Goal: Task Accomplishment & Management: Complete application form

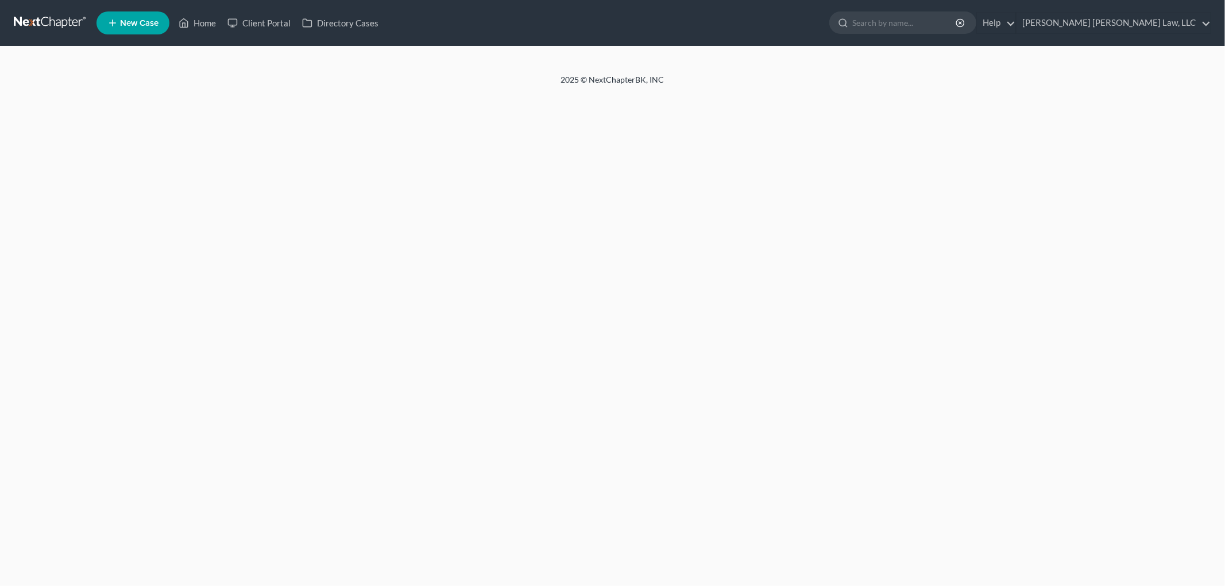
select select "4"
select select "1"
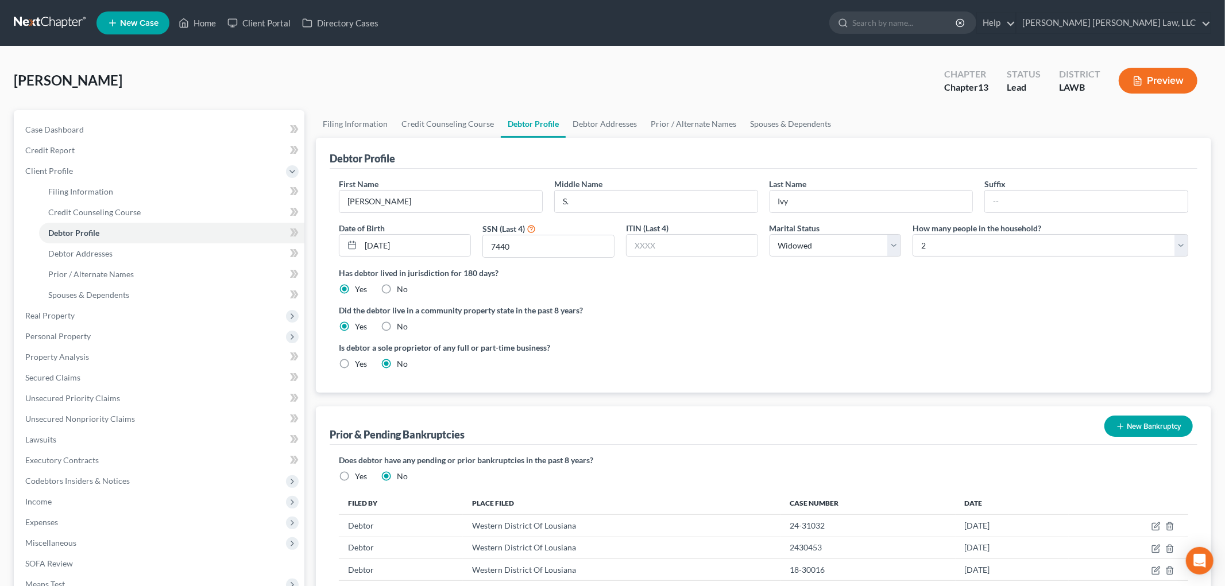
radio input "true"
click at [36, 20] on link at bounding box center [50, 23] width 73 height 21
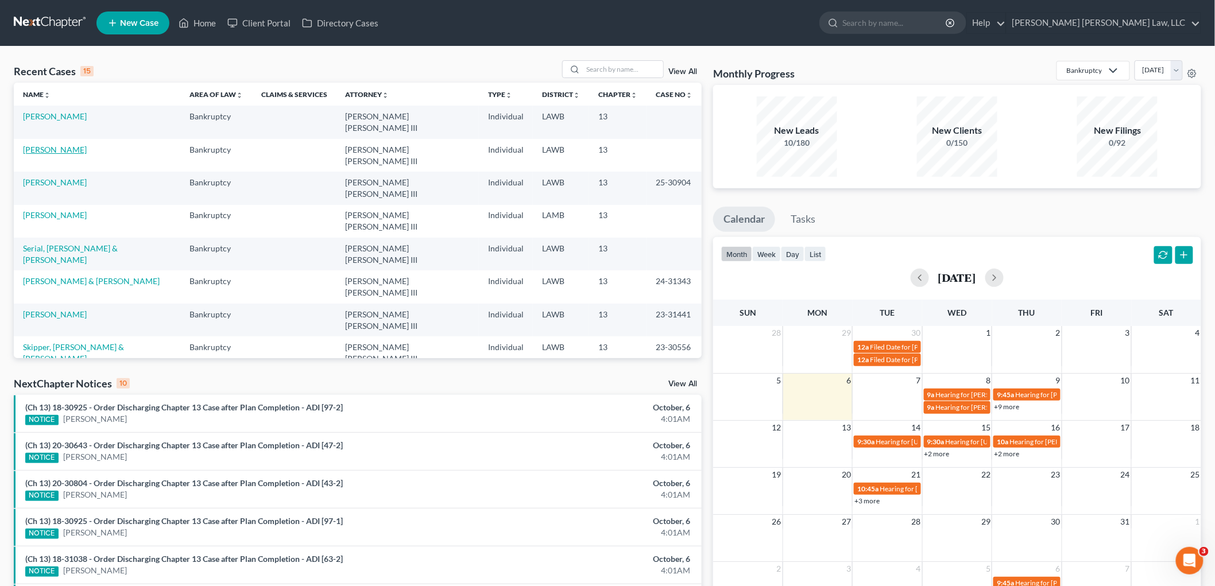
click at [42, 145] on link "[PERSON_NAME]" at bounding box center [55, 150] width 64 height 10
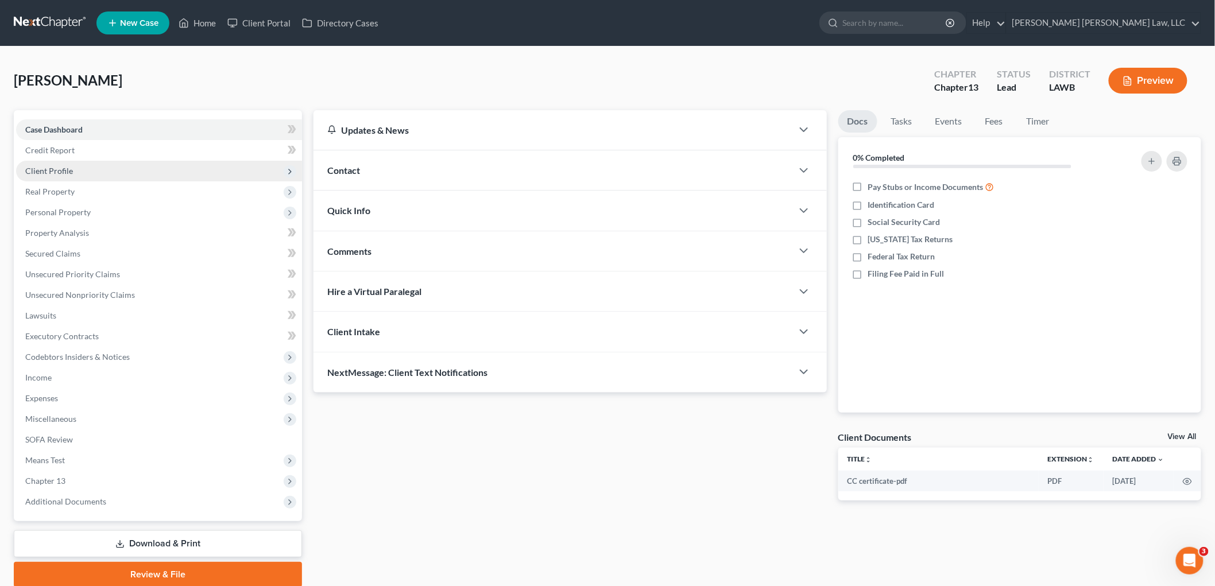
click at [54, 169] on span "Client Profile" at bounding box center [49, 171] width 48 height 10
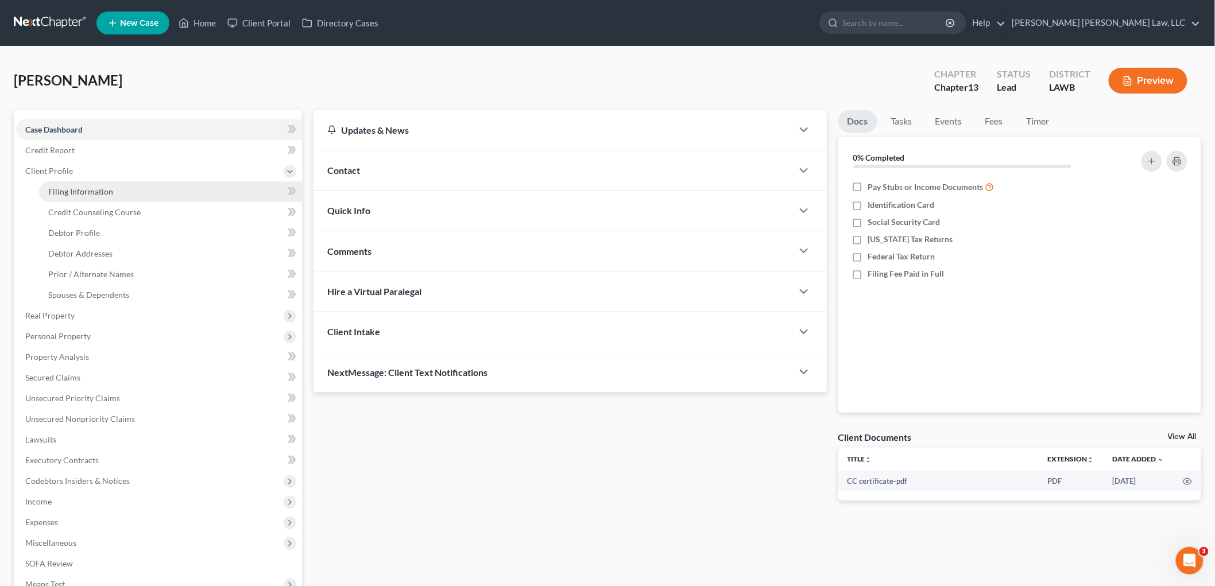
click at [78, 191] on span "Filing Information" at bounding box center [80, 192] width 65 height 10
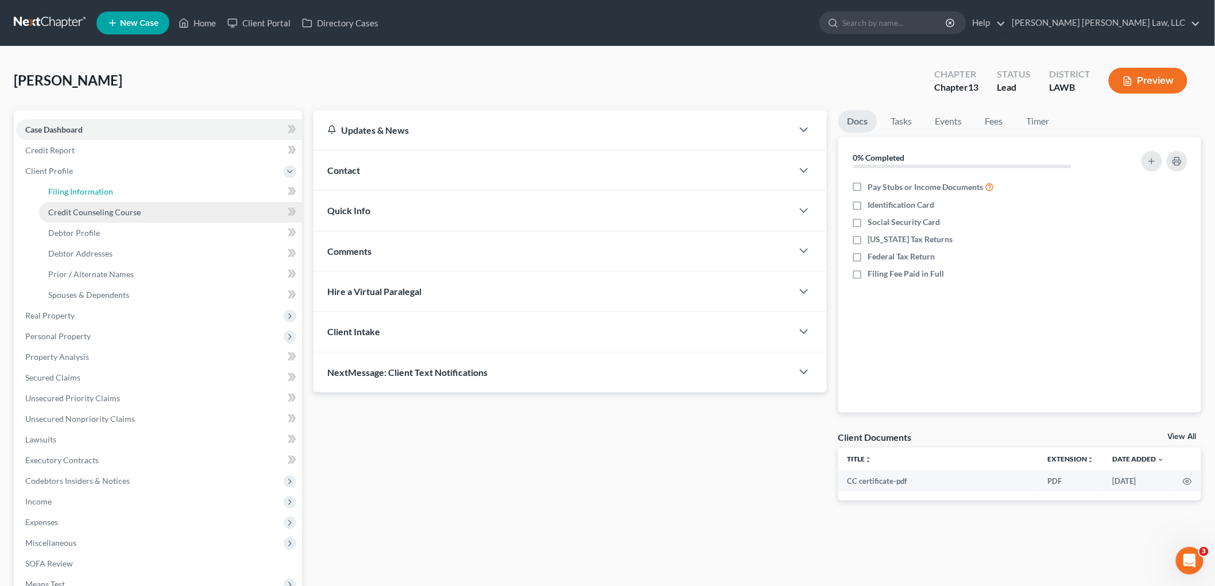
select select "1"
select select "0"
select select "3"
select select "19"
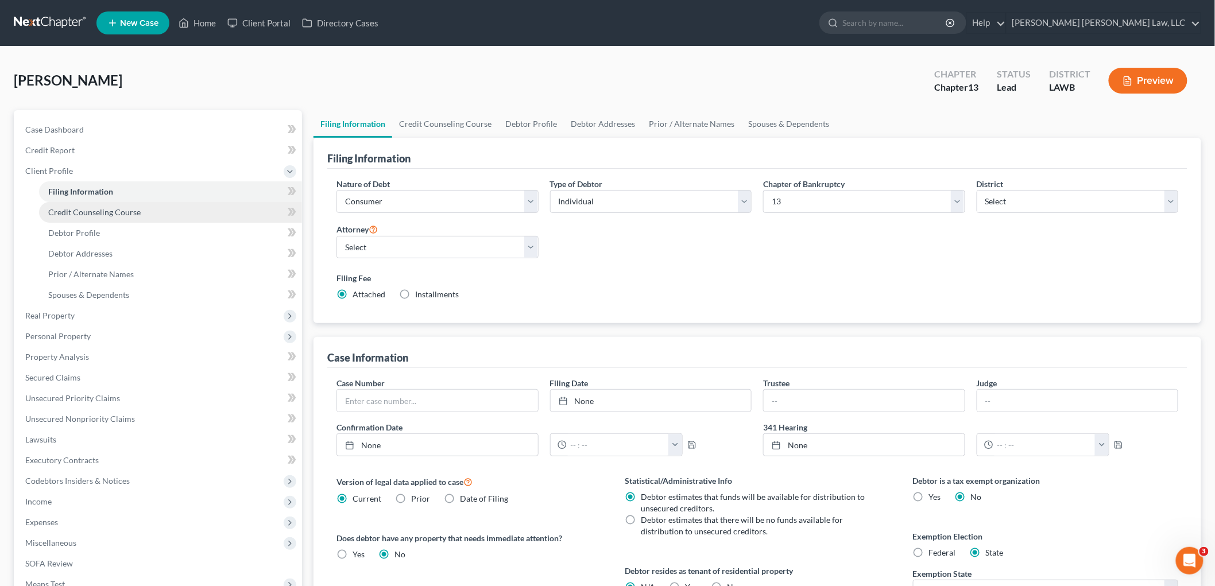
click at [94, 210] on span "Credit Counseling Course" at bounding box center [94, 212] width 92 height 10
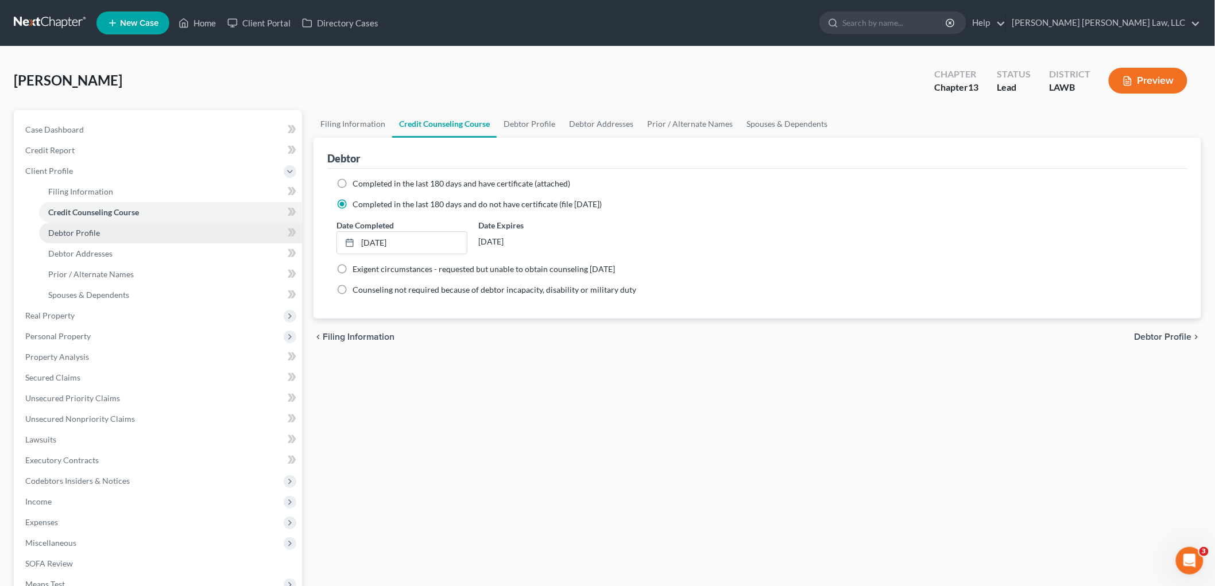
click at [104, 233] on link "Debtor Profile" at bounding box center [170, 233] width 263 height 21
select select "4"
select select "1"
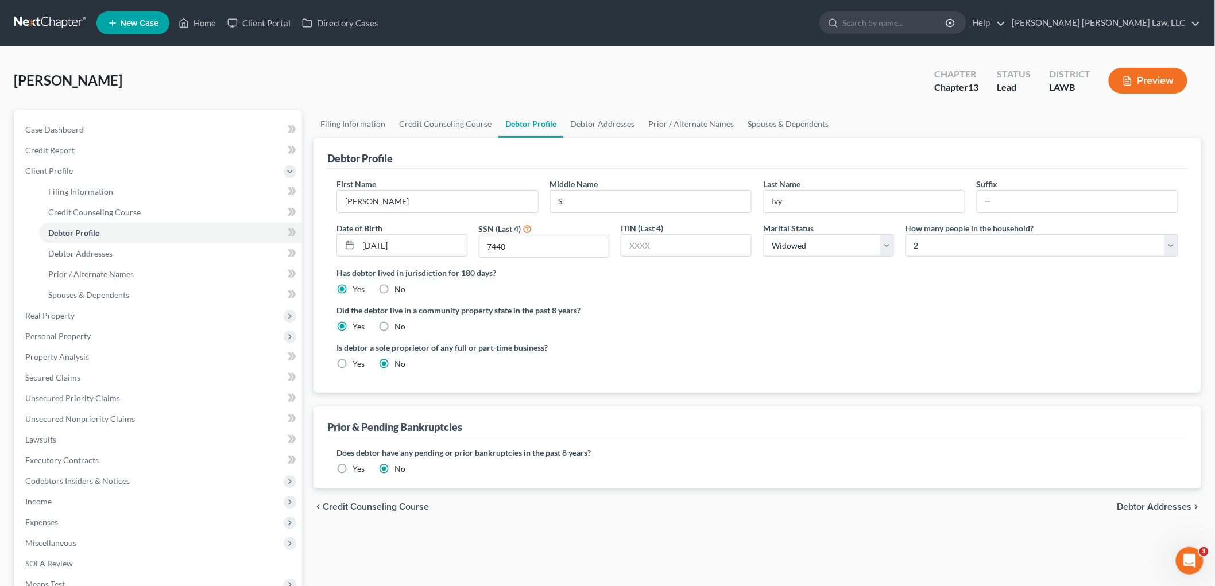
radio input "true"
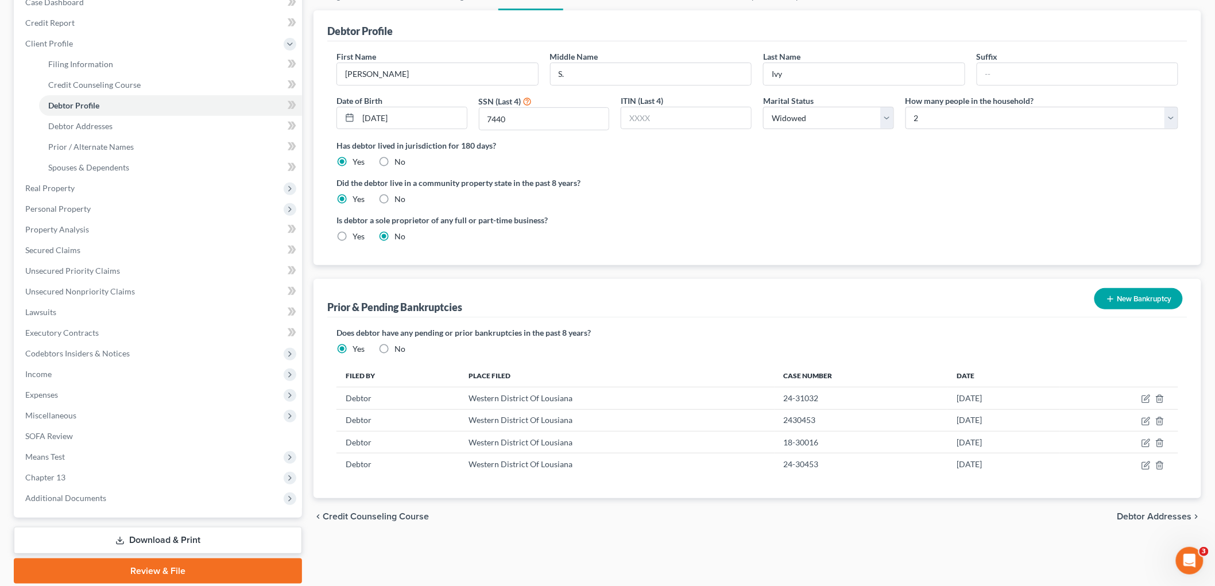
scroll to position [64, 0]
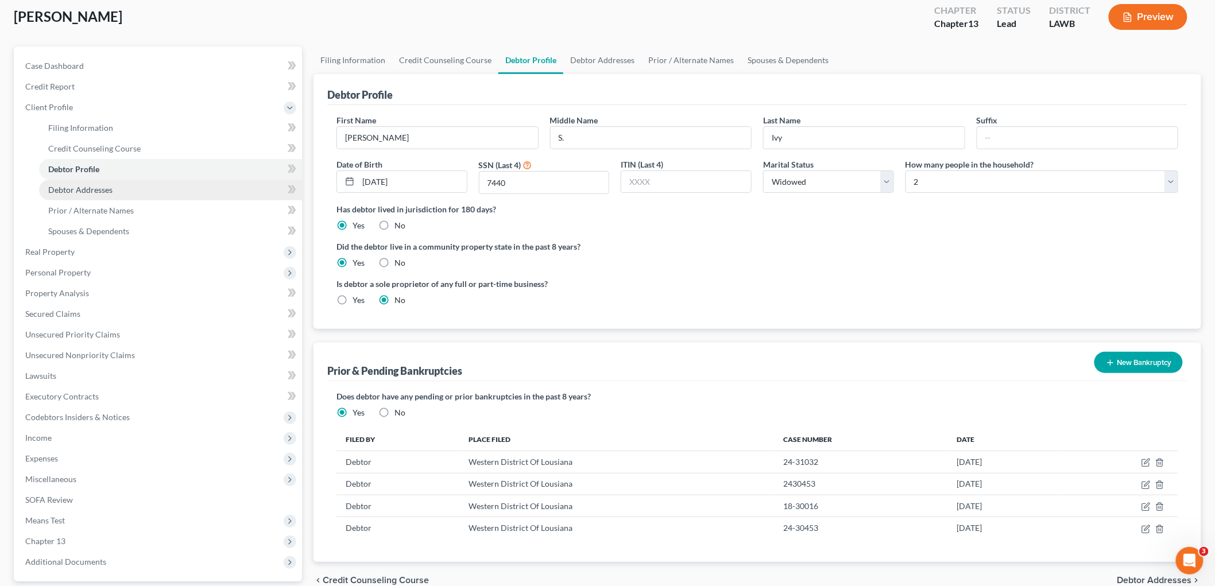
click at [156, 190] on link "Debtor Addresses" at bounding box center [170, 190] width 263 height 21
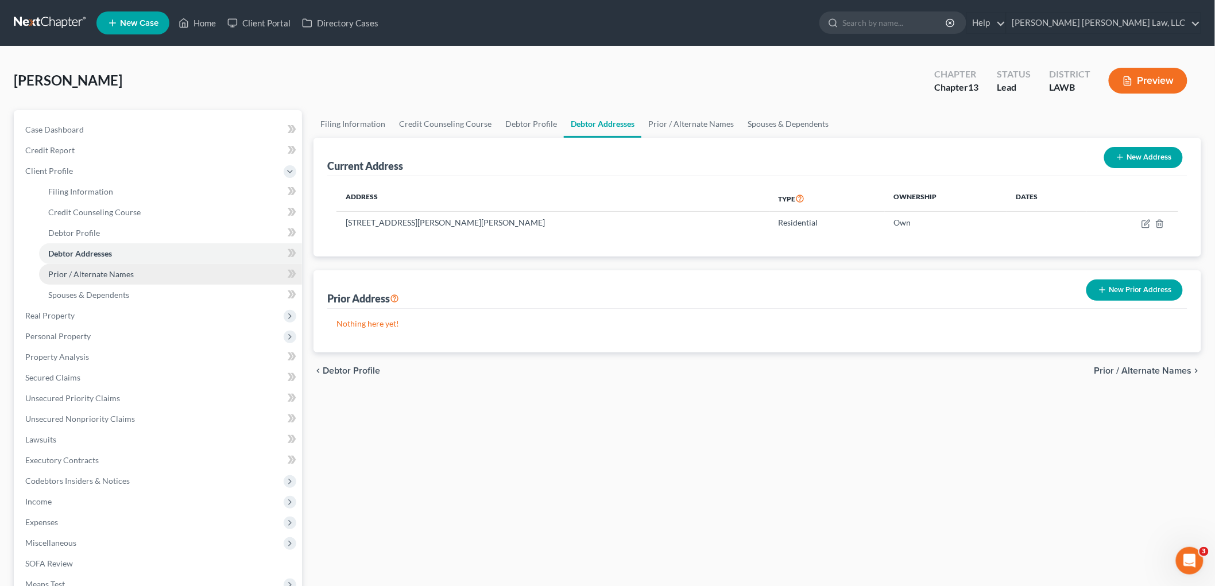
click at [146, 271] on link "Prior / Alternate Names" at bounding box center [170, 274] width 263 height 21
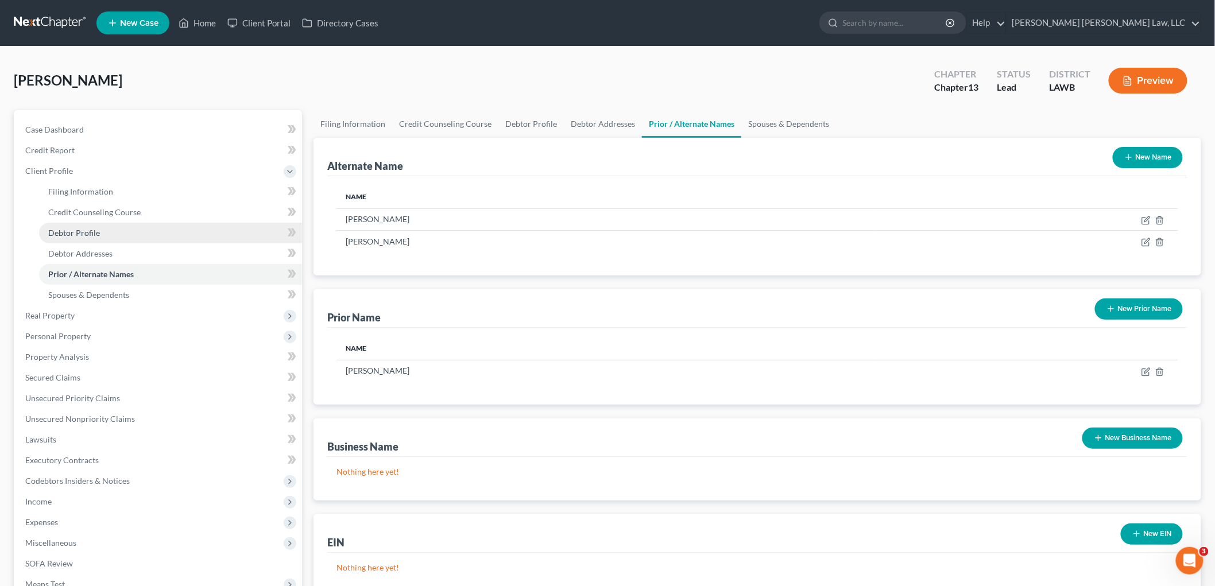
click at [117, 231] on link "Debtor Profile" at bounding box center [170, 233] width 263 height 21
select select "4"
select select "1"
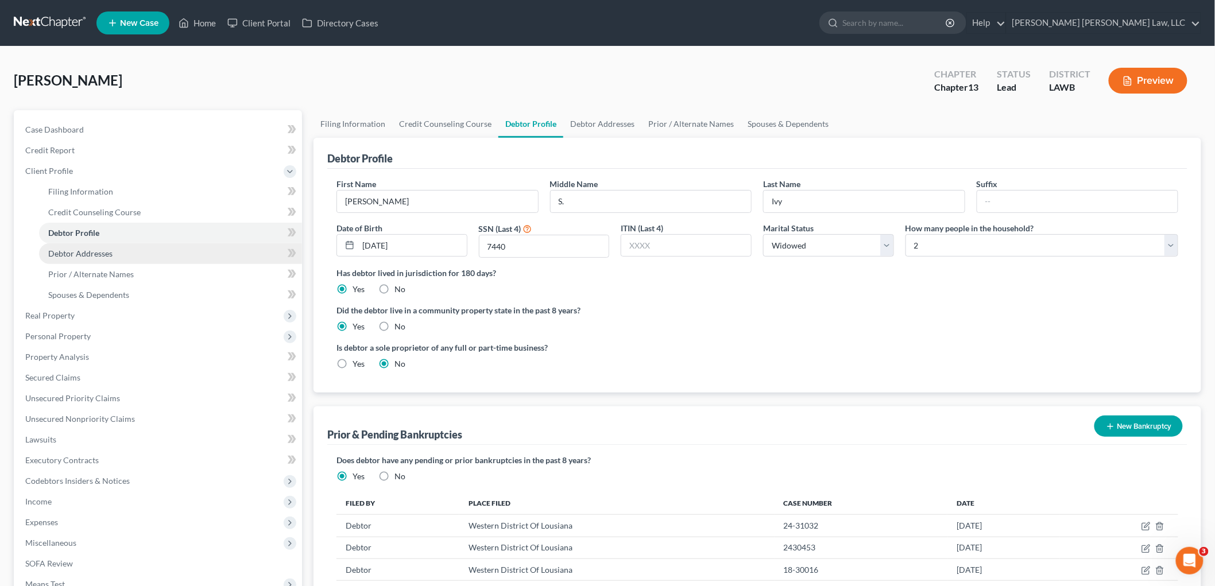
click at [102, 253] on span "Debtor Addresses" at bounding box center [80, 254] width 64 height 10
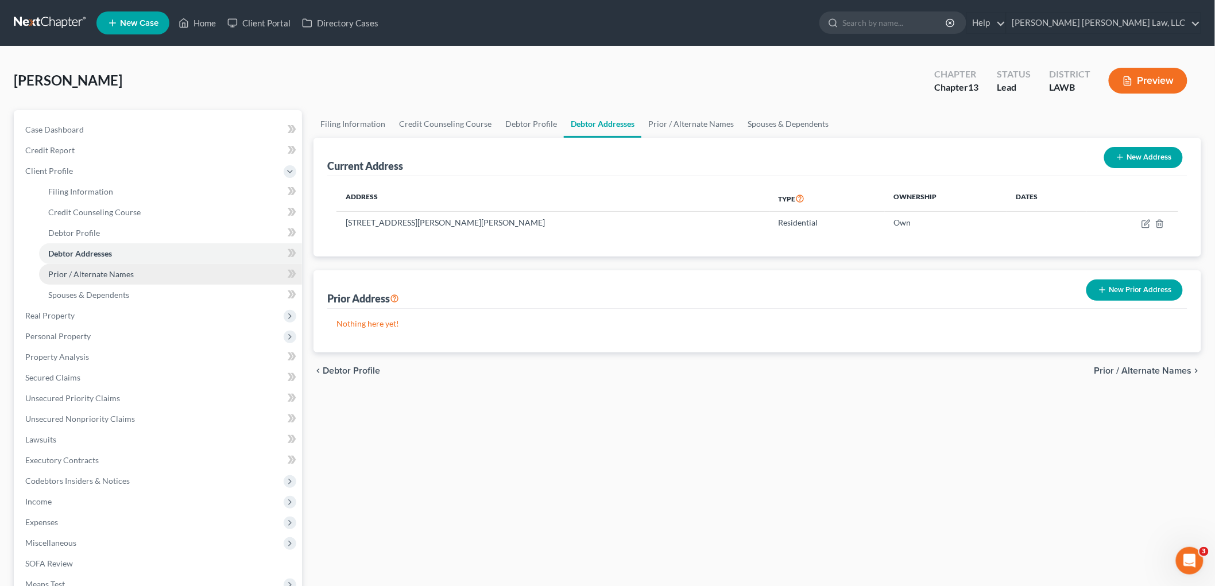
click at [110, 271] on span "Prior / Alternate Names" at bounding box center [91, 274] width 86 height 10
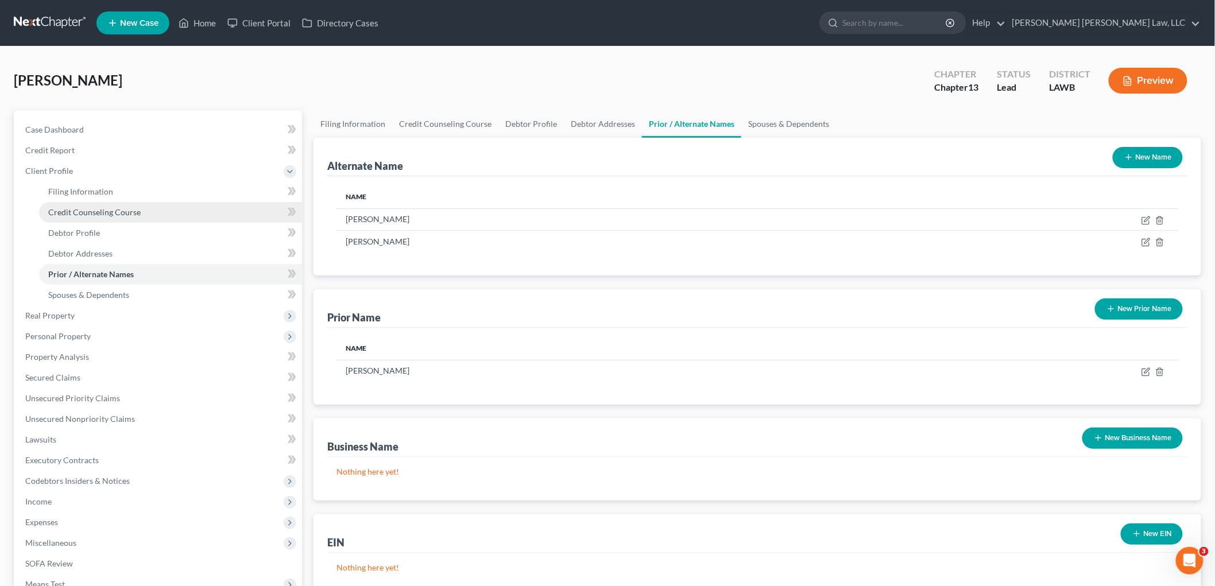
click at [115, 210] on span "Credit Counseling Course" at bounding box center [94, 212] width 92 height 10
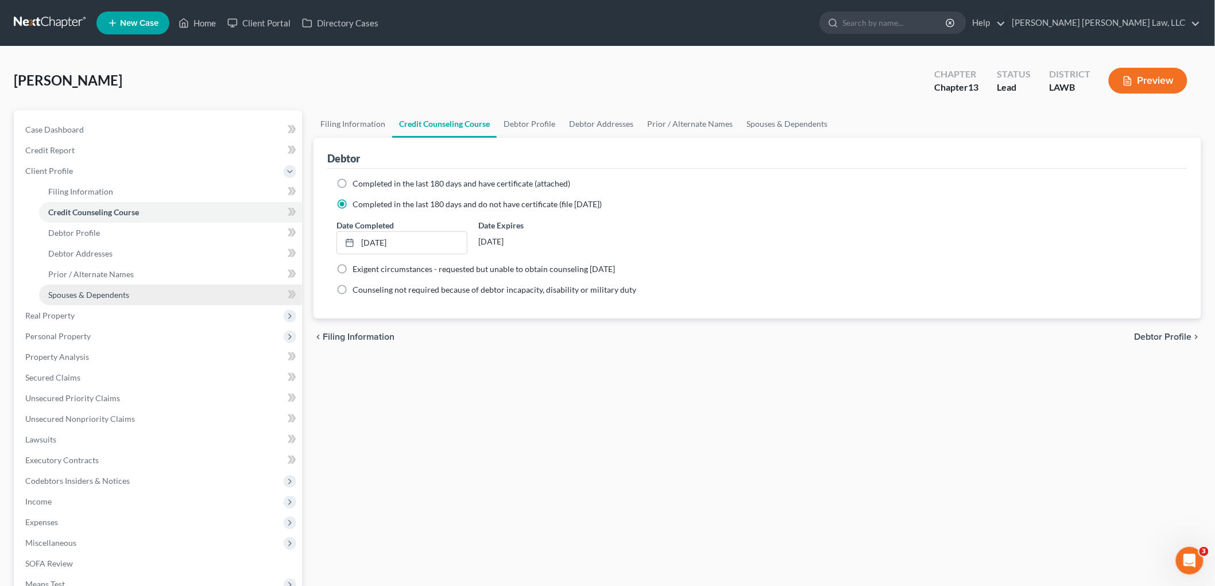
scroll to position [127, 0]
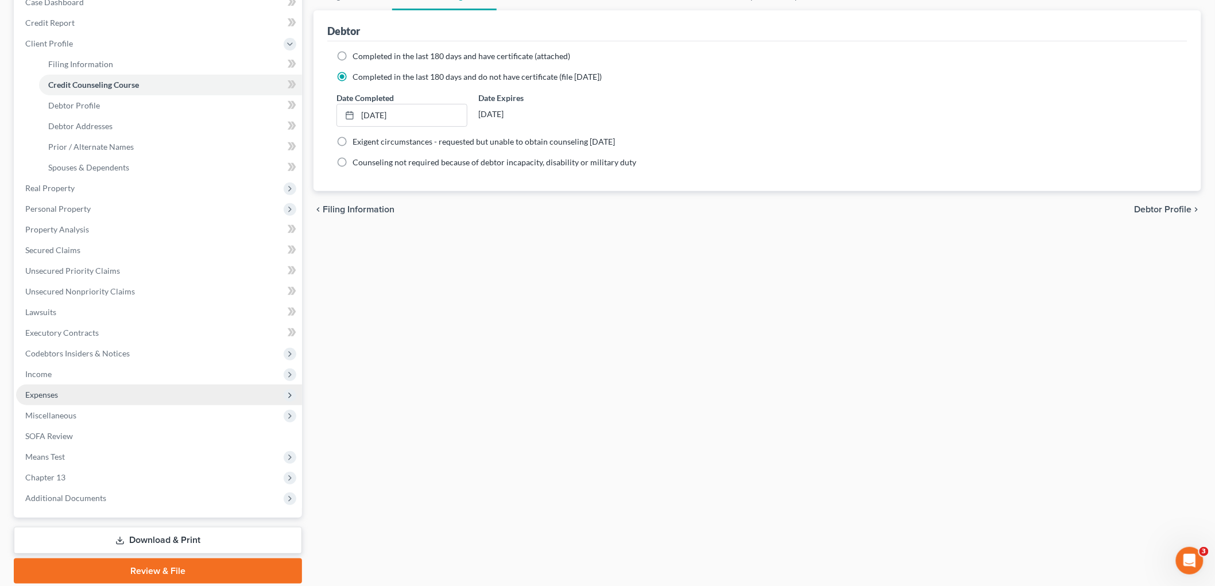
click at [82, 398] on span "Expenses" at bounding box center [159, 395] width 286 height 21
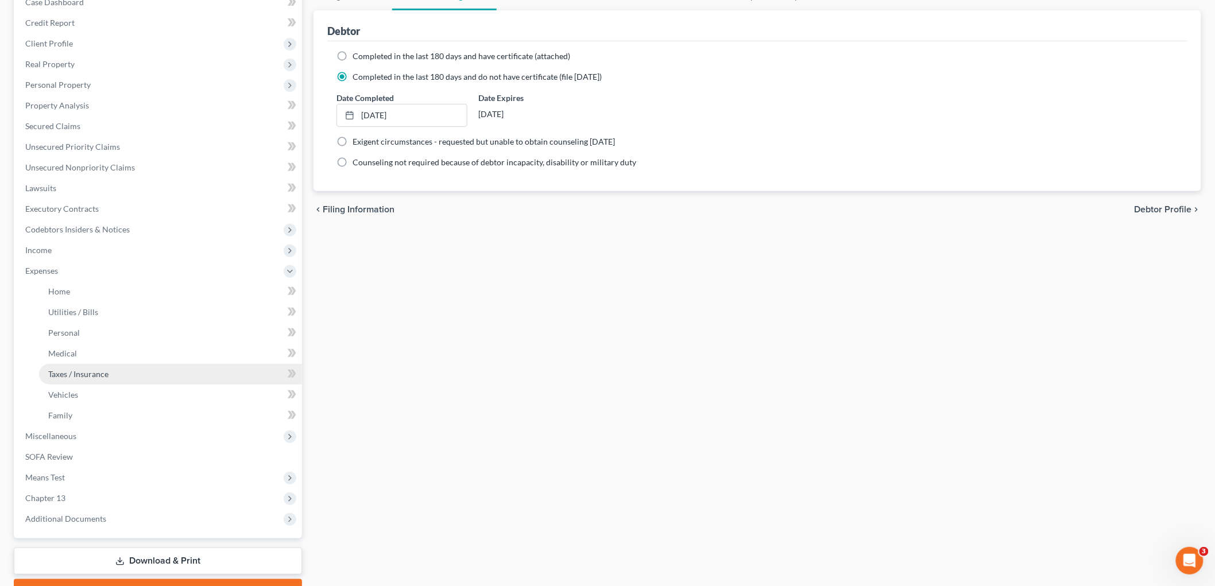
click at [96, 366] on link "Taxes / Insurance" at bounding box center [170, 374] width 263 height 21
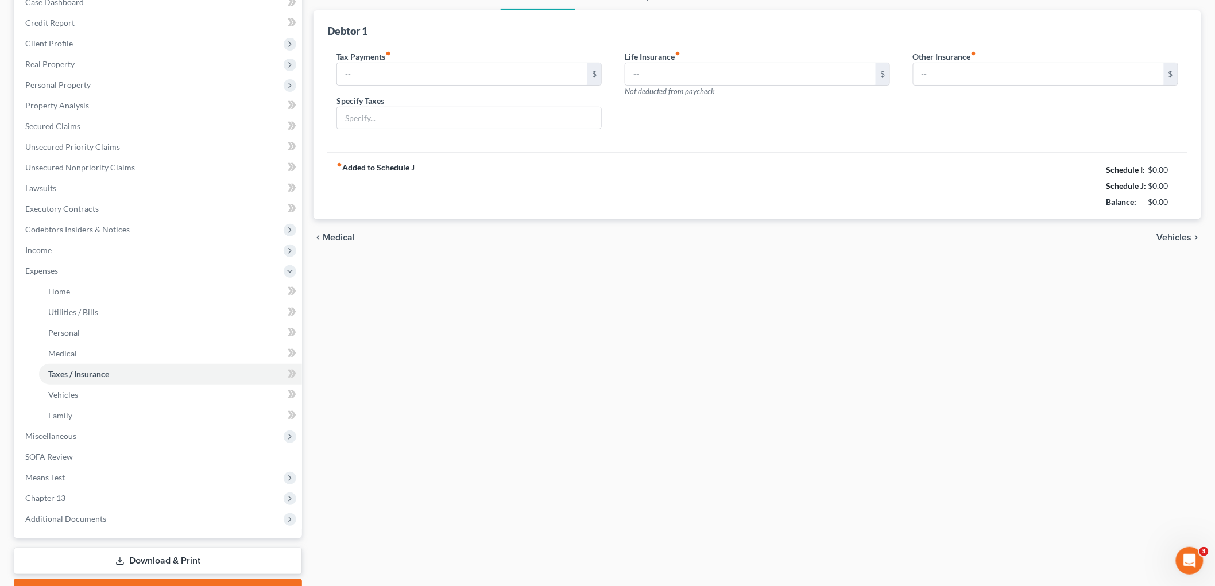
scroll to position [12, 0]
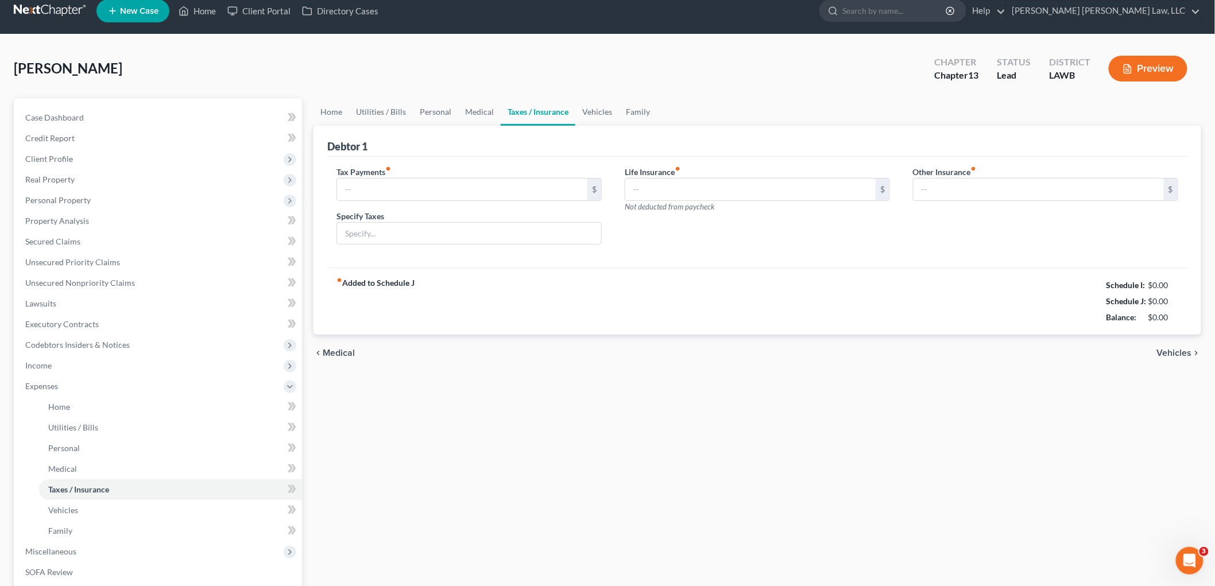
type input "0.00"
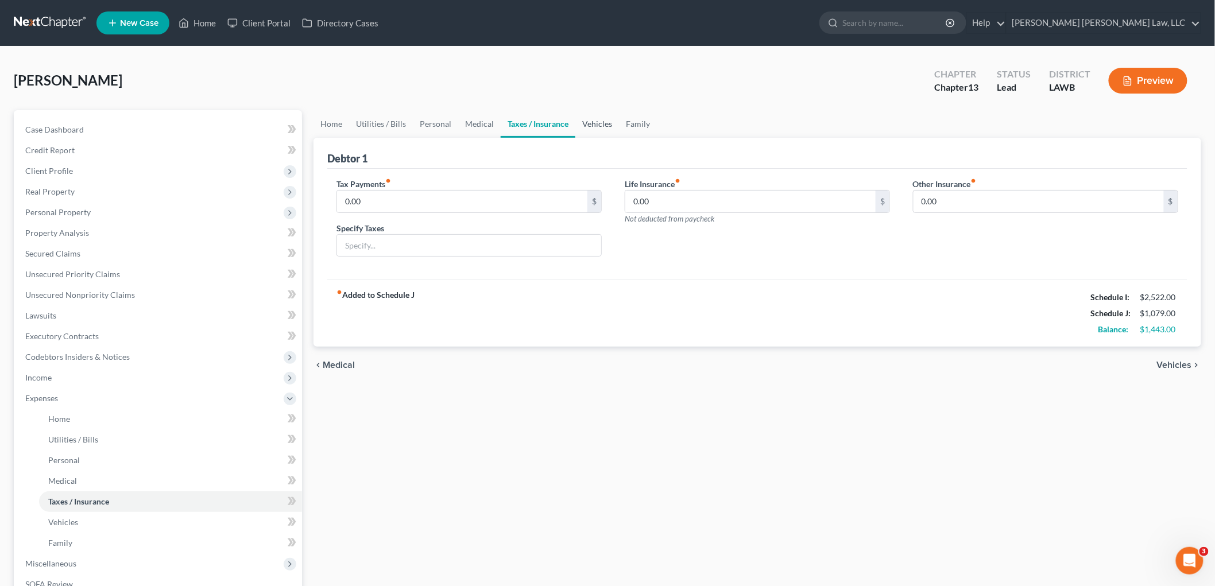
click at [593, 117] on link "Vehicles" at bounding box center [597, 124] width 44 height 28
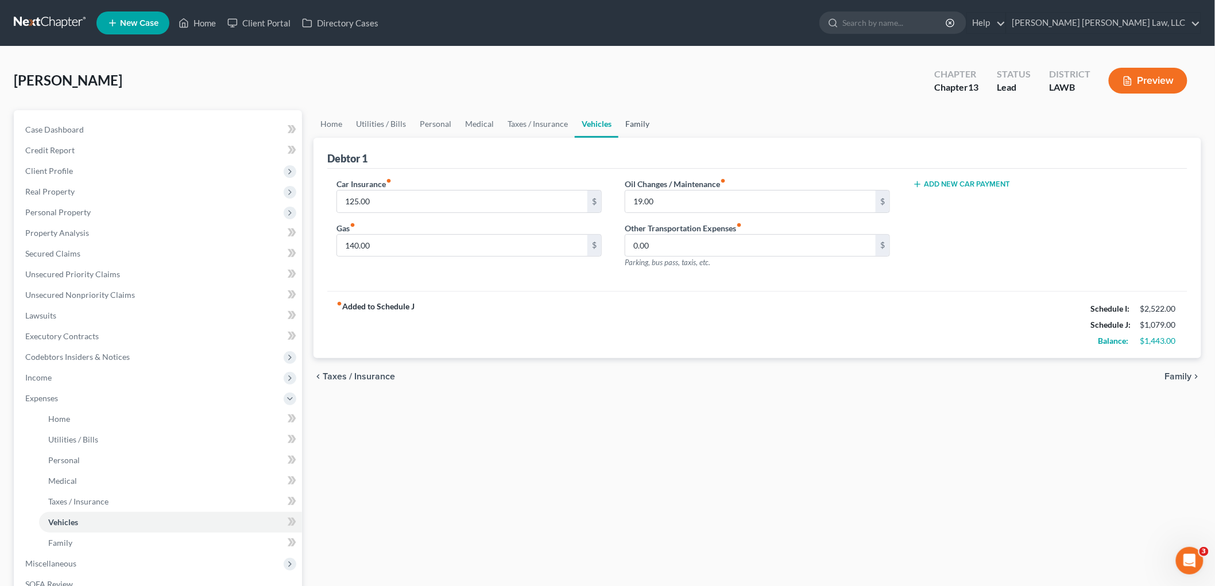
click at [629, 117] on link "Family" at bounding box center [637, 124] width 38 height 28
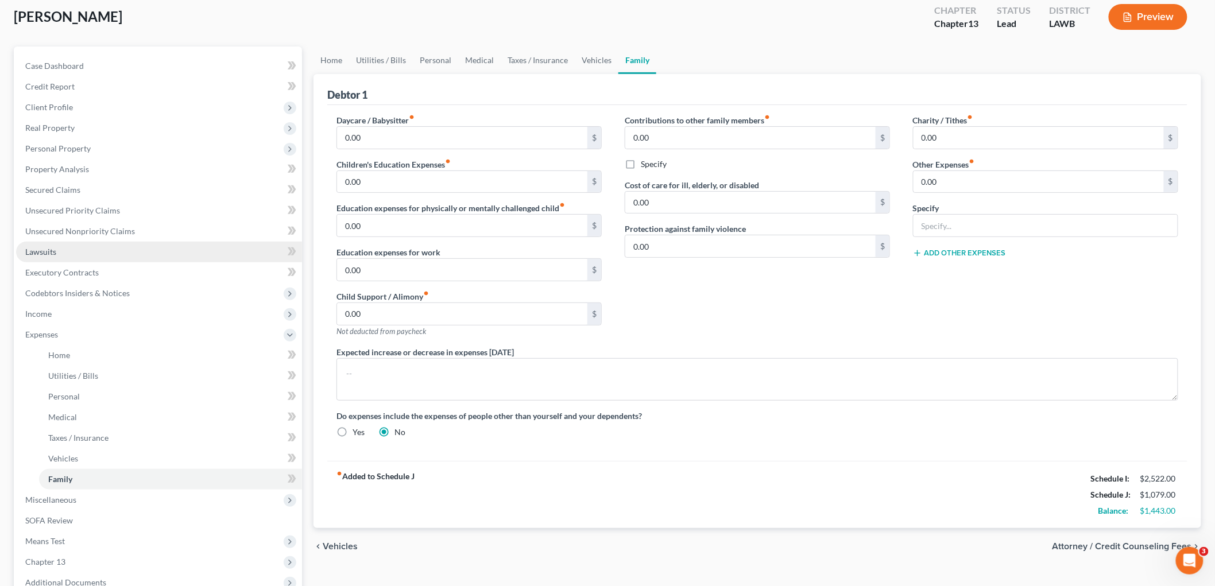
scroll to position [188, 0]
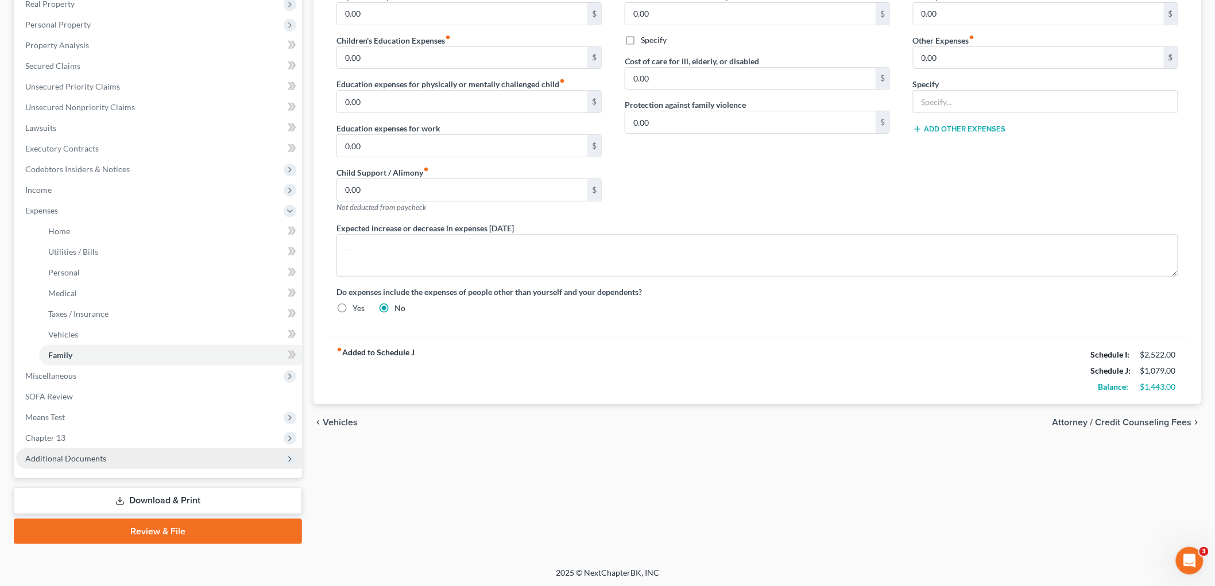
click at [155, 454] on span "Additional Documents" at bounding box center [159, 458] width 286 height 21
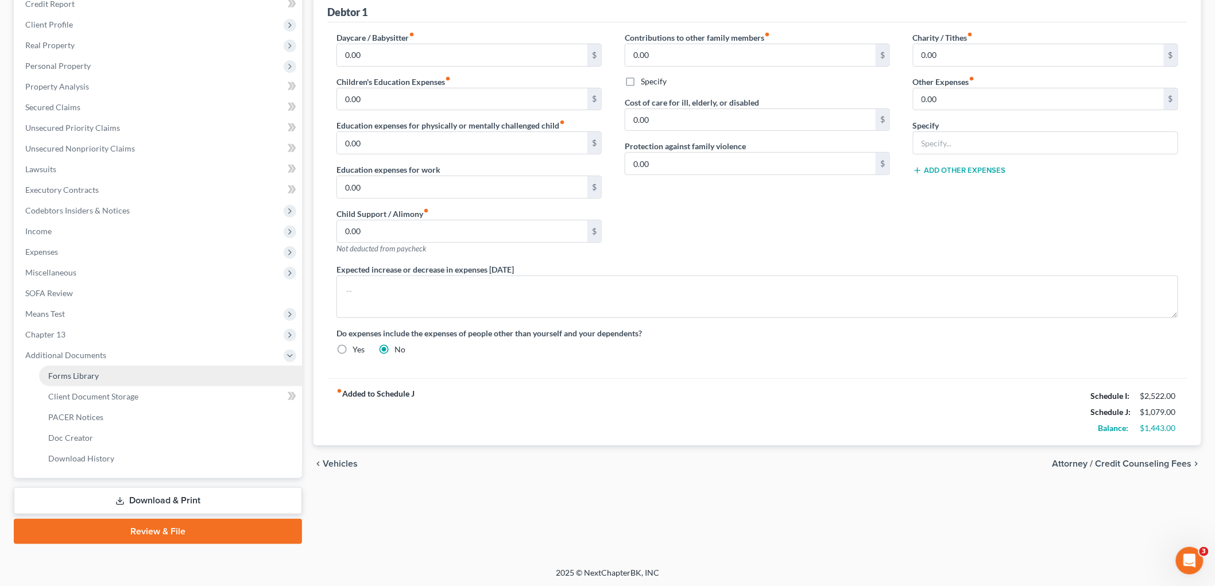
click at [154, 384] on link "Forms Library" at bounding box center [170, 376] width 263 height 21
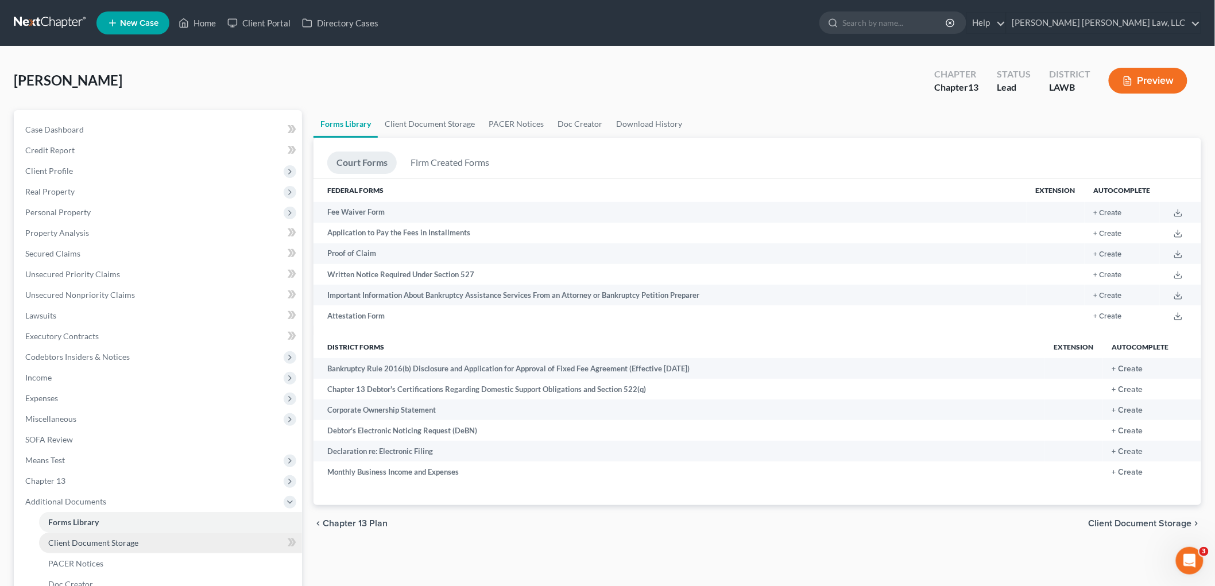
click at [136, 547] on link "Client Document Storage" at bounding box center [170, 543] width 263 height 21
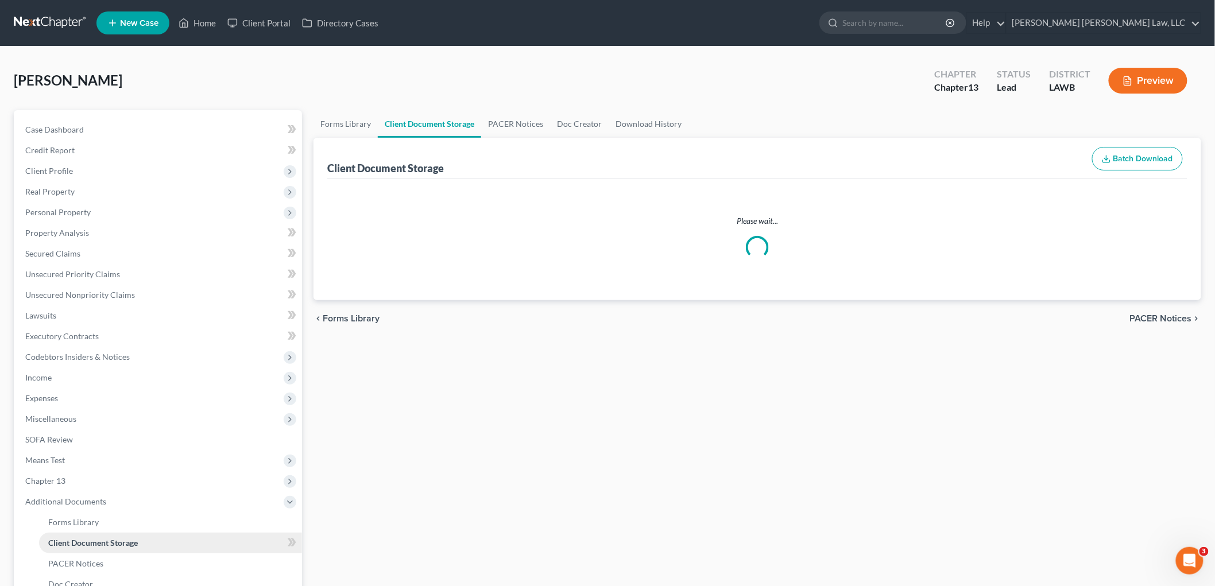
select select "9"
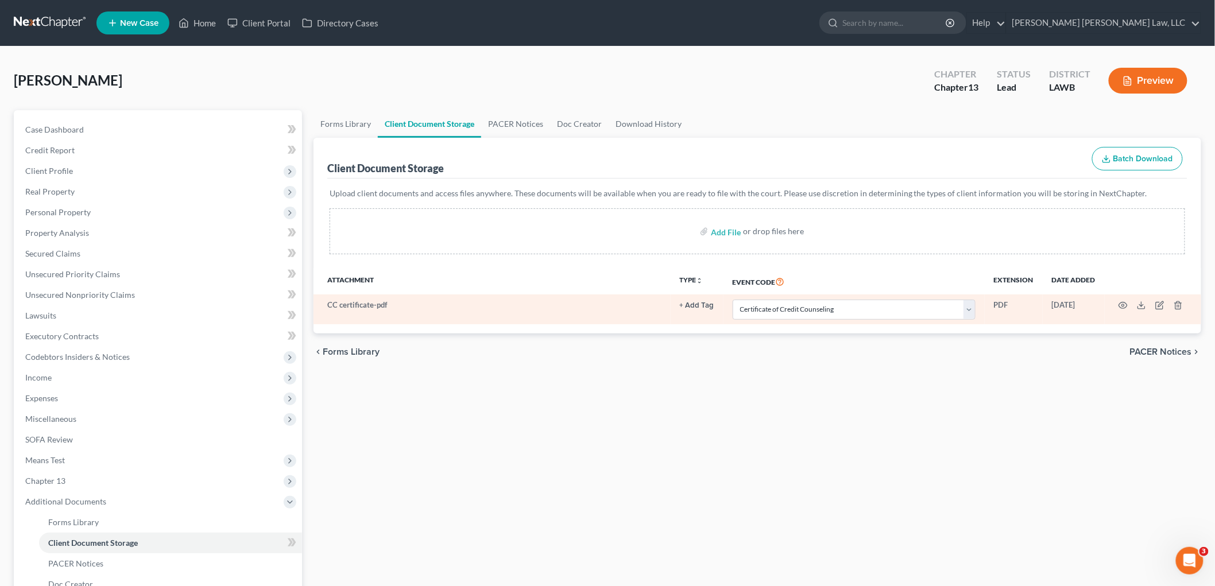
click at [1169, 301] on td at bounding box center [1153, 310] width 96 height 30
click at [1184, 305] on td at bounding box center [1153, 310] width 96 height 30
click at [1171, 304] on td at bounding box center [1153, 310] width 96 height 30
click at [1176, 306] on icon "button" at bounding box center [1178, 305] width 9 height 9
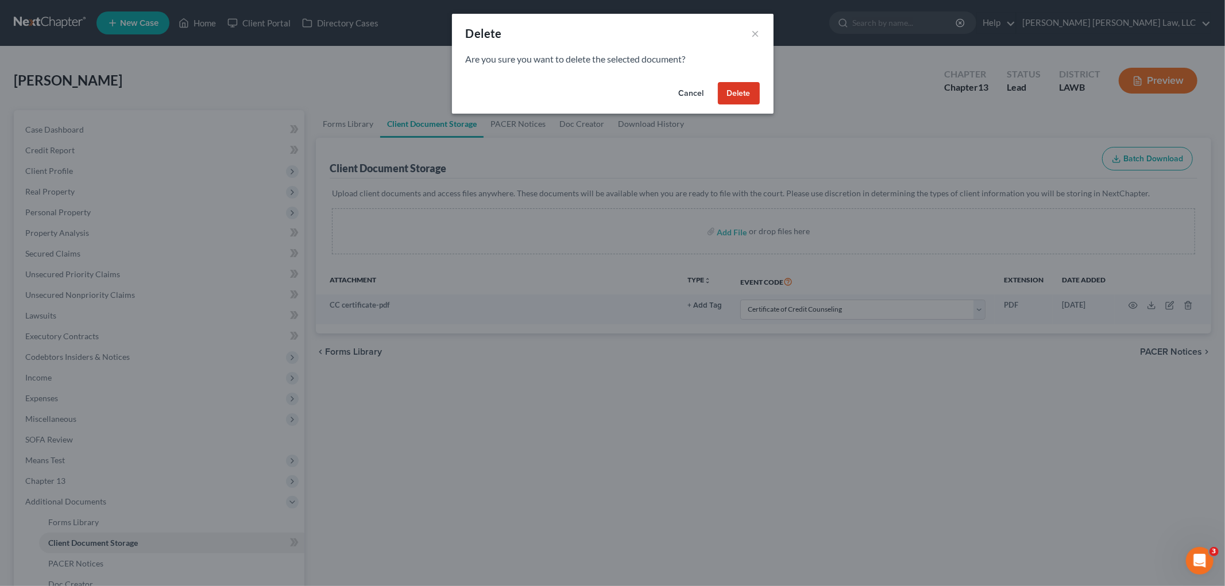
click at [748, 95] on button "Delete" at bounding box center [739, 93] width 42 height 23
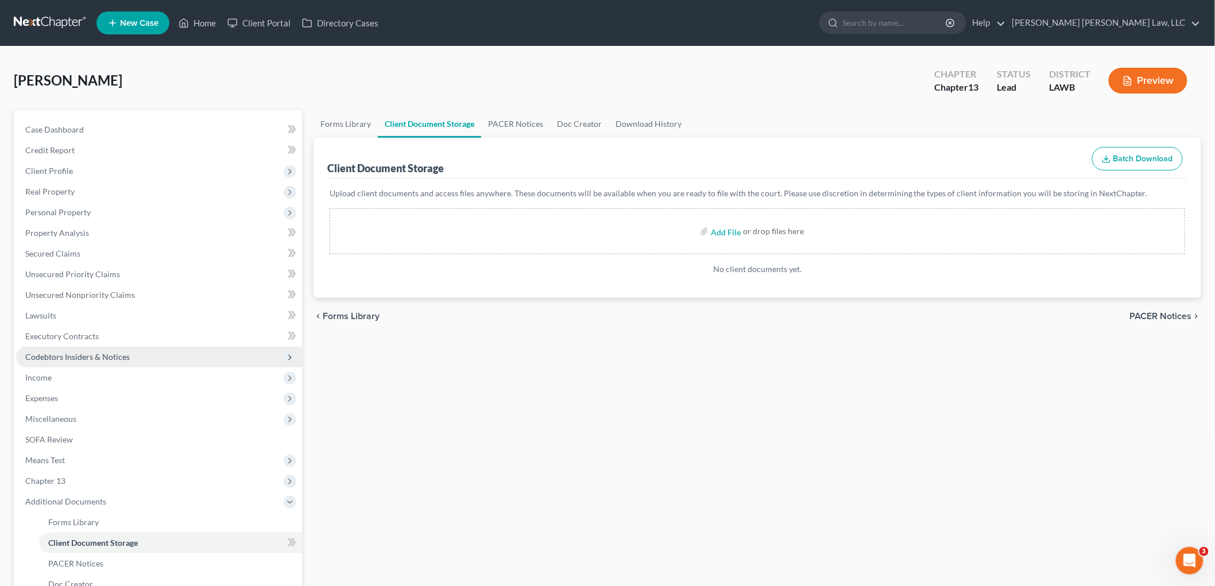
click at [95, 350] on span "Codebtors Insiders & Notices" at bounding box center [159, 357] width 286 height 21
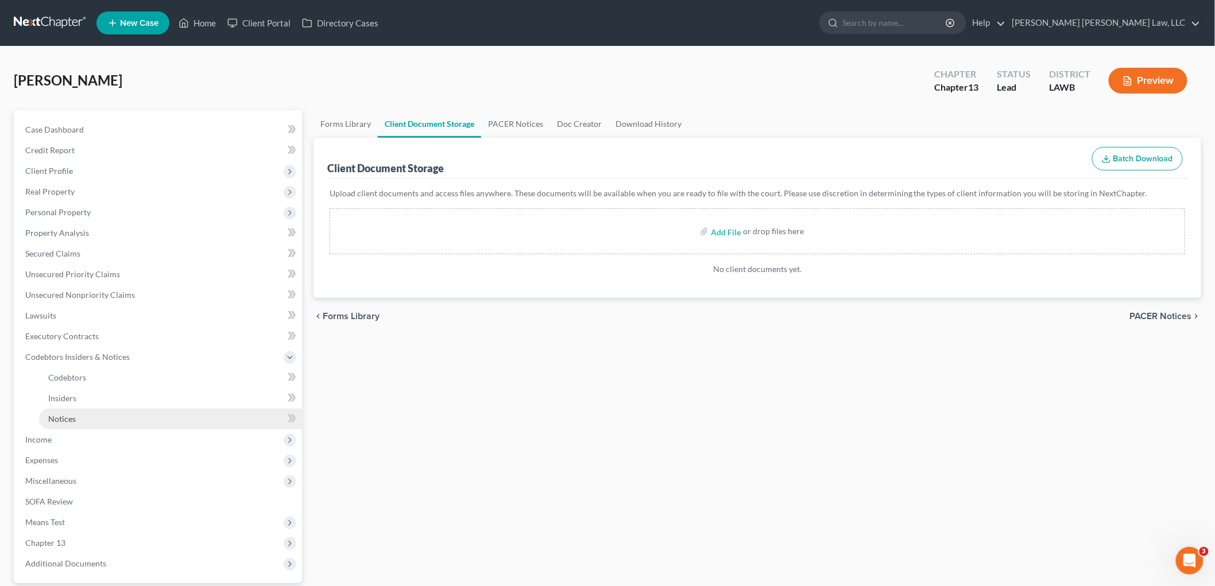
click at [83, 416] on link "Notices" at bounding box center [170, 419] width 263 height 21
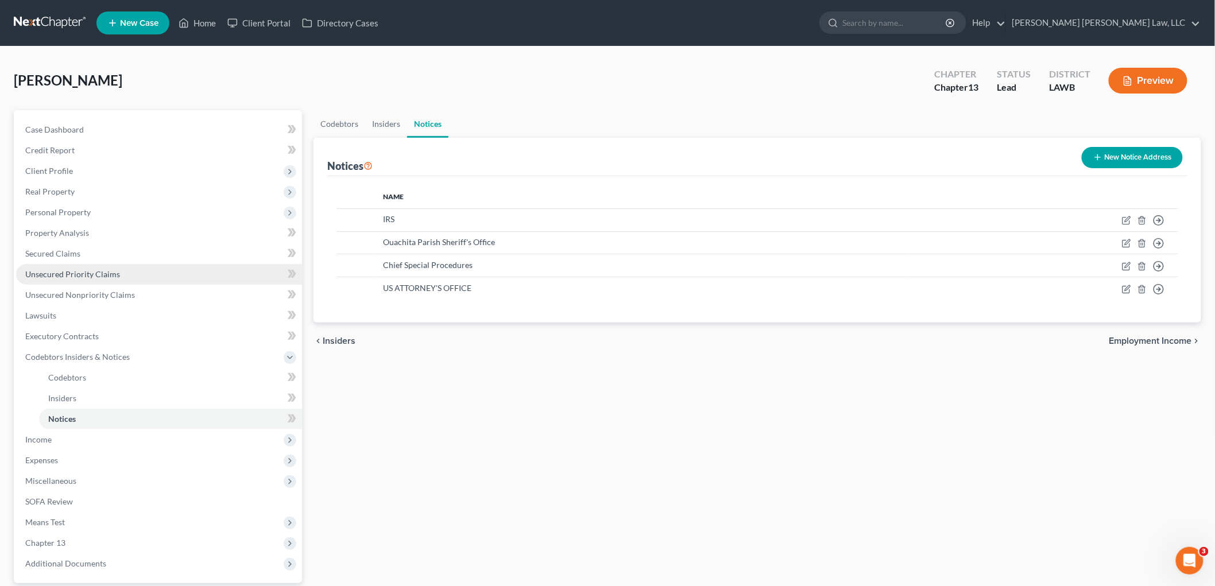
click at [86, 276] on span "Unsecured Priority Claims" at bounding box center [72, 274] width 95 height 10
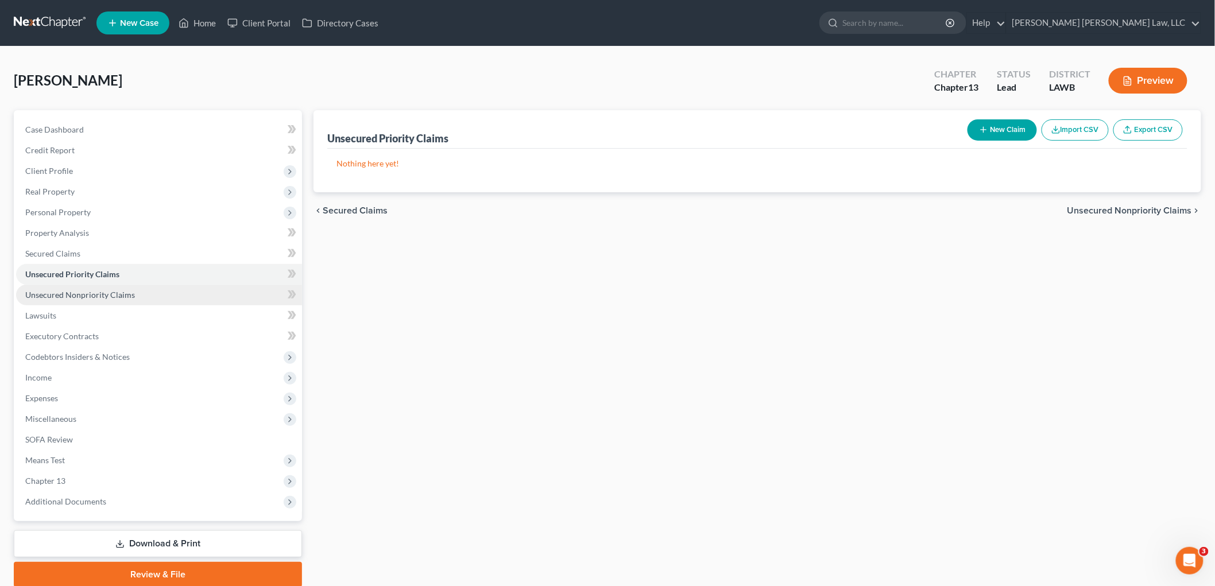
click at [96, 301] on link "Unsecured Nonpriority Claims" at bounding box center [159, 295] width 286 height 21
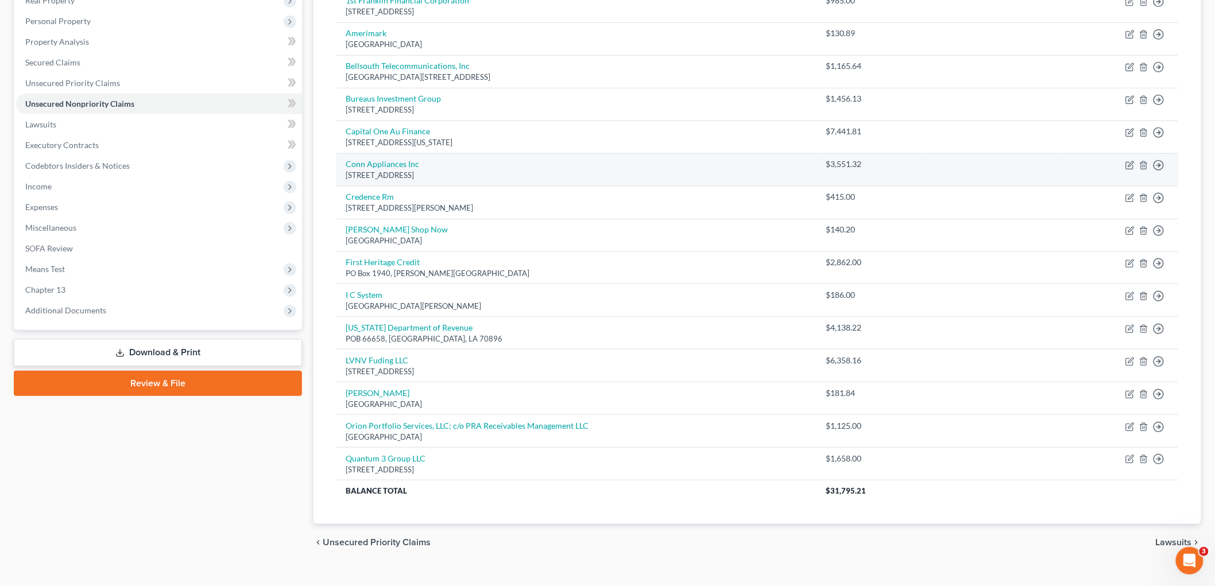
scroll to position [64, 0]
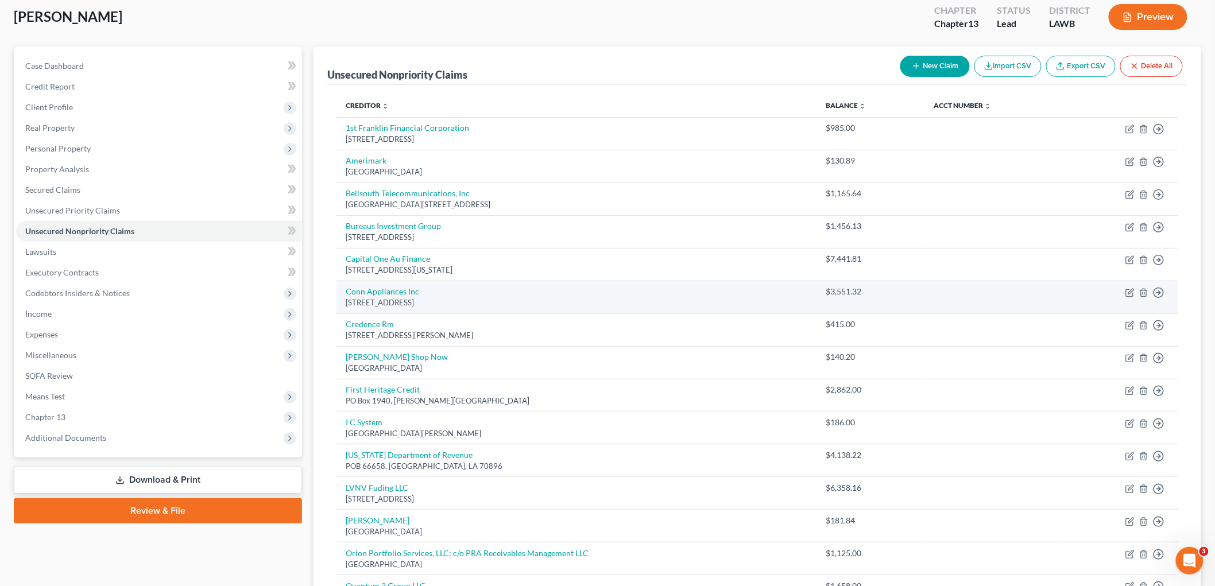
click at [692, 310] on td "Conn Appliances Inc PO Box 3002, Malvern, PA 19355-0702" at bounding box center [576, 297] width 481 height 33
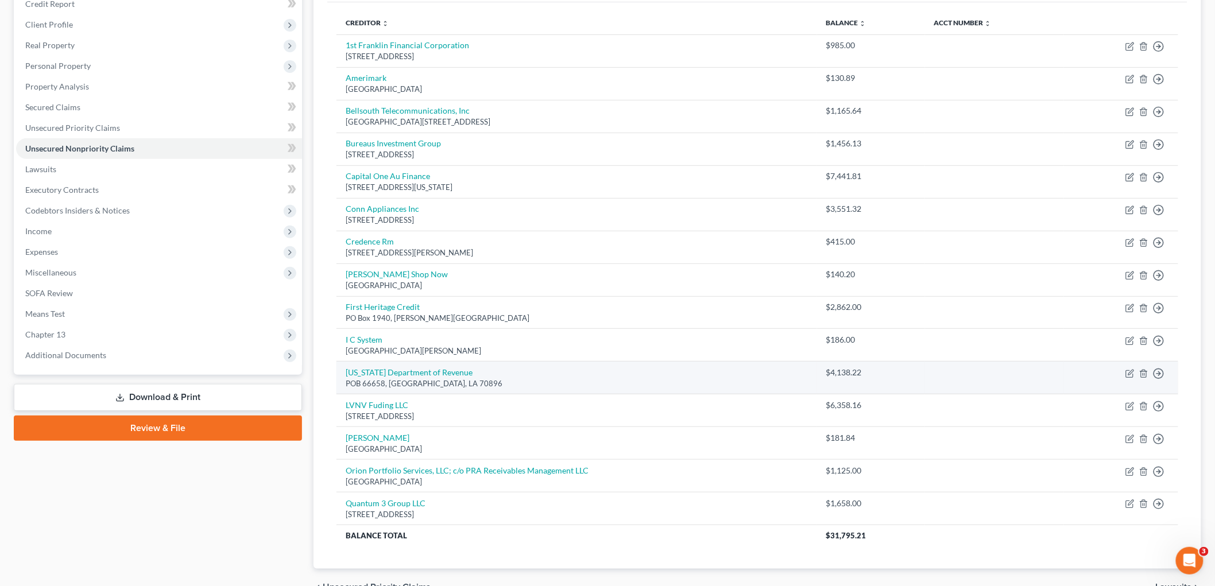
scroll to position [83, 0]
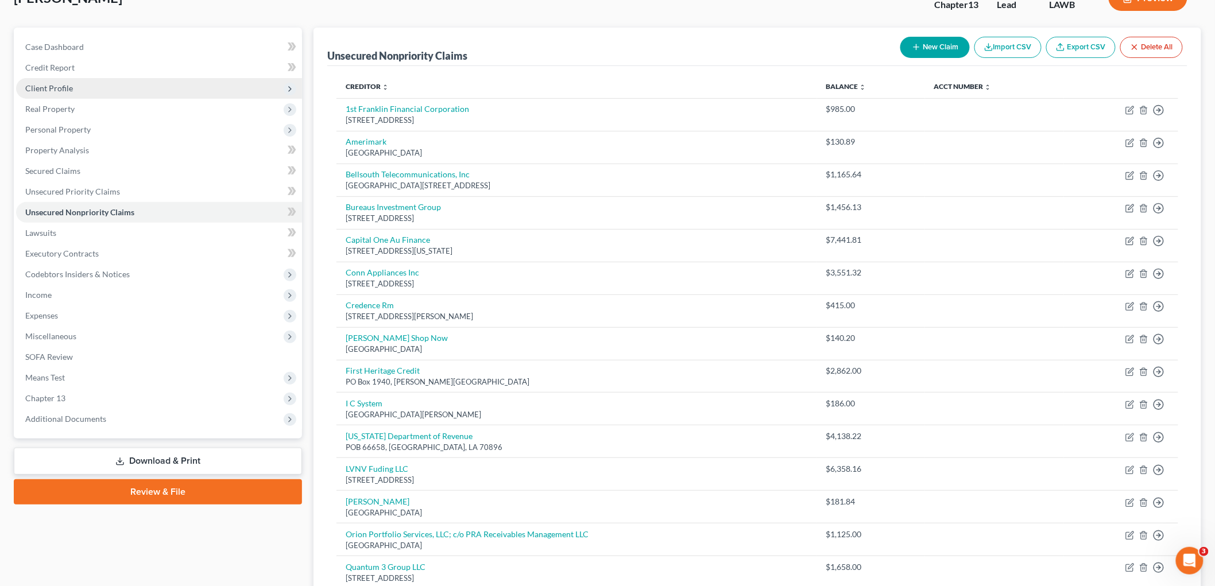
click at [112, 91] on span "Client Profile" at bounding box center [159, 88] width 286 height 21
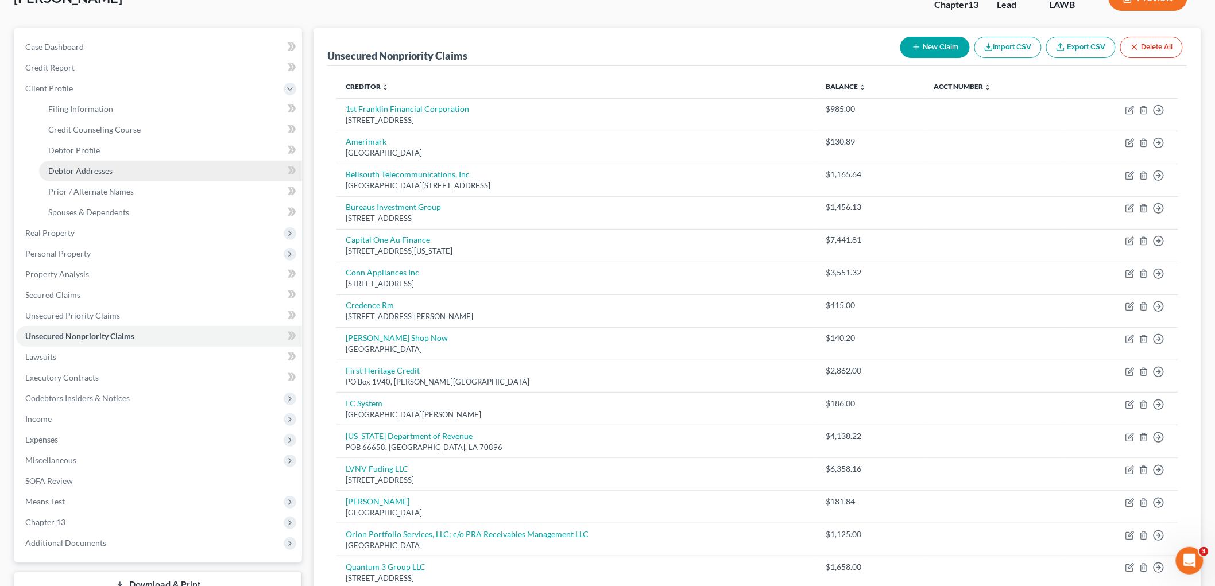
click at [104, 162] on link "Debtor Addresses" at bounding box center [170, 171] width 263 height 21
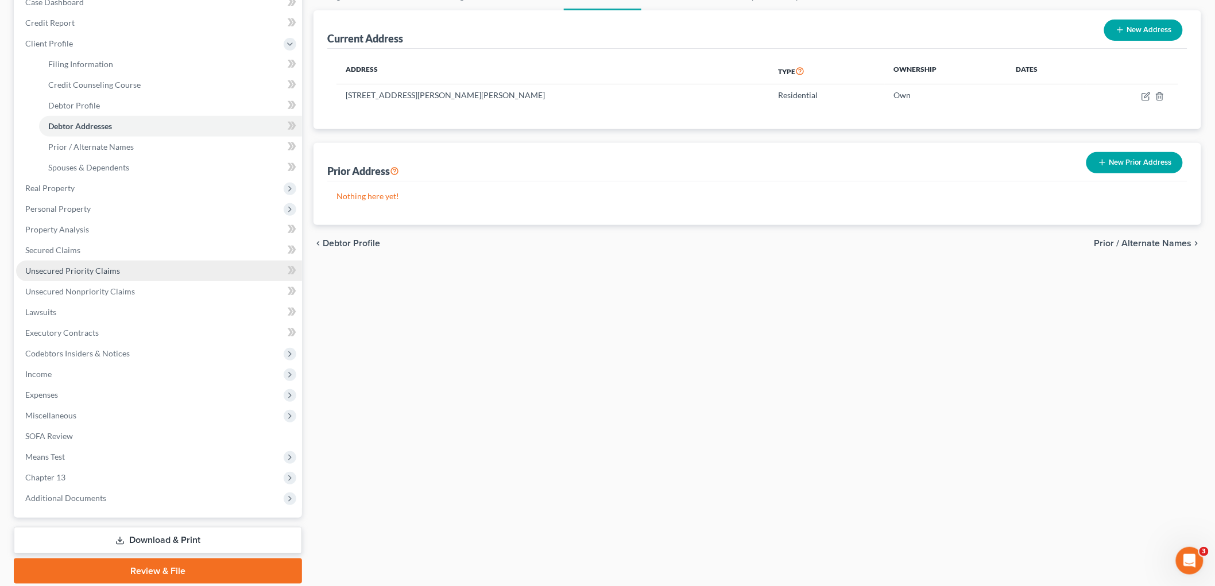
scroll to position [168, 0]
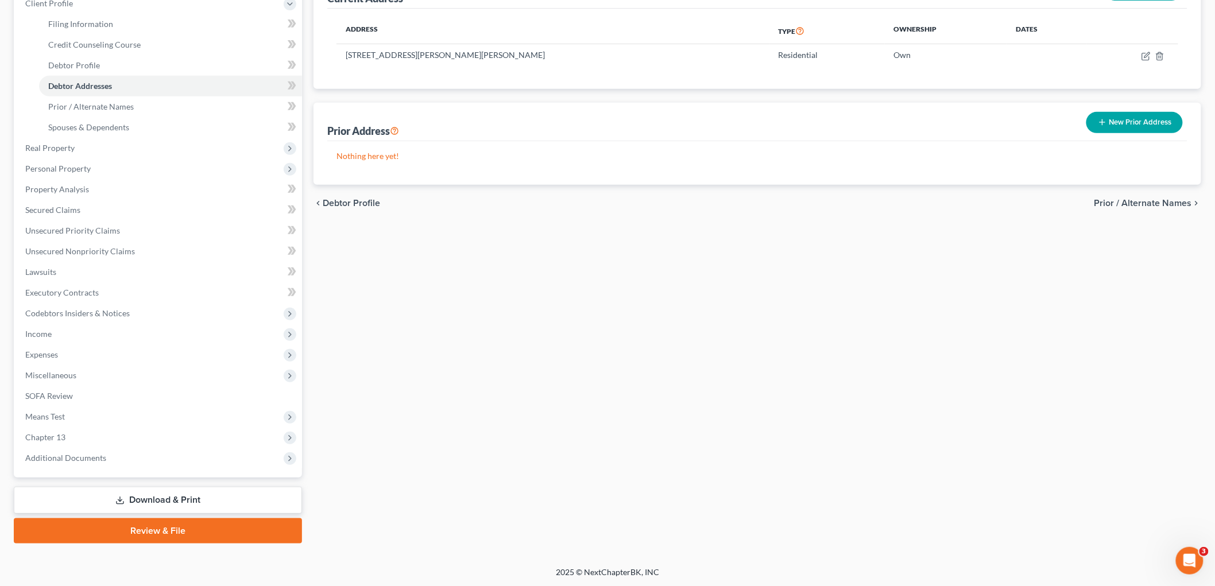
click at [136, 503] on link "Download & Print" at bounding box center [158, 500] width 288 height 27
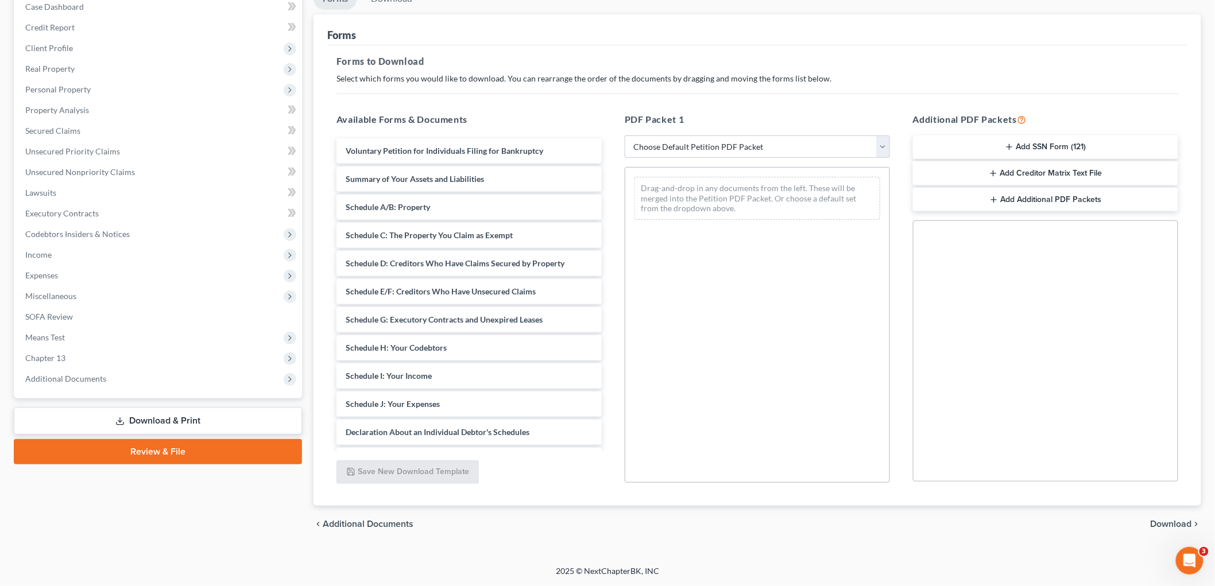
click at [160, 458] on link "Review & File" at bounding box center [158, 451] width 288 height 25
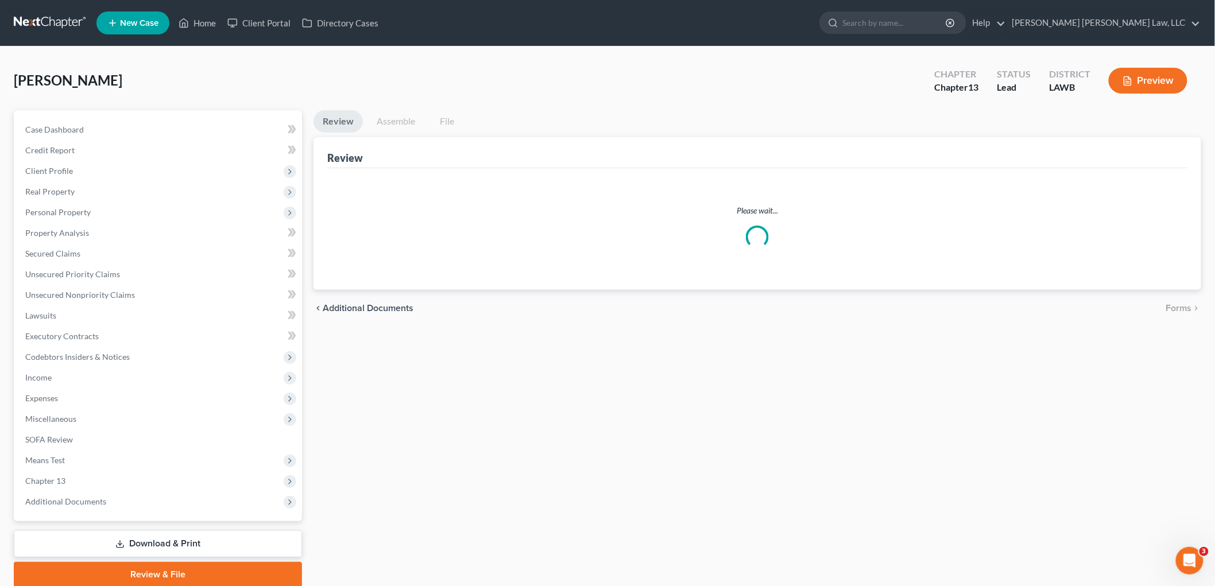
click at [399, 118] on link "Assemble" at bounding box center [395, 121] width 57 height 22
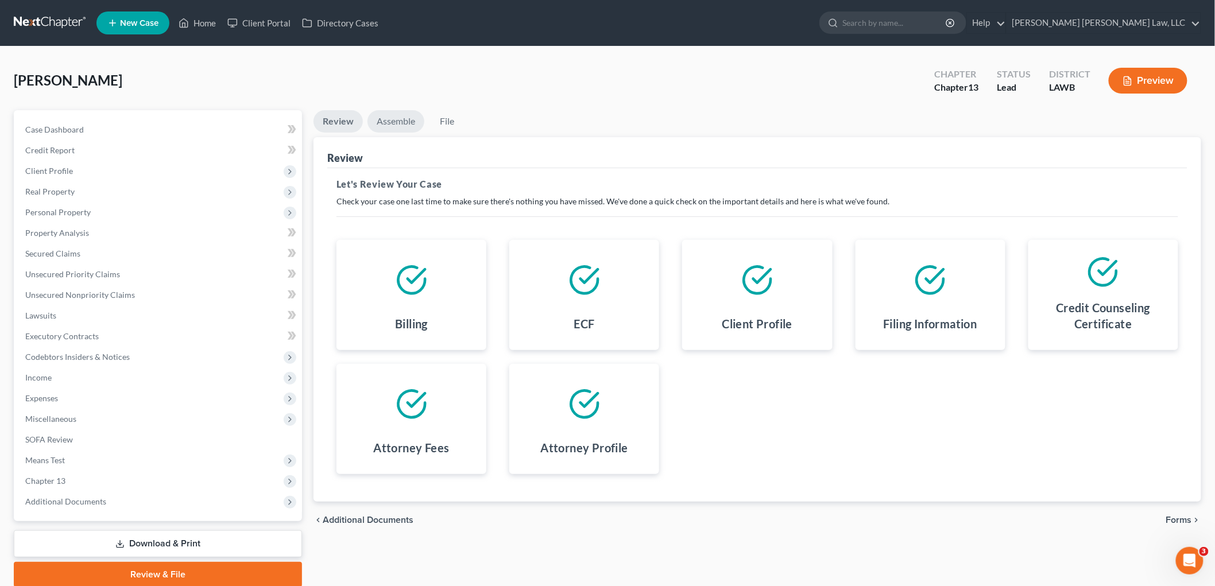
click at [399, 125] on link "Assemble" at bounding box center [395, 121] width 57 height 22
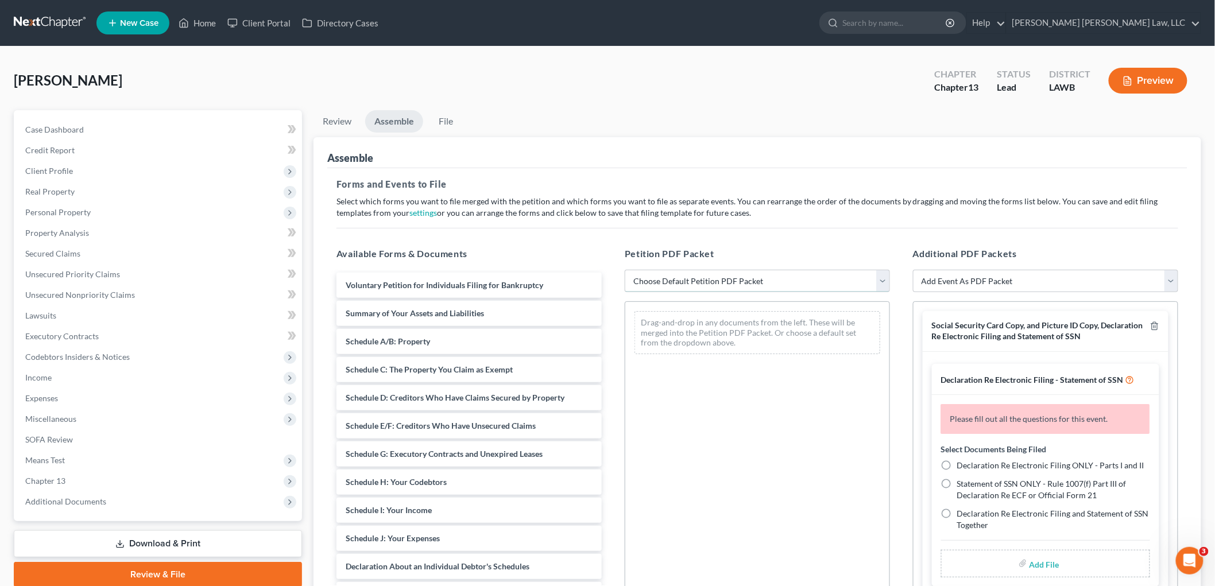
click at [717, 285] on select "Choose Default Petition PDF Packet Complete Bankruptcy Petition (all forms and …" at bounding box center [757, 281] width 265 height 23
select select "0"
click at [625, 270] on select "Choose Default Petition PDF Packet Complete Bankruptcy Petition (all forms and …" at bounding box center [757, 281] width 265 height 23
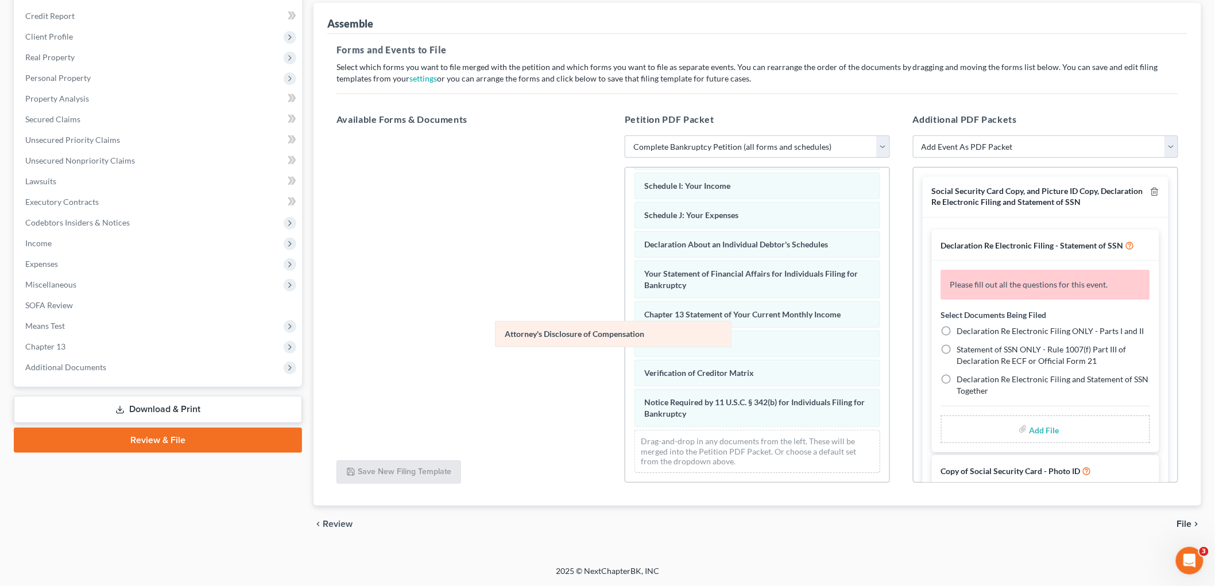
scroll to position [251, 0]
drag, startPoint x: 663, startPoint y: 419, endPoint x: 250, endPoint y: 251, distance: 445.0
click at [625, 251] on div "Attorney's Disclosure of Compensation Voluntary Petition for Individuals Filing…" at bounding box center [757, 205] width 264 height 553
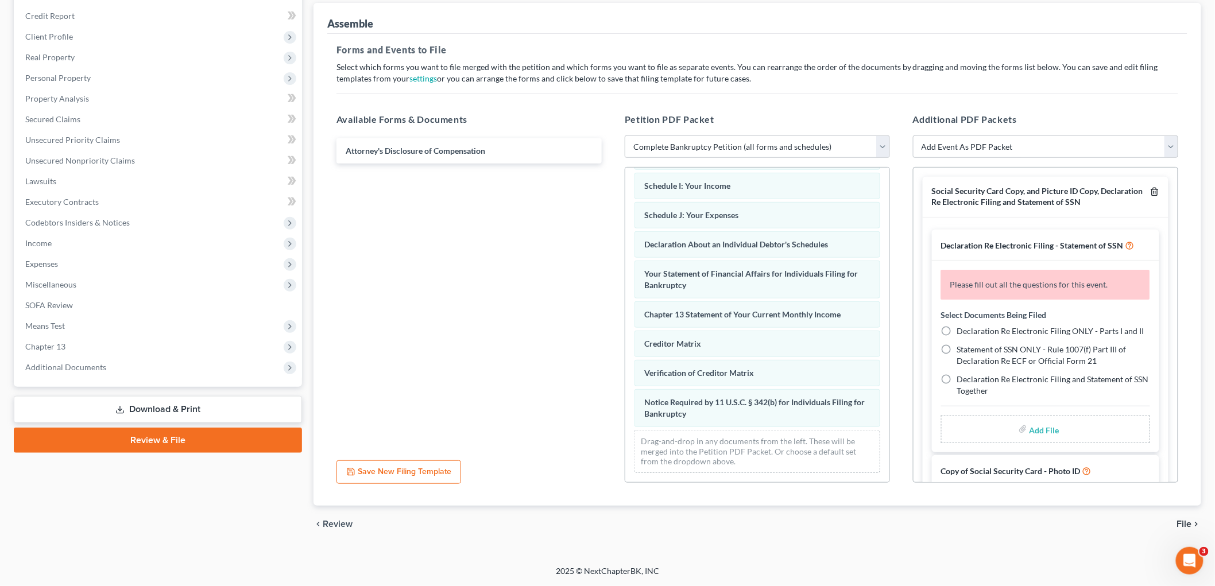
click at [1152, 192] on icon "button" at bounding box center [1154, 191] width 5 height 7
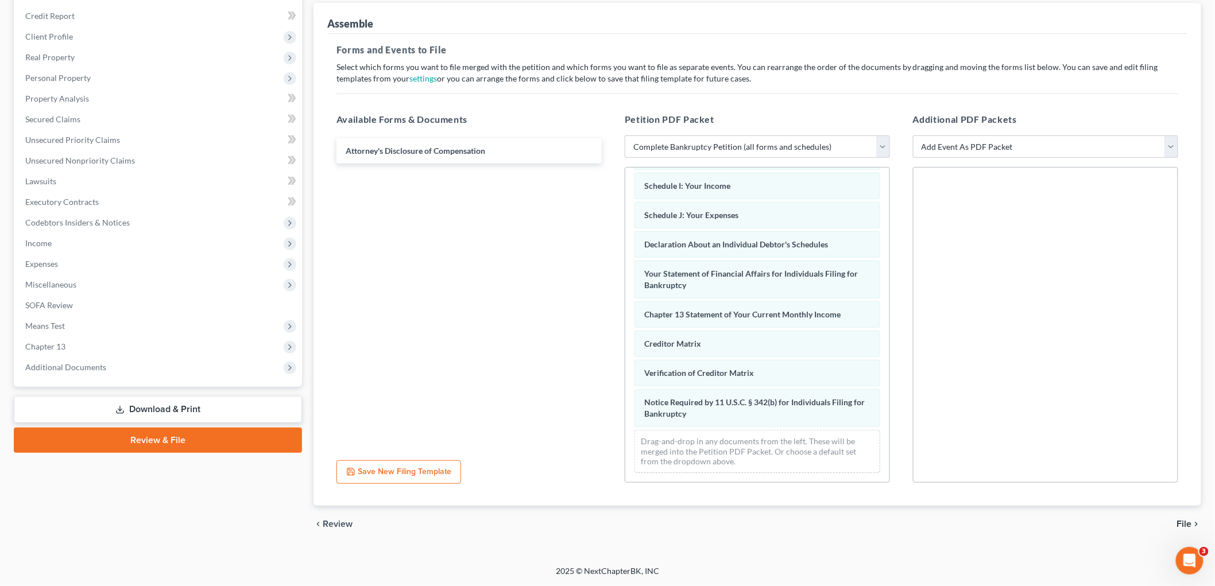
click at [513, 271] on div "Attorney's Disclosure of Compensation" at bounding box center [469, 294] width 284 height 316
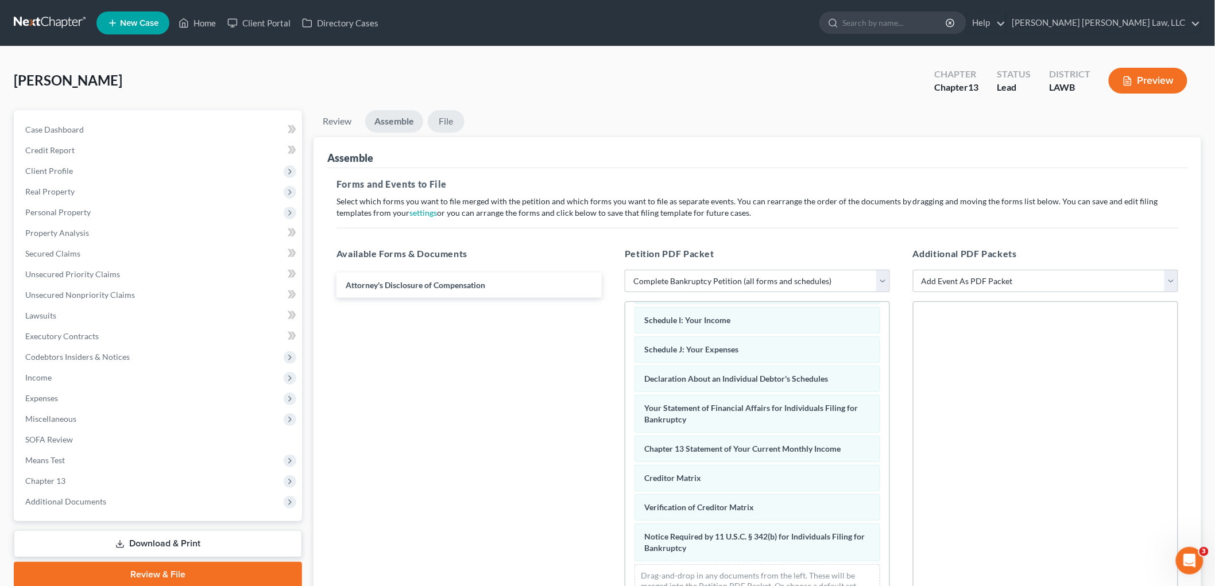
click at [438, 122] on link "File" at bounding box center [446, 121] width 37 height 22
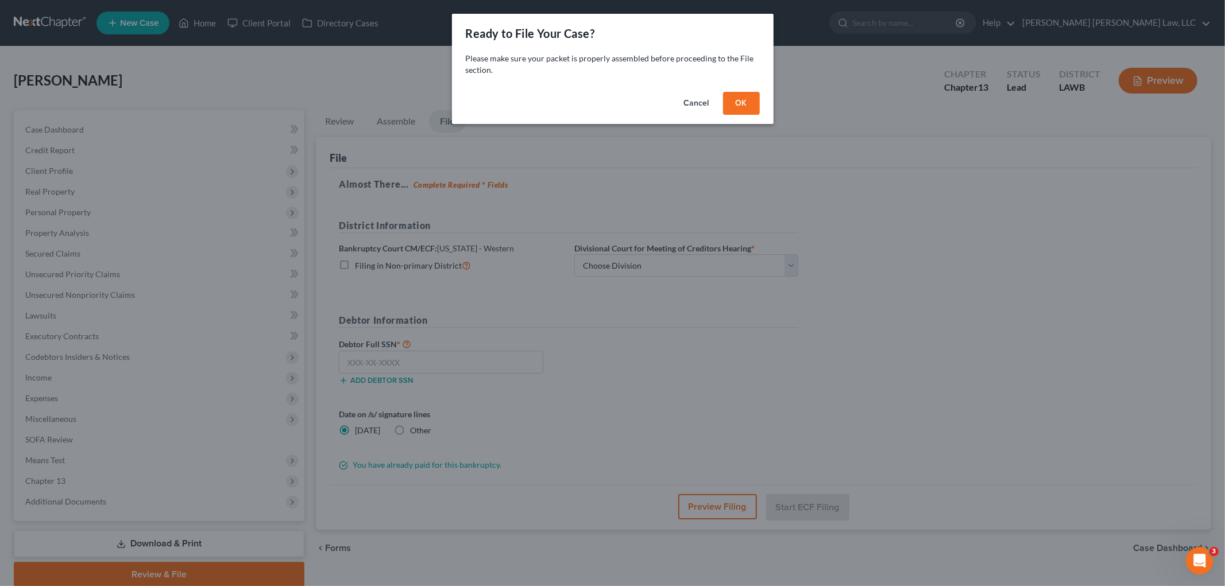
click at [735, 98] on button "OK" at bounding box center [741, 103] width 37 height 23
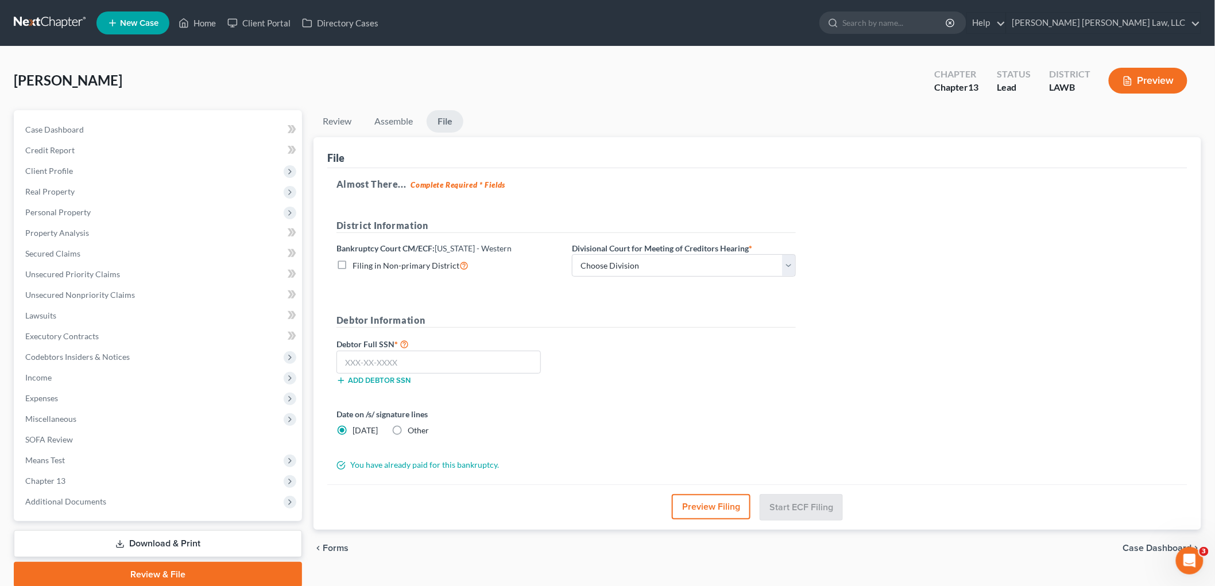
click at [353, 265] on label "Filing in Non-primary District" at bounding box center [411, 265] width 116 height 13
click at [357, 265] on input "Filing in Non-primary District" at bounding box center [360, 262] width 7 height 7
checkbox input "true"
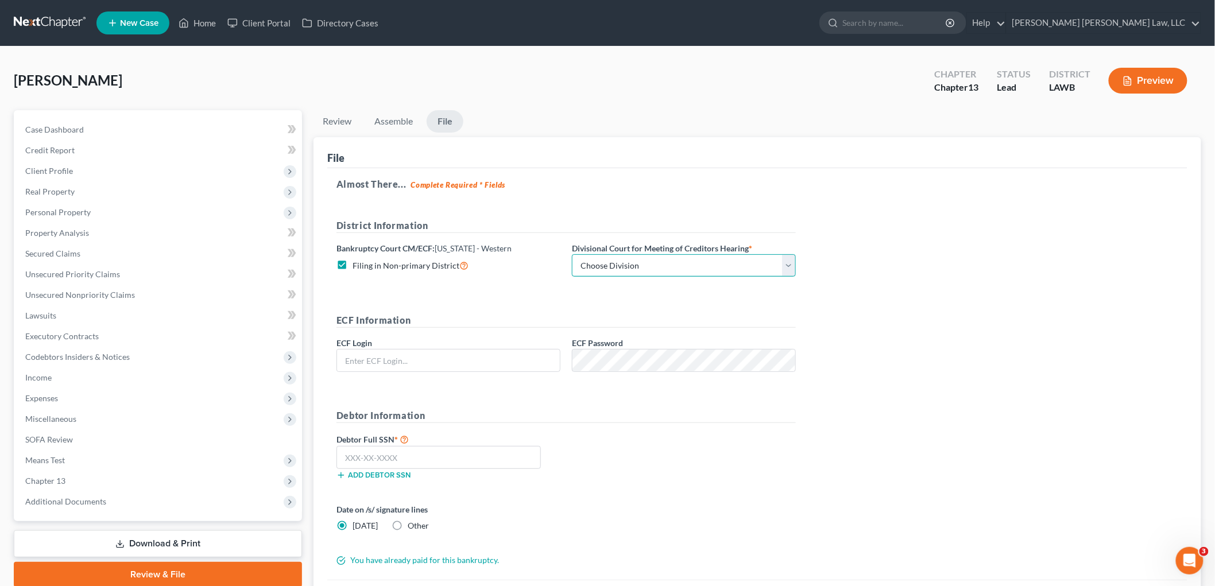
click at [604, 265] on select "Choose Division Alexandria Lafayette-Opelousas Lake Charles Monroe Shreveport" at bounding box center [684, 265] width 224 height 23
select select "3"
click at [572, 254] on select "Choose Division Alexandria Lafayette-Opelousas Lake Charles Monroe Shreveport" at bounding box center [684, 265] width 224 height 23
click at [544, 363] on input "text" at bounding box center [448, 361] width 223 height 22
type input "eoyoung3p"
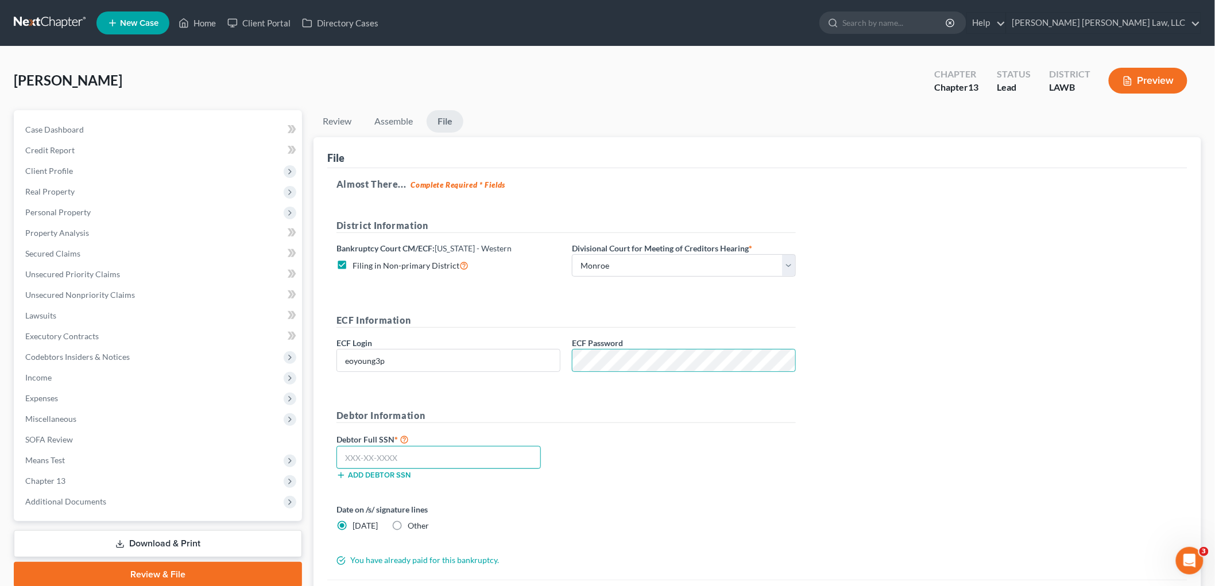
click at [479, 455] on input "text" at bounding box center [438, 457] width 204 height 23
type input "434-88-7440"
click at [618, 462] on div "Debtor Full SSN * 434-88-7440 Add debtor SSN" at bounding box center [566, 460] width 471 height 57
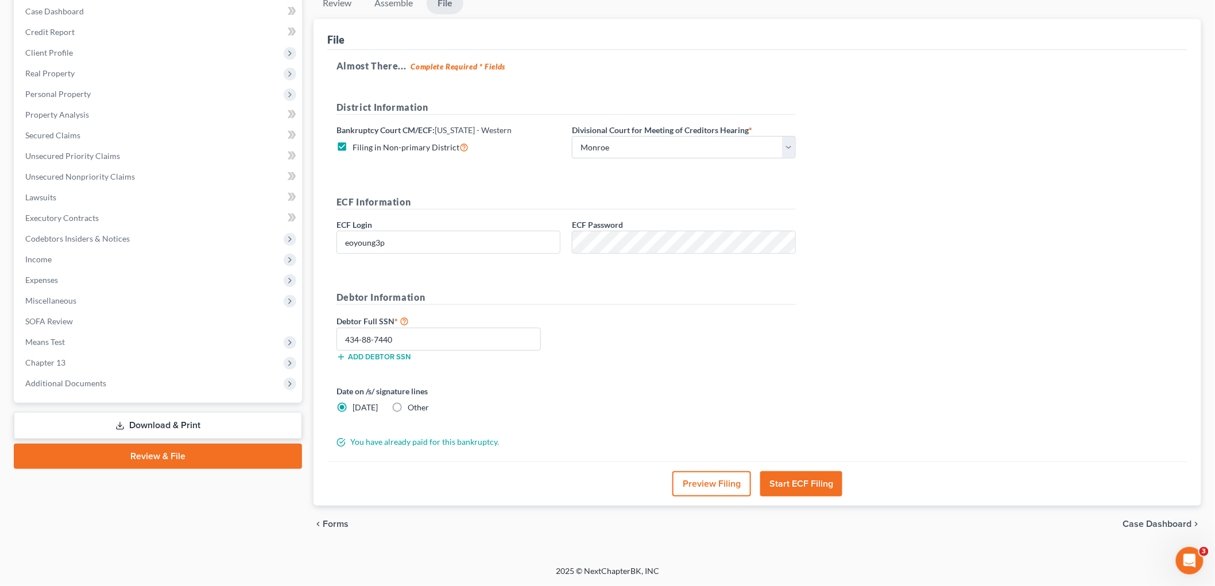
click at [795, 484] on button "Start ECF Filing" at bounding box center [801, 483] width 82 height 25
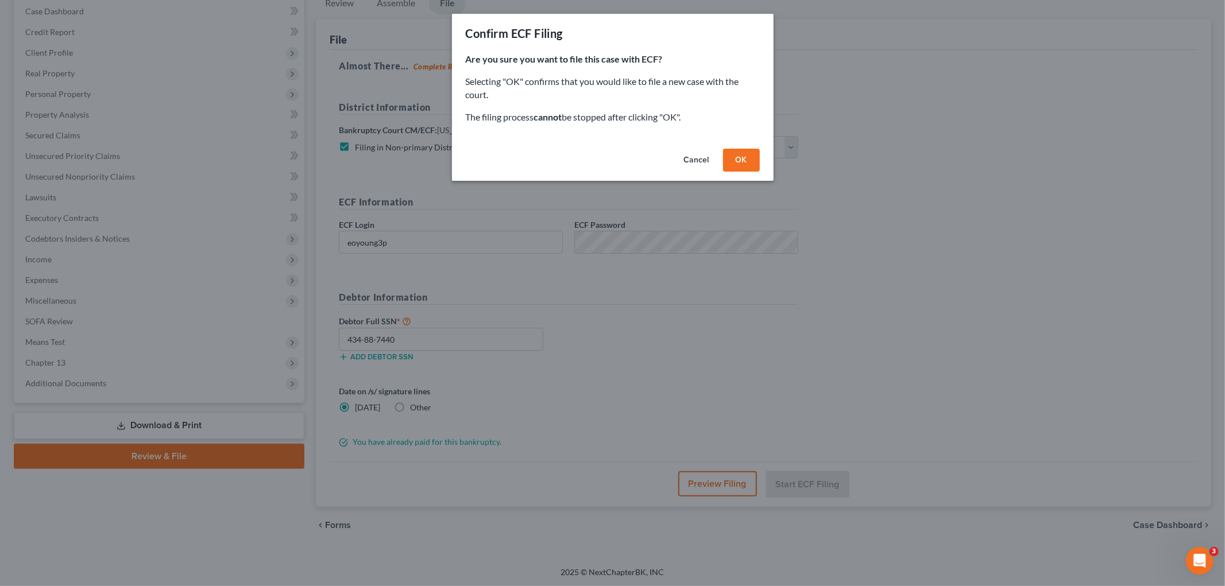
click at [748, 167] on button "OK" at bounding box center [741, 160] width 37 height 23
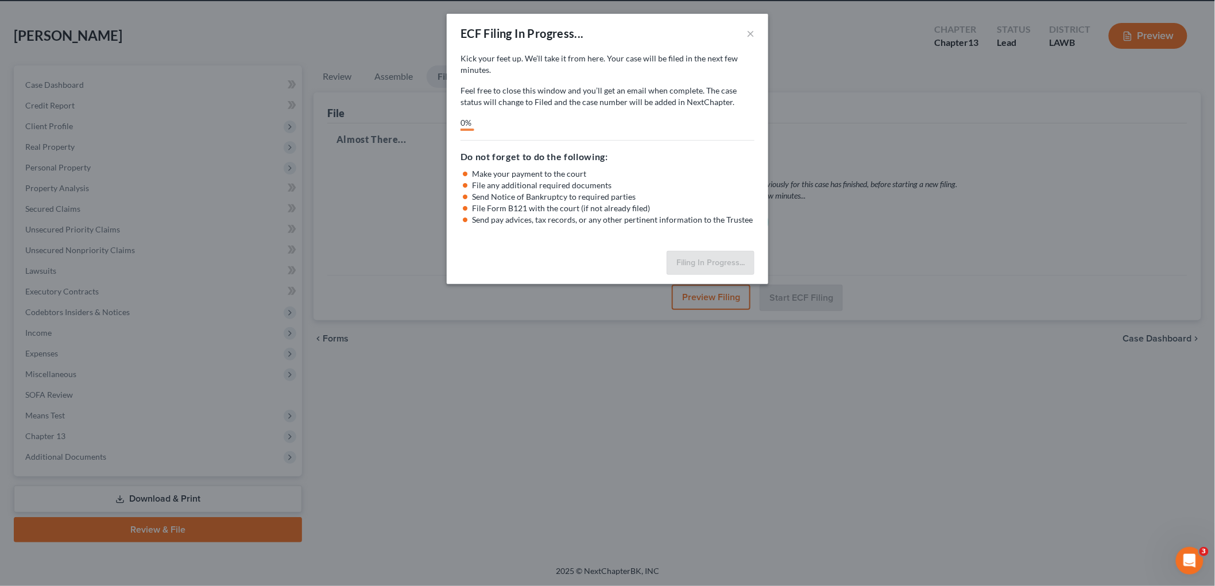
scroll to position [43, 0]
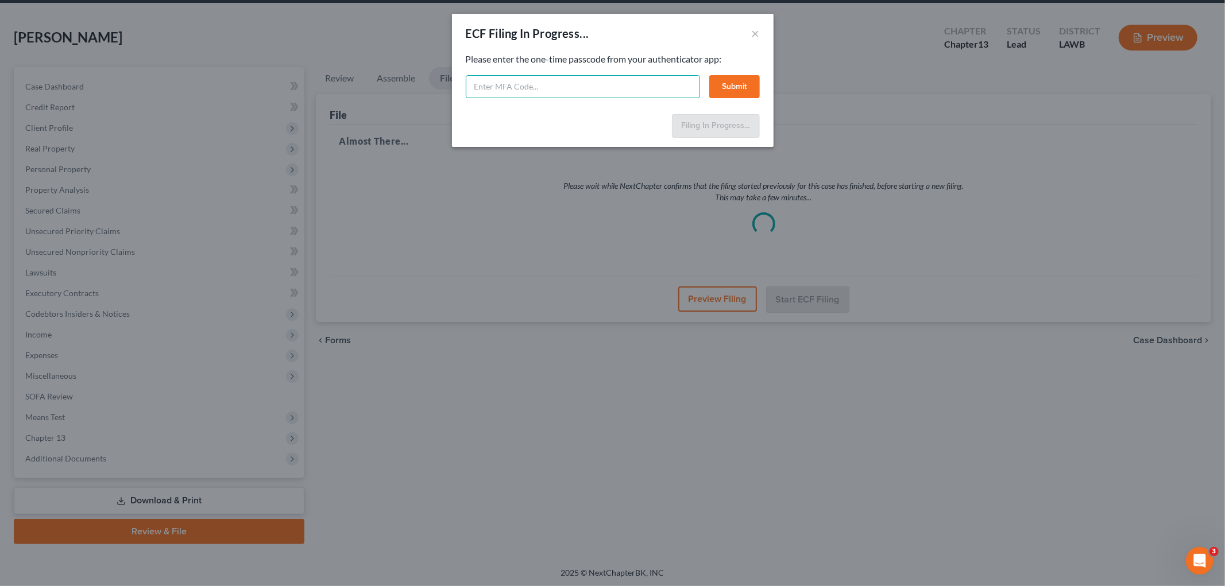
click at [571, 84] on input "text" at bounding box center [583, 86] width 234 height 23
type input "055757"
click at [738, 86] on button "Submit" at bounding box center [734, 86] width 51 height 23
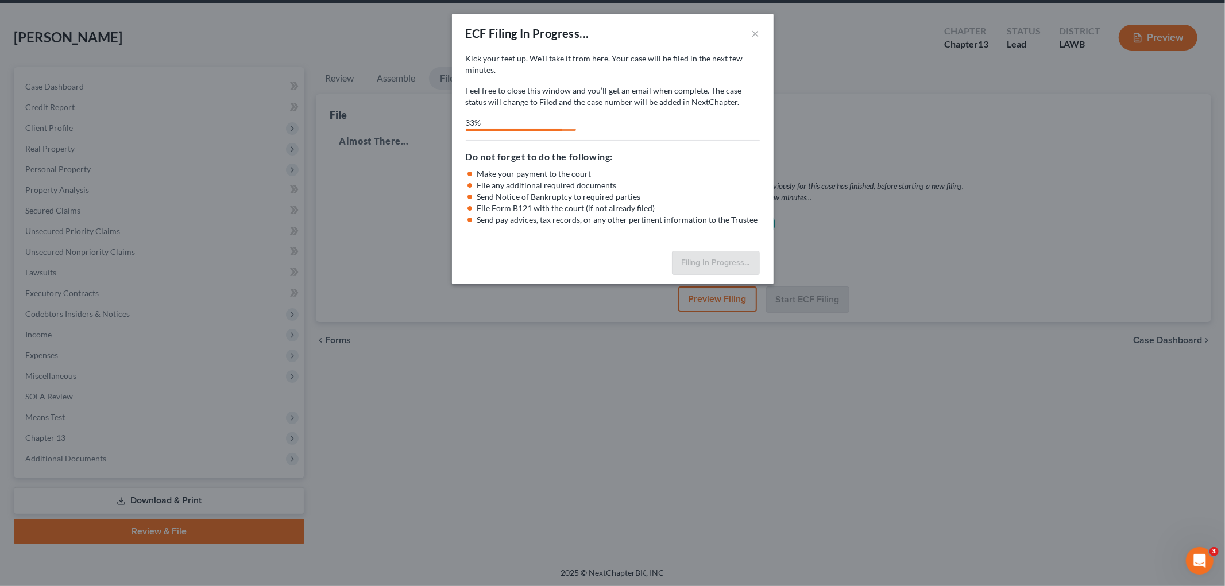
select select "3"
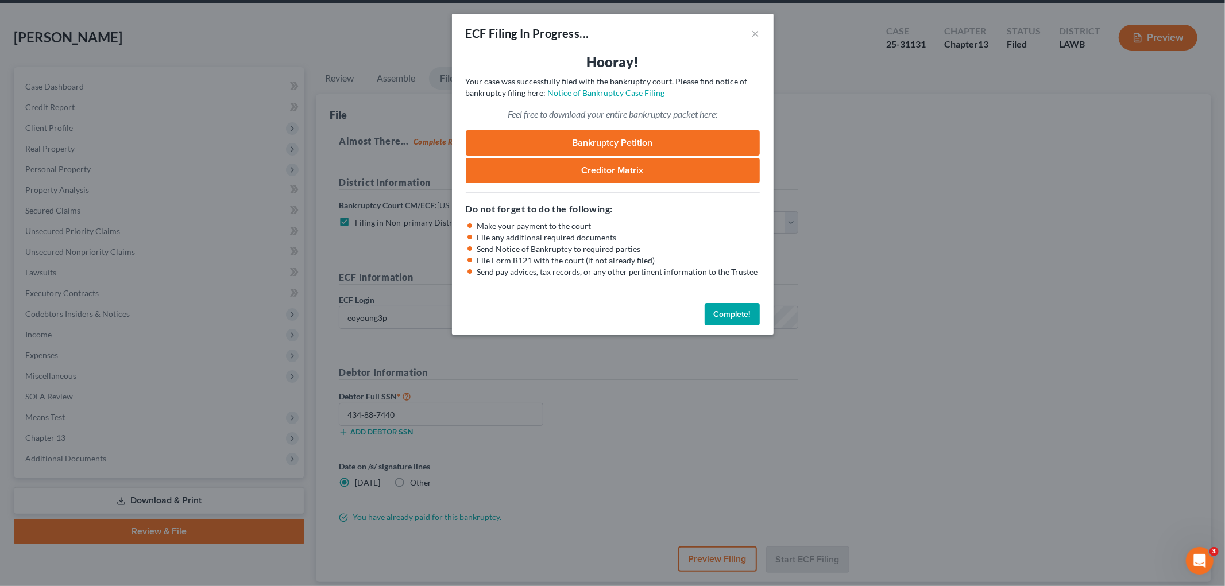
click at [732, 317] on button "Complete!" at bounding box center [732, 314] width 55 height 23
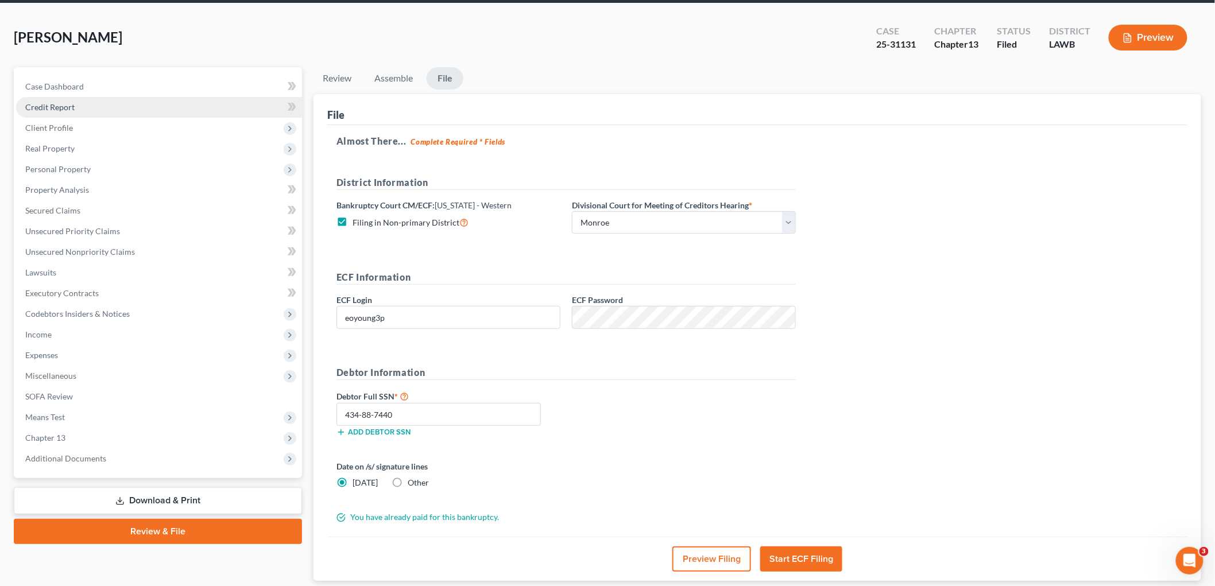
click at [79, 106] on link "Credit Report" at bounding box center [159, 107] width 286 height 21
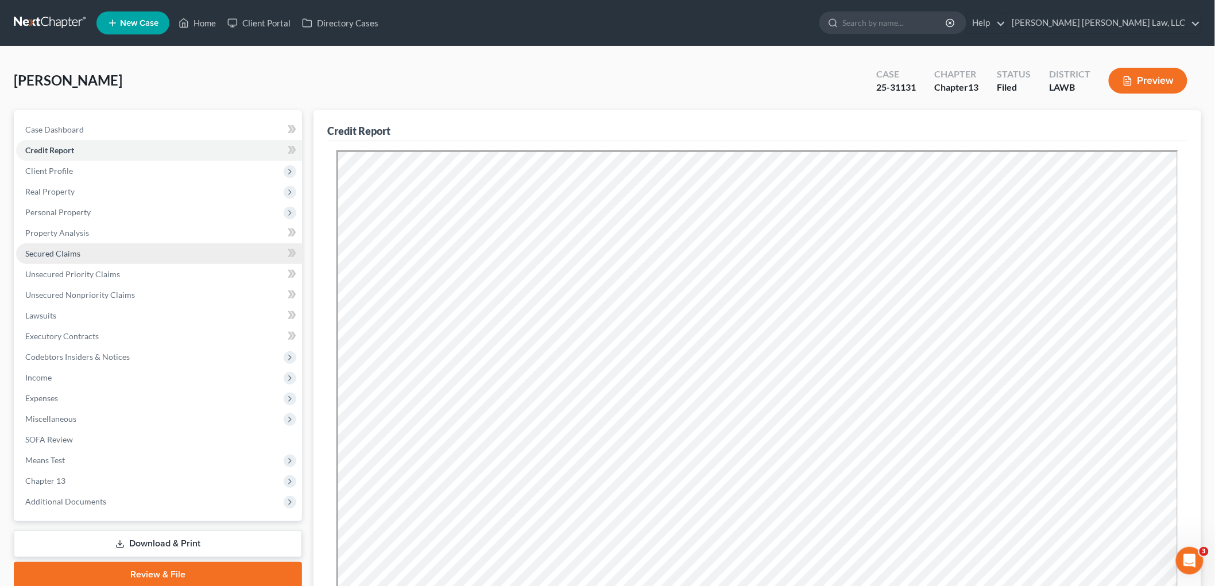
click at [90, 257] on link "Secured Claims" at bounding box center [159, 253] width 286 height 21
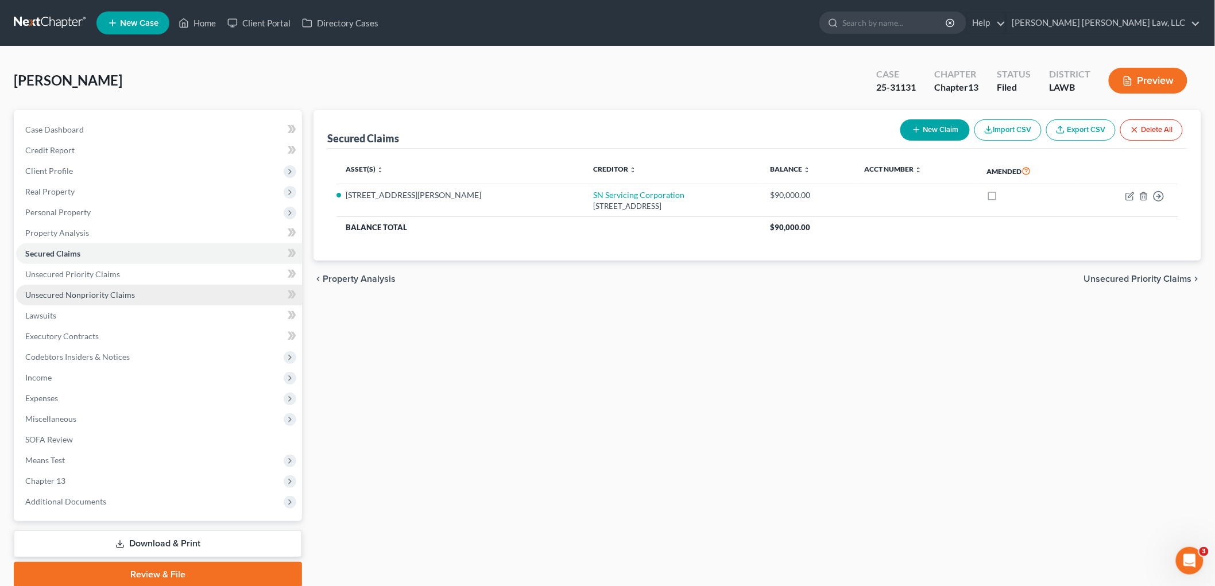
click at [89, 287] on link "Unsecured Nonpriority Claims" at bounding box center [159, 295] width 286 height 21
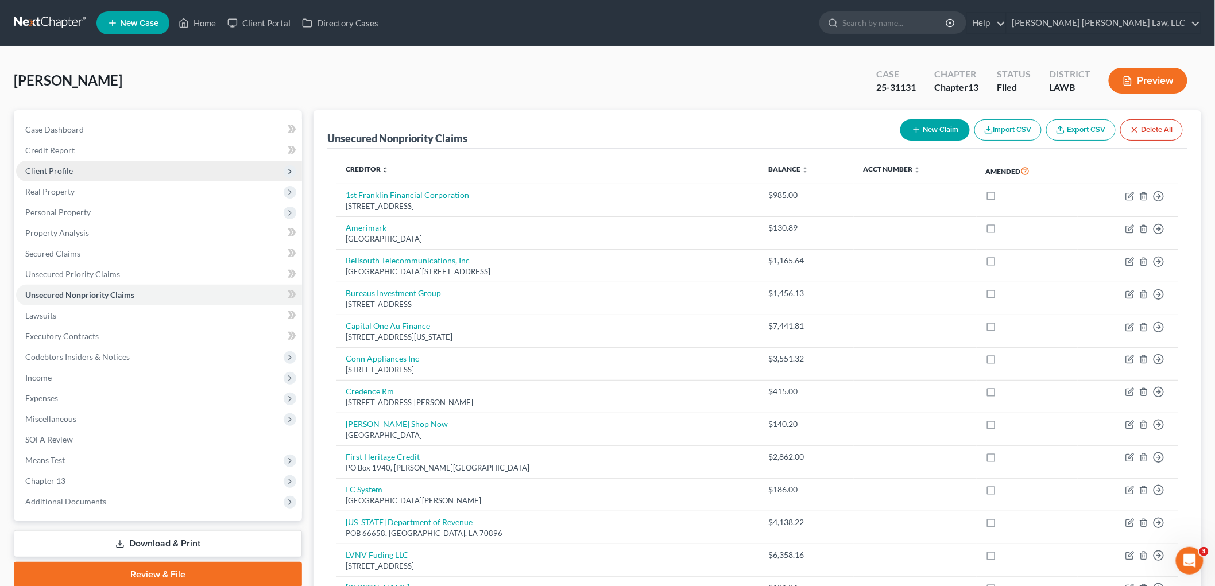
click at [72, 169] on span "Client Profile" at bounding box center [159, 171] width 286 height 21
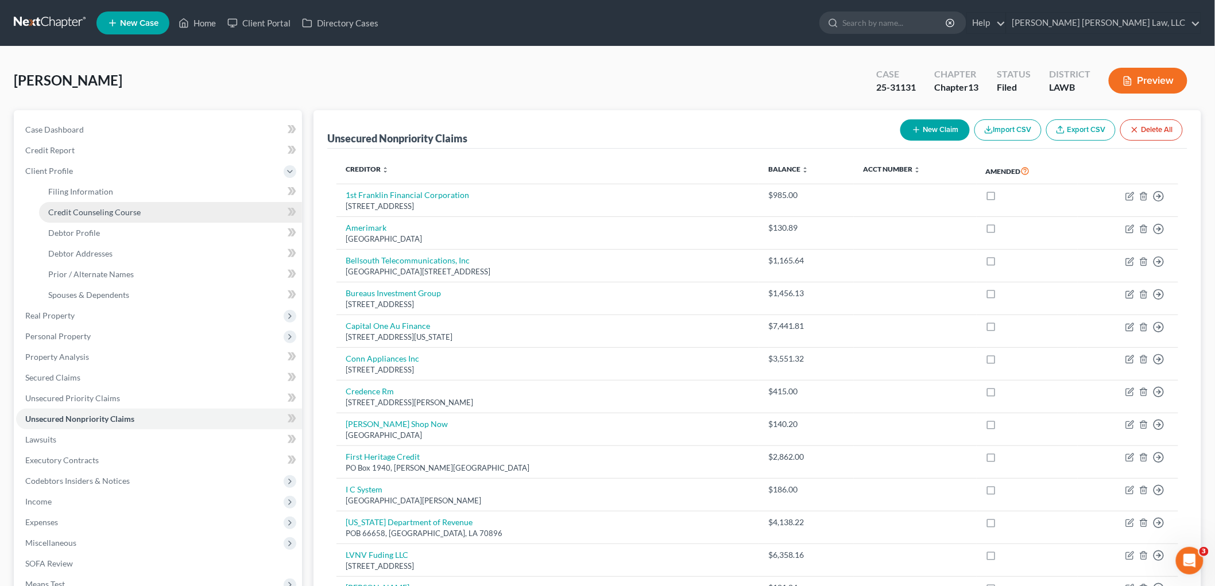
click at [85, 215] on span "Credit Counseling Course" at bounding box center [94, 212] width 92 height 10
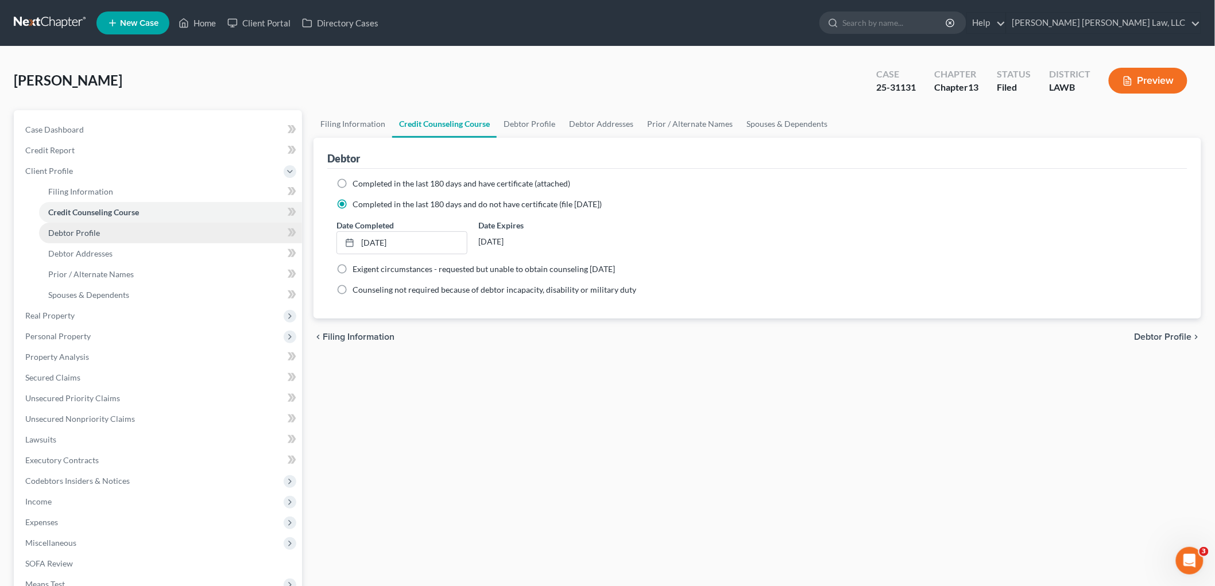
click at [90, 235] on span "Debtor Profile" at bounding box center [74, 233] width 52 height 10
select select "4"
select select "1"
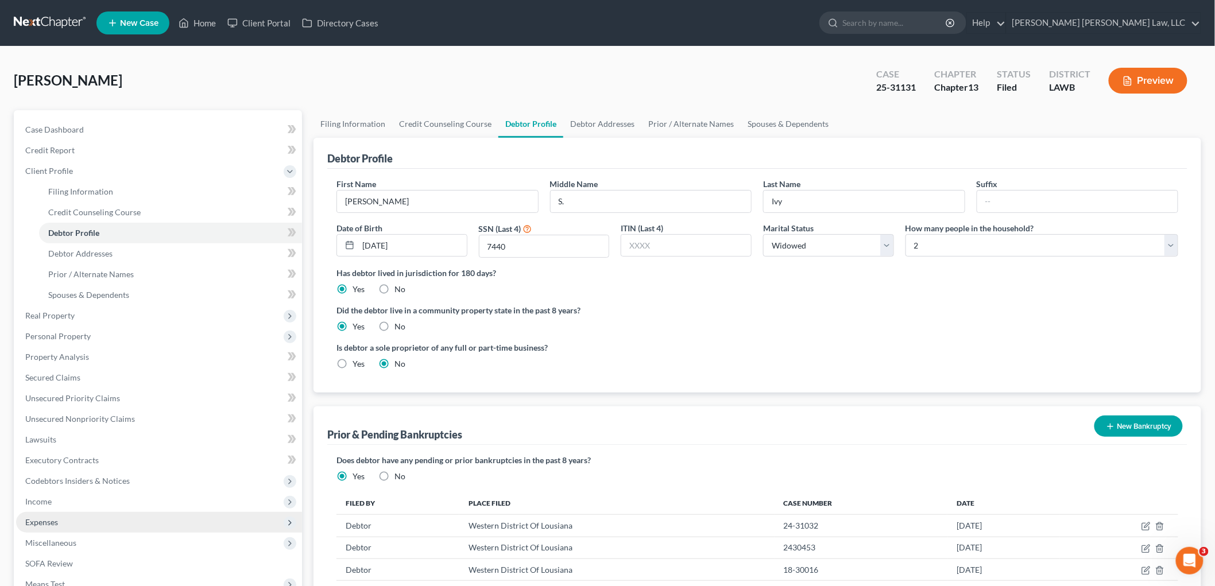
scroll to position [127, 0]
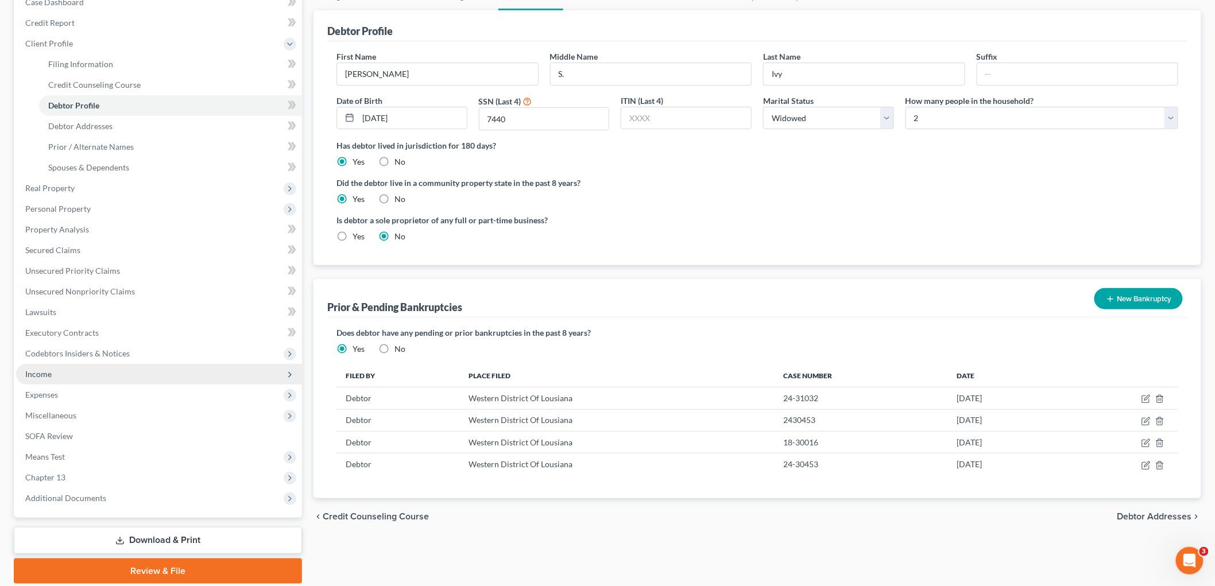
click at [53, 367] on span "Income" at bounding box center [159, 374] width 286 height 21
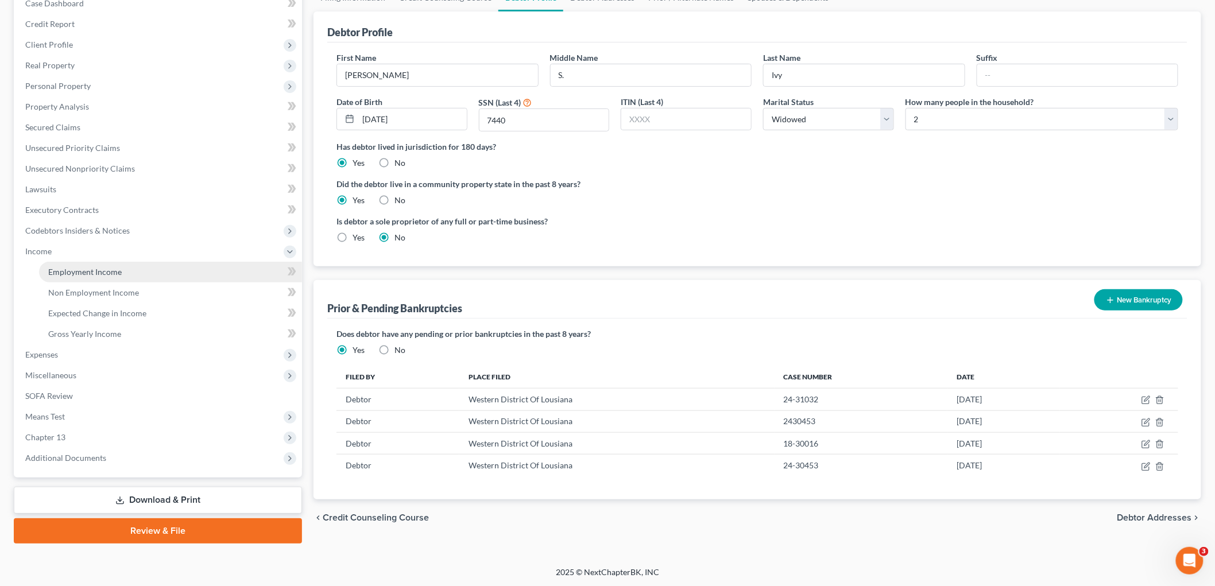
click at [78, 271] on span "Employment Income" at bounding box center [84, 272] width 73 height 10
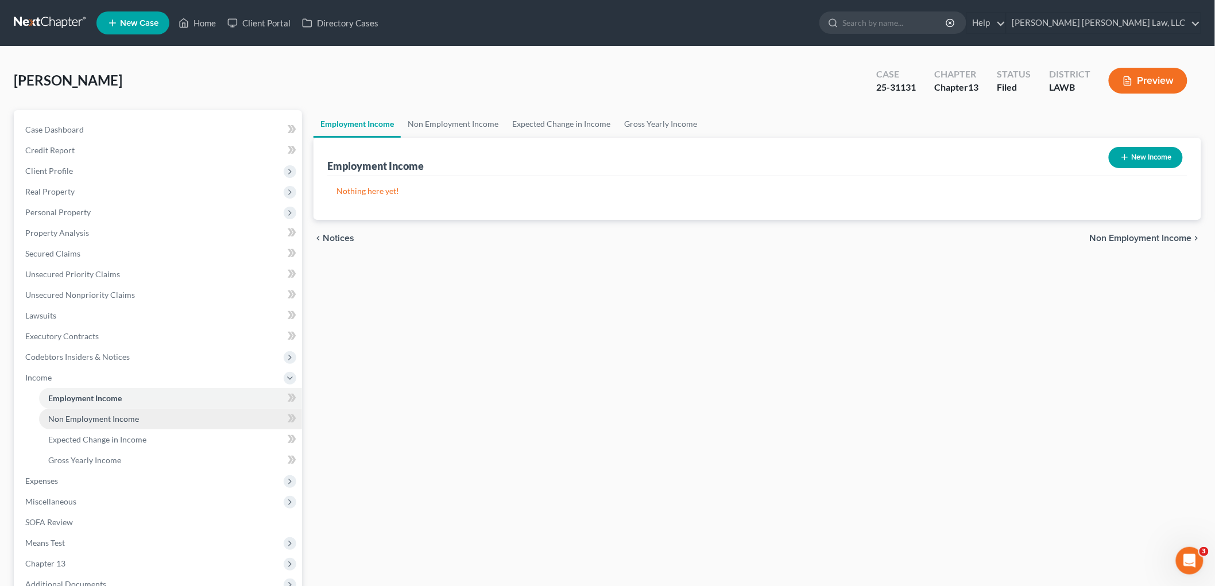
click at [106, 414] on span "Non Employment Income" at bounding box center [93, 419] width 91 height 10
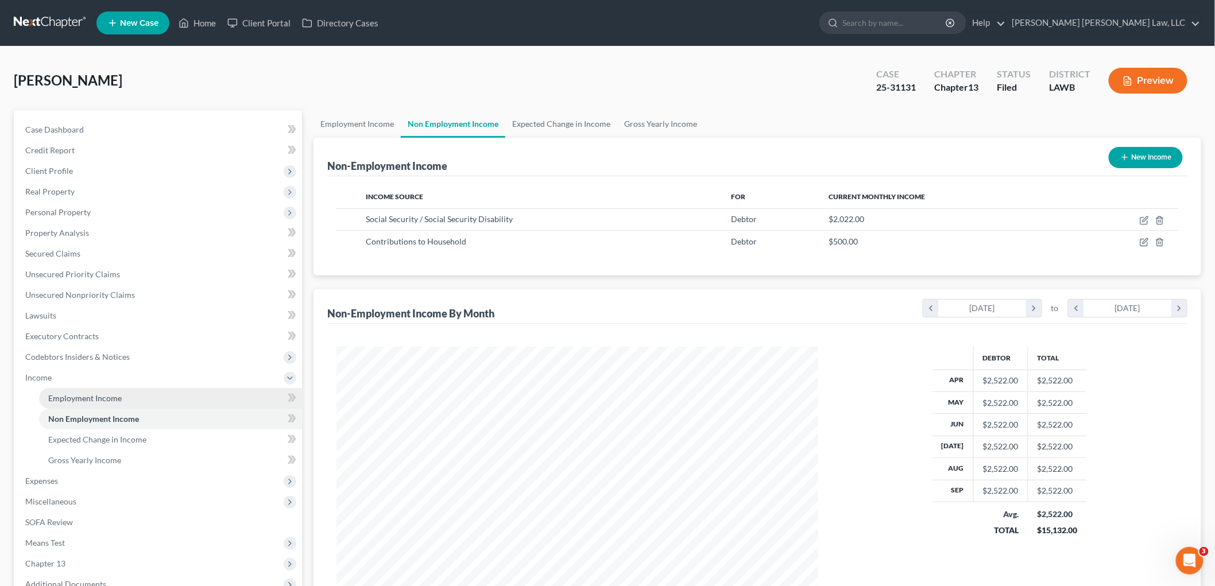
scroll to position [240, 504]
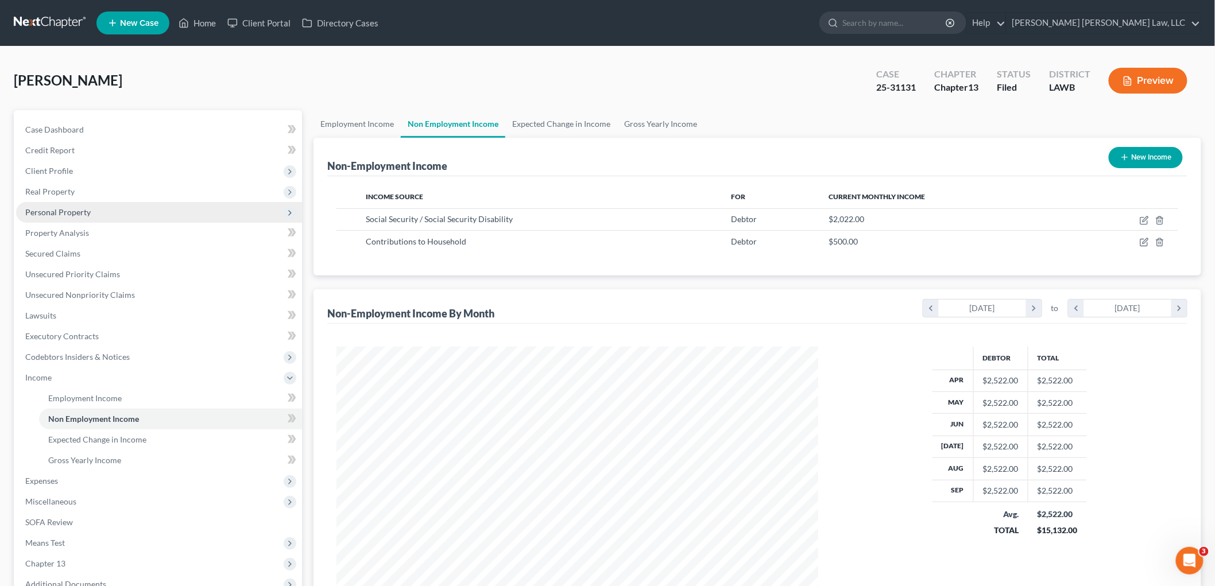
click at [73, 213] on span "Personal Property" at bounding box center [57, 212] width 65 height 10
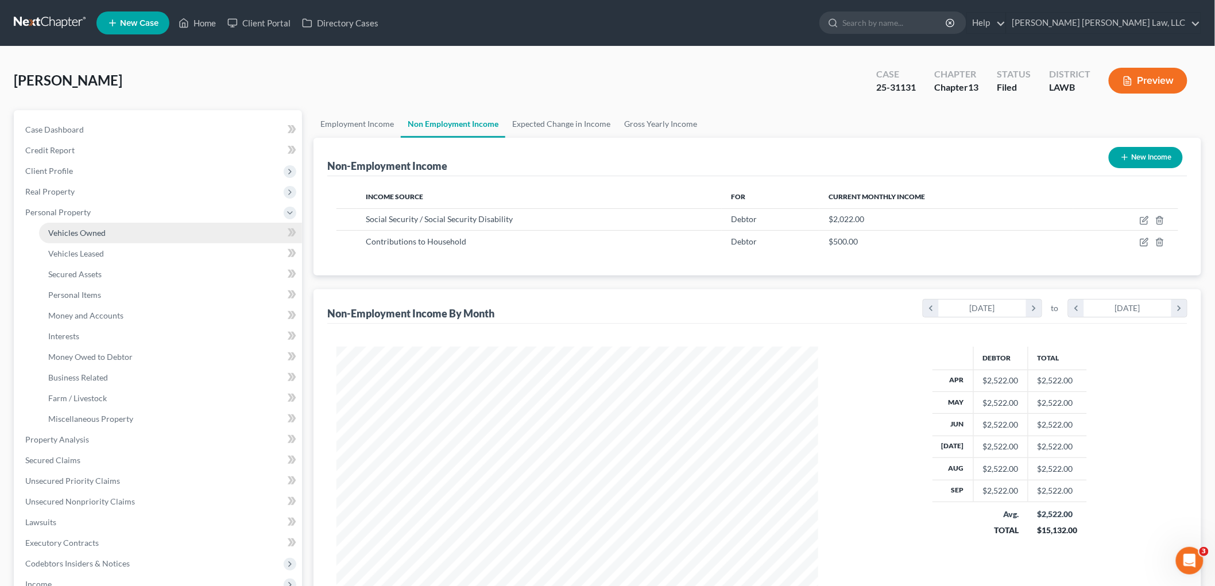
click at [100, 233] on span "Vehicles Owned" at bounding box center [76, 233] width 57 height 10
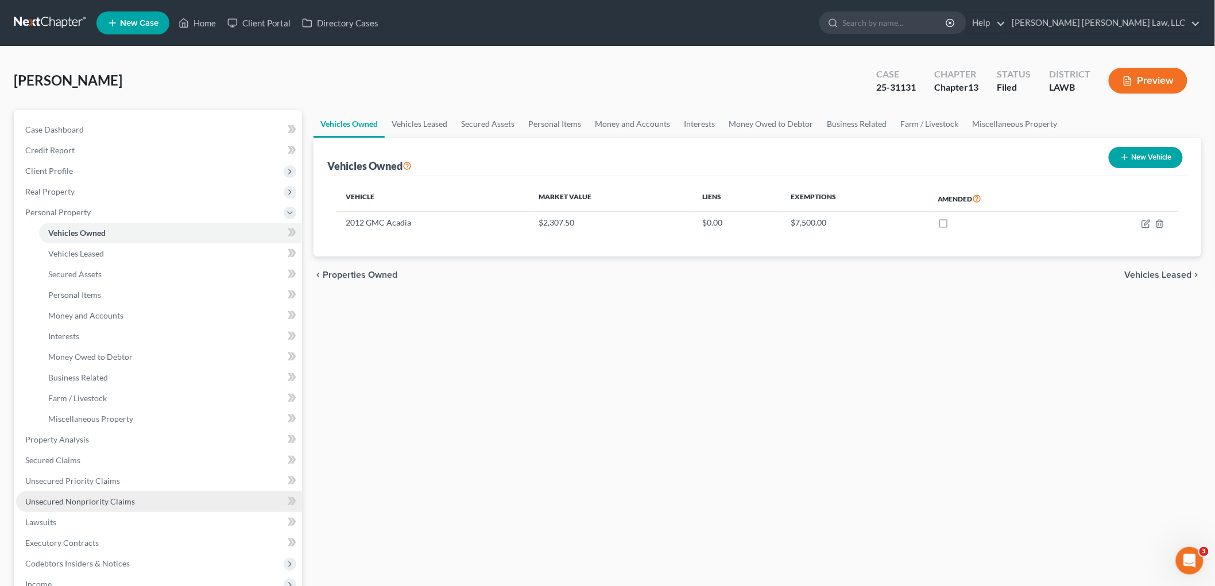
scroll to position [127, 0]
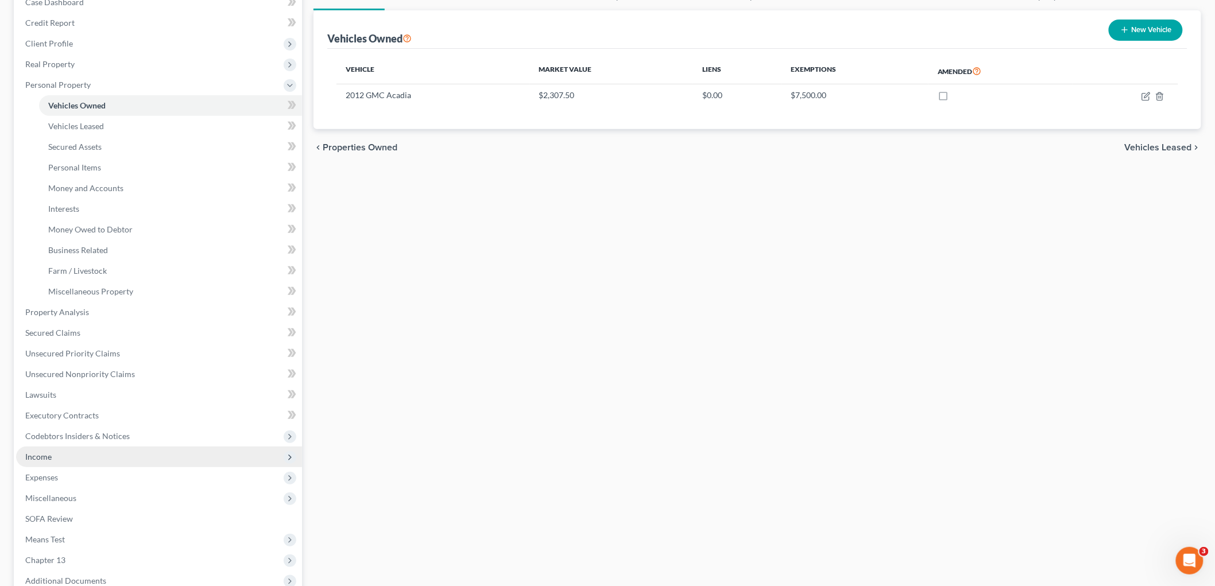
click at [66, 456] on span "Income" at bounding box center [159, 457] width 286 height 21
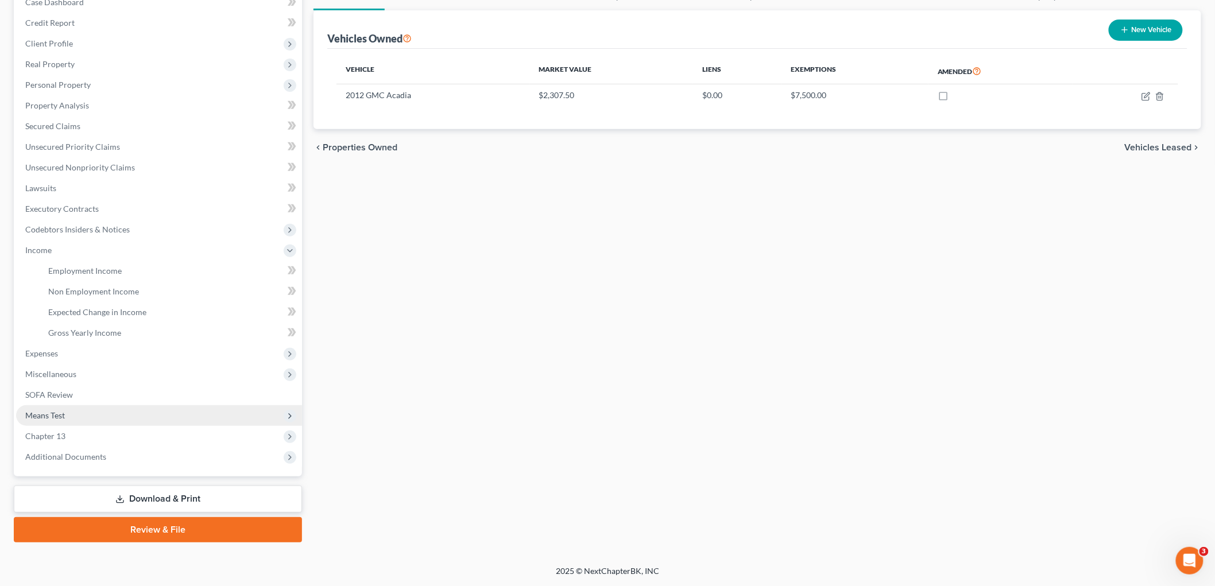
scroll to position [126, 0]
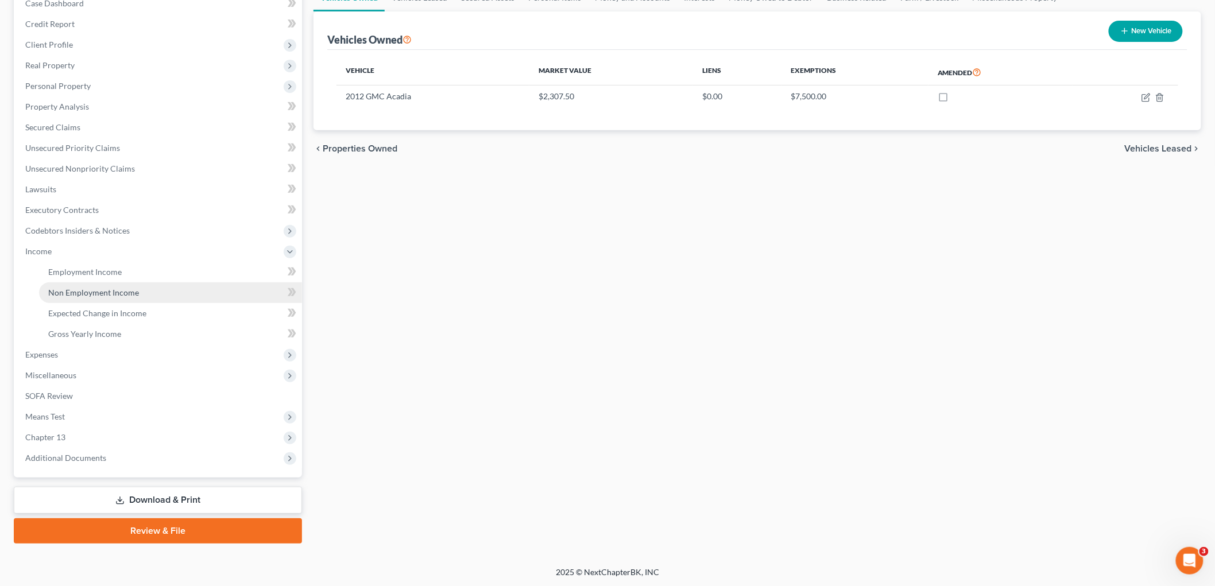
click at [110, 291] on span "Non Employment Income" at bounding box center [93, 293] width 91 height 10
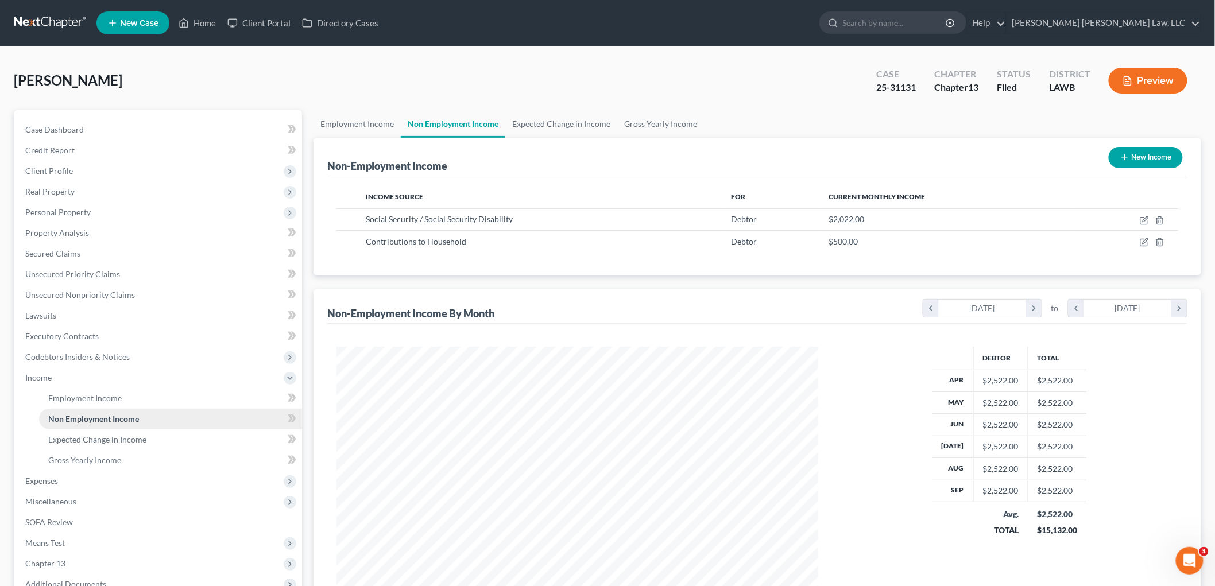
scroll to position [240, 504]
click at [50, 20] on link at bounding box center [50, 23] width 73 height 21
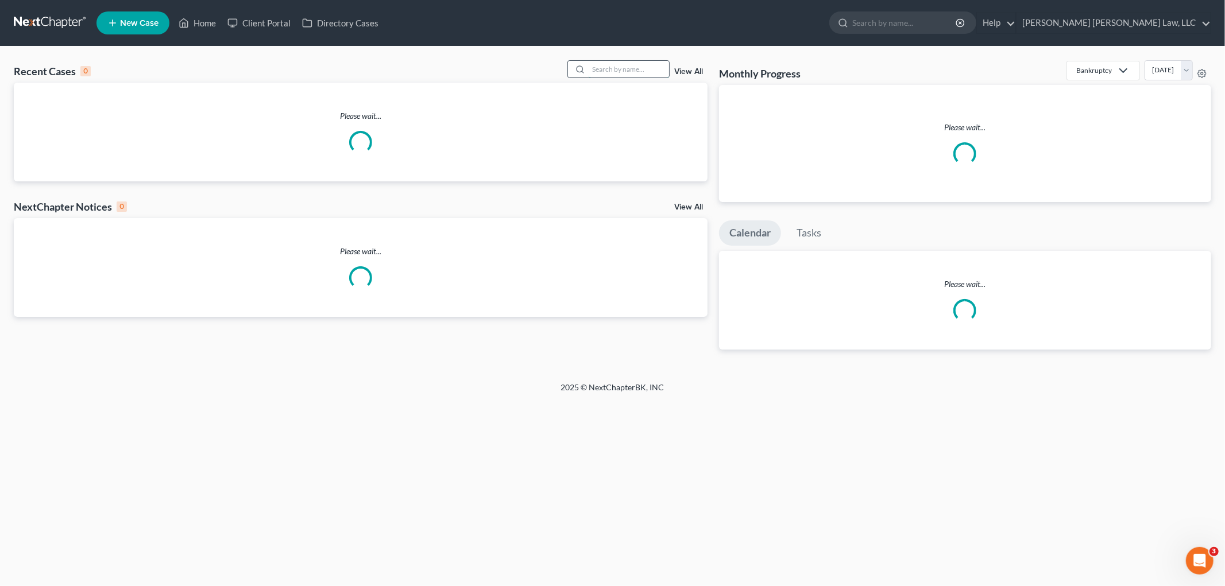
click at [603, 67] on input "search" at bounding box center [629, 69] width 80 height 17
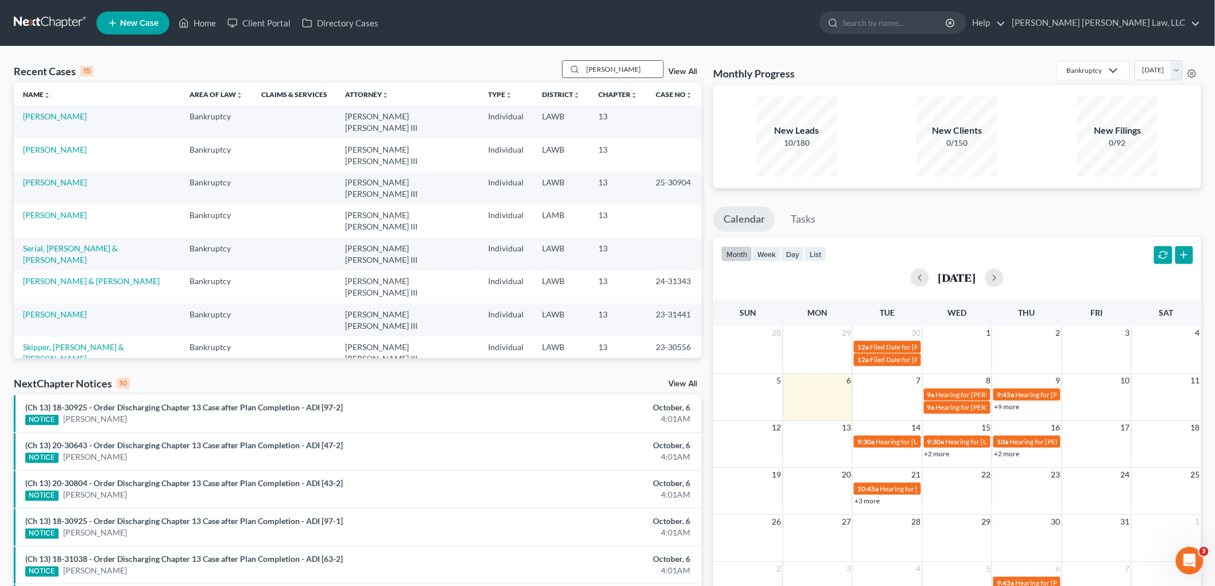
click at [618, 65] on input "patricia" at bounding box center [623, 69] width 80 height 17
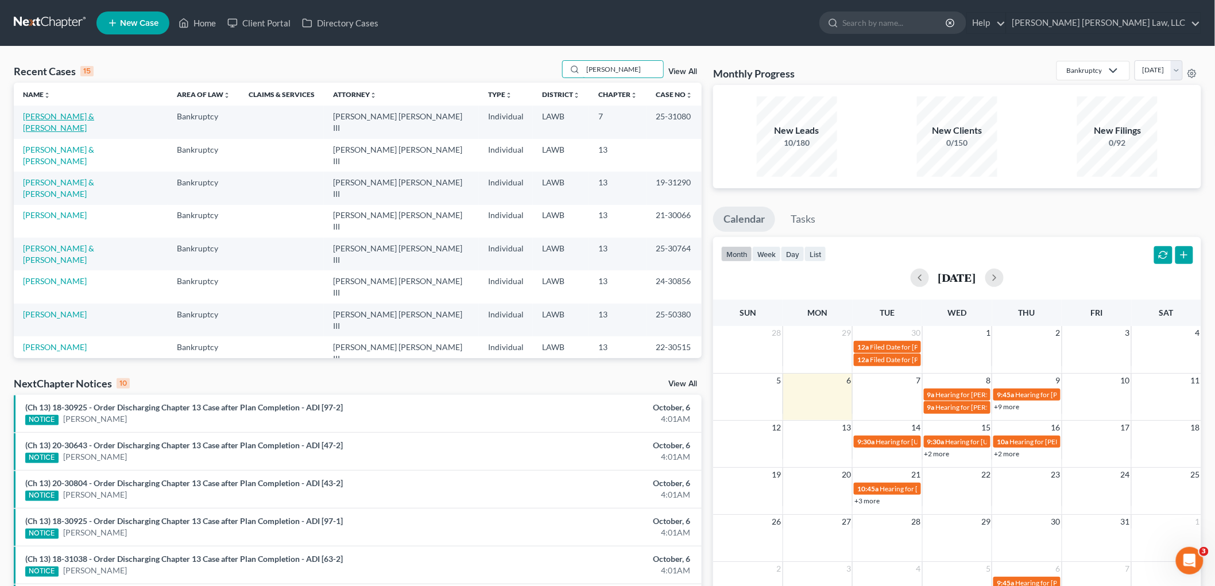
type input "patricia"
click at [94, 118] on link "Johnson, Robert & Patricia" at bounding box center [58, 121] width 71 height 21
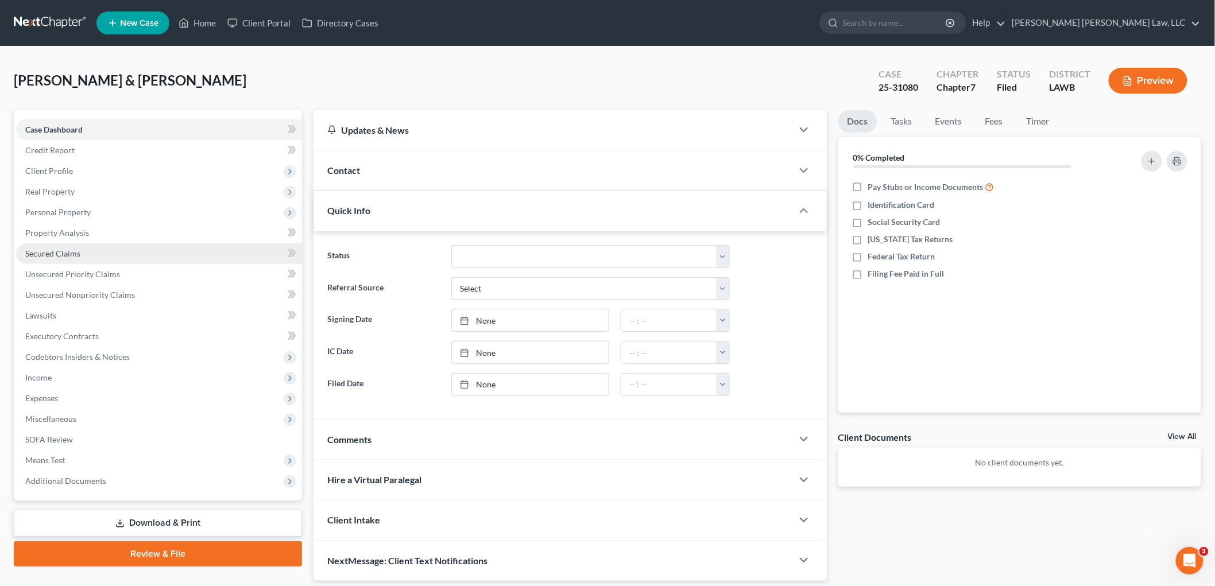
click at [80, 259] on link "Secured Claims" at bounding box center [159, 253] width 286 height 21
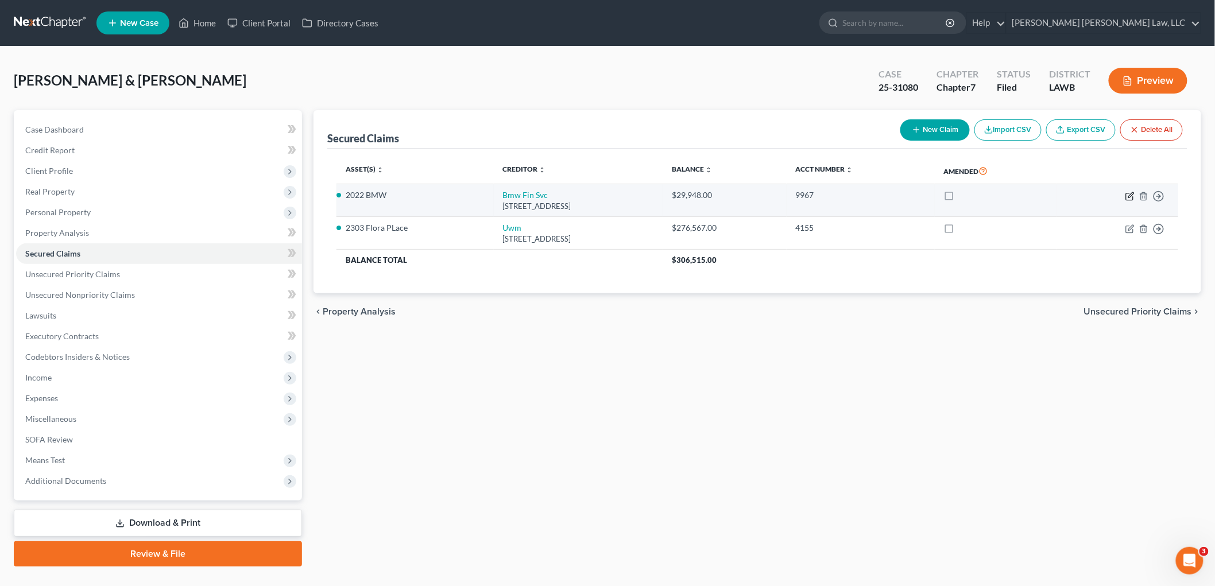
click at [1132, 195] on icon "button" at bounding box center [1130, 194] width 5 height 5
select select "36"
select select "2"
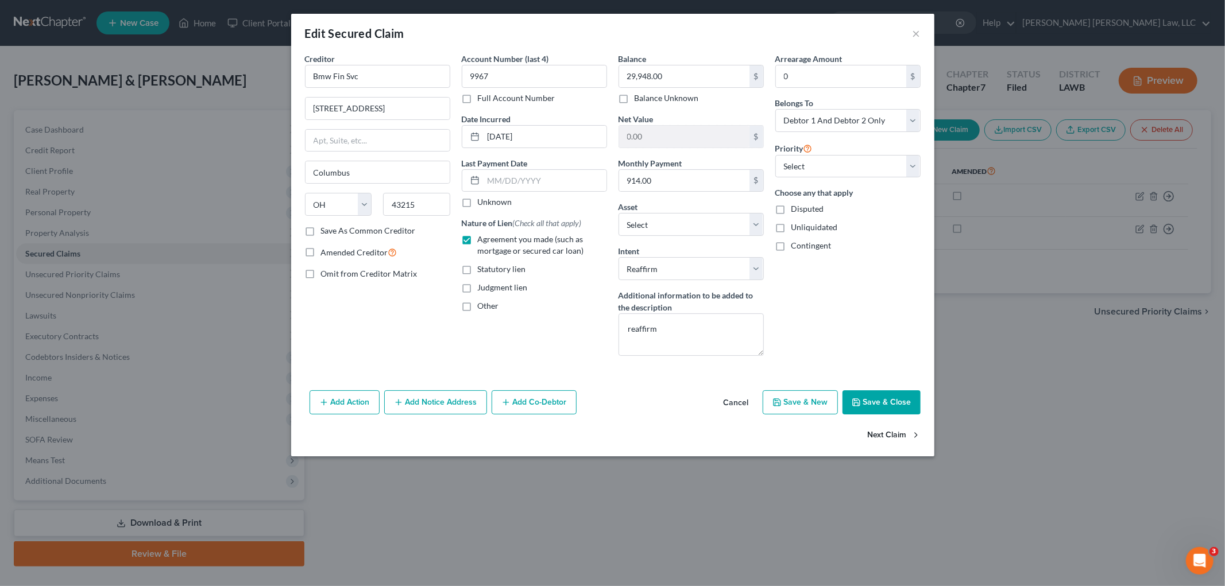
click at [877, 434] on button "Next Claim" at bounding box center [894, 436] width 53 height 24
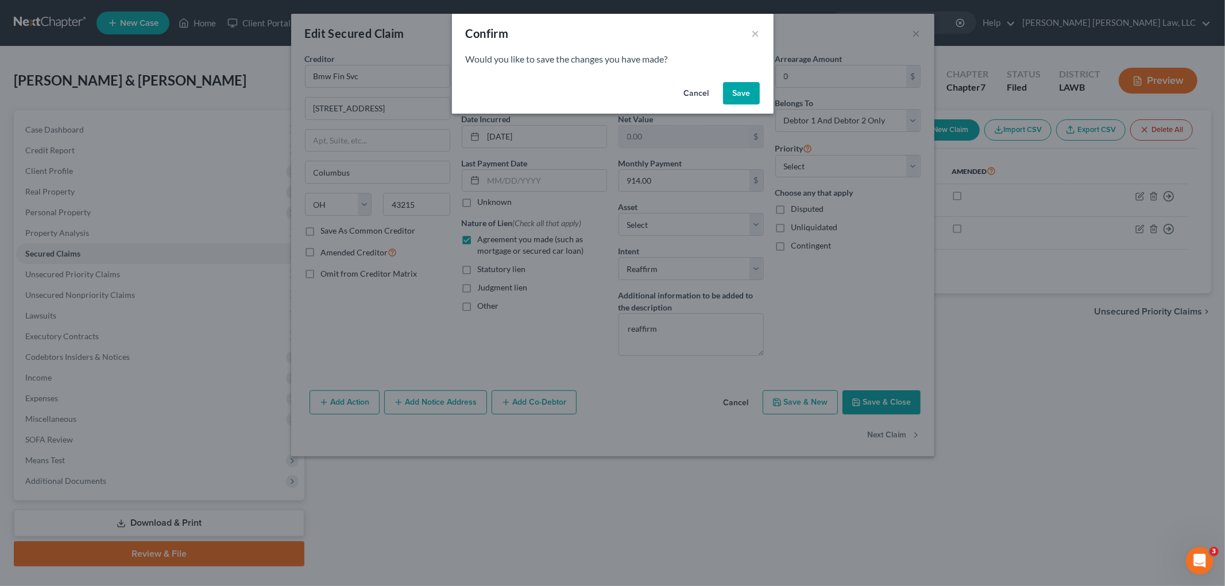
click at [725, 92] on button "Save" at bounding box center [741, 93] width 37 height 23
select select "45"
select select "2"
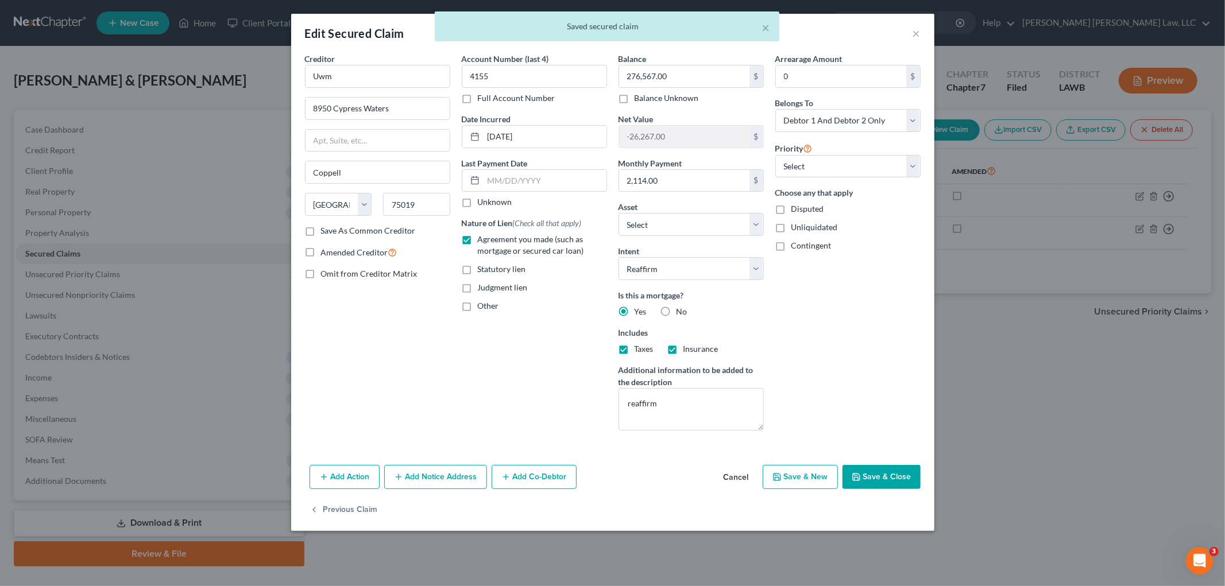
click at [868, 485] on button "Save & Close" at bounding box center [881, 477] width 78 height 24
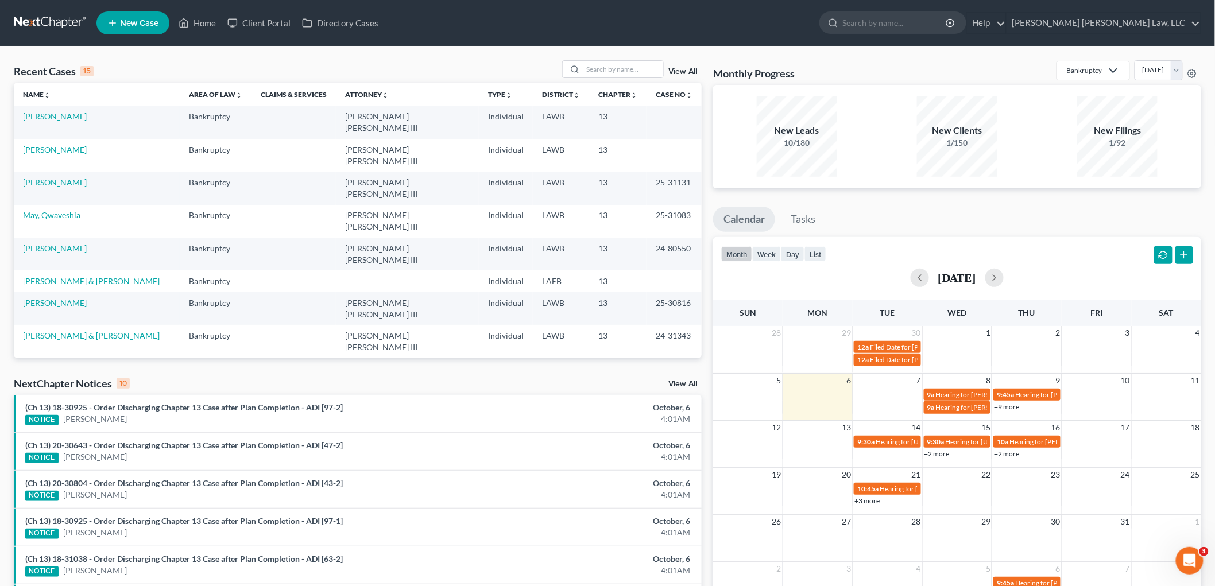
click at [41, 172] on td "[PERSON_NAME]" at bounding box center [97, 188] width 166 height 33
click at [48, 177] on link "[PERSON_NAME]" at bounding box center [55, 182] width 64 height 10
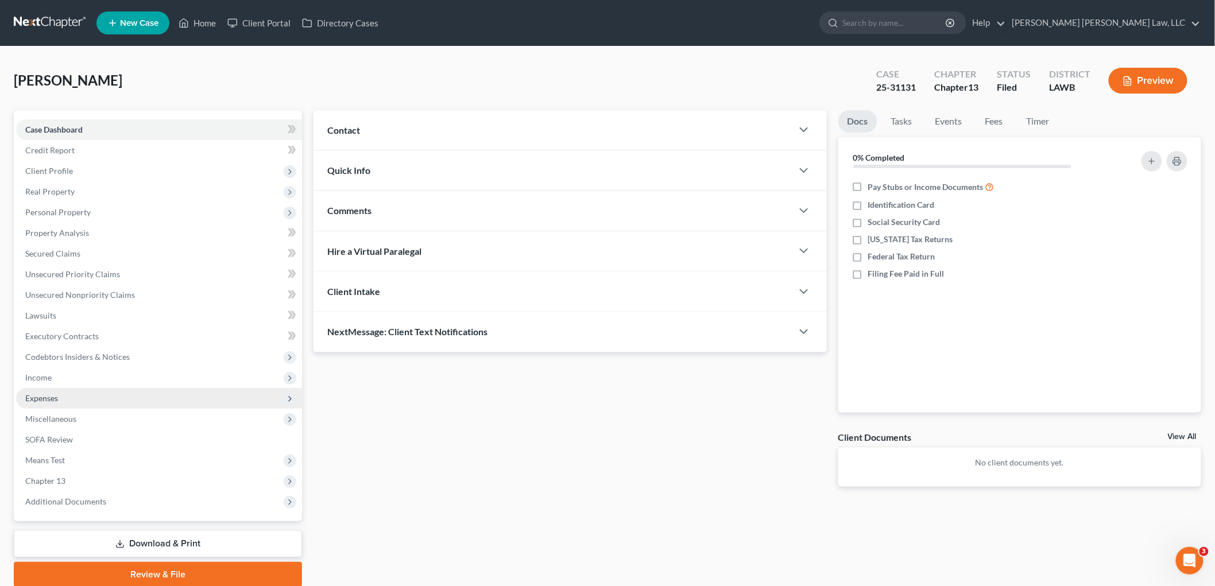
click at [79, 401] on span "Expenses" at bounding box center [159, 398] width 286 height 21
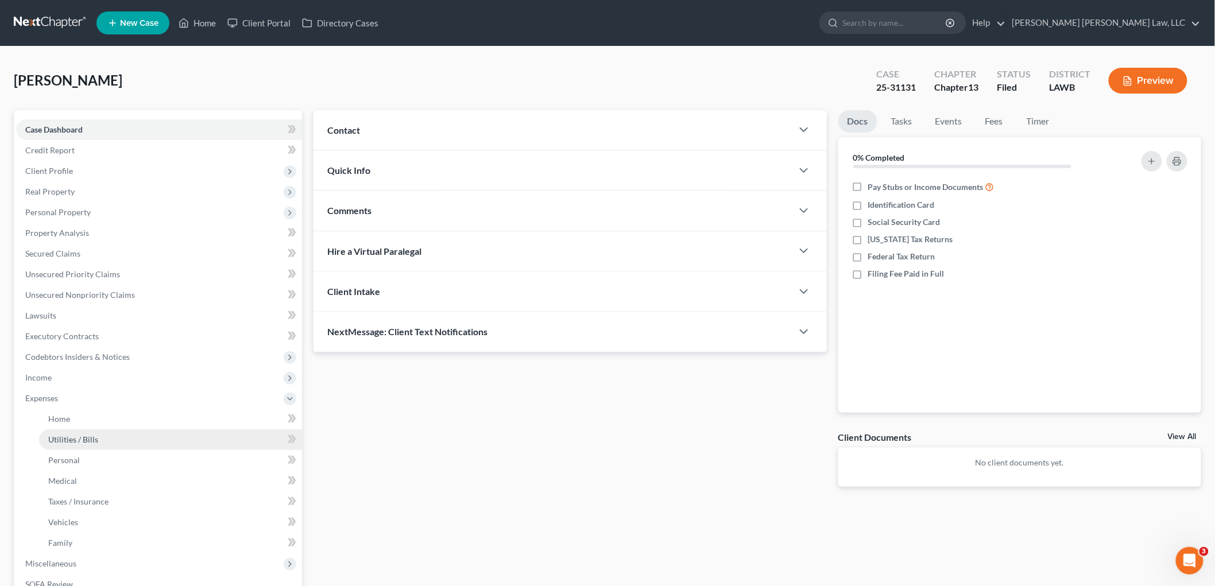
click at [73, 439] on span "Utilities / Bills" at bounding box center [73, 440] width 50 height 10
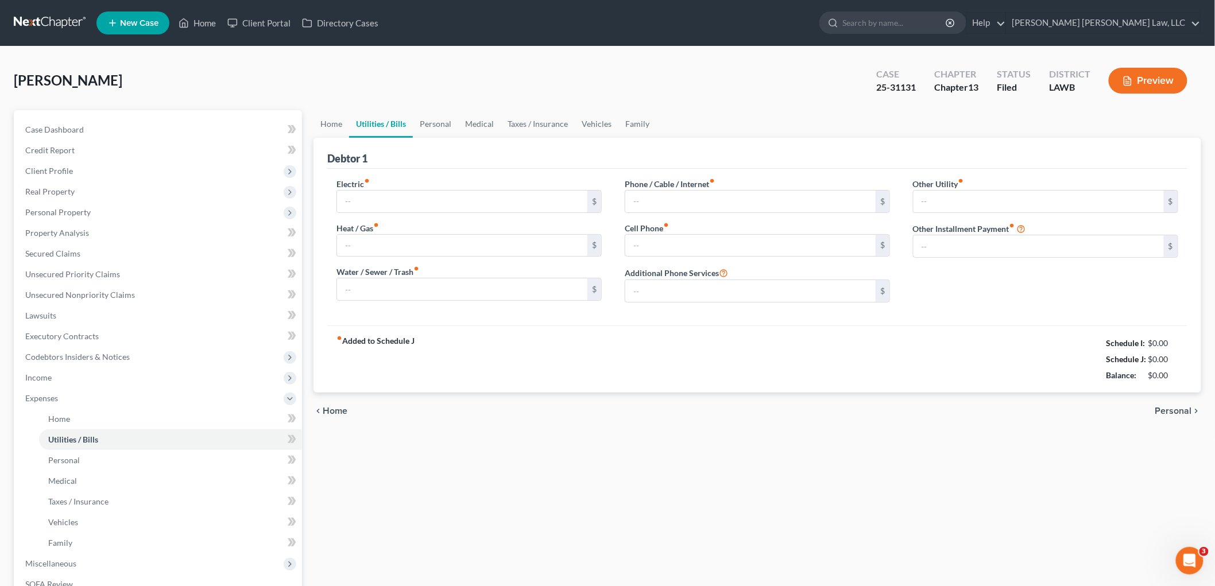
type input "100.00"
type input "0.00"
type input "50.00"
type input "100.00"
type input "25.00"
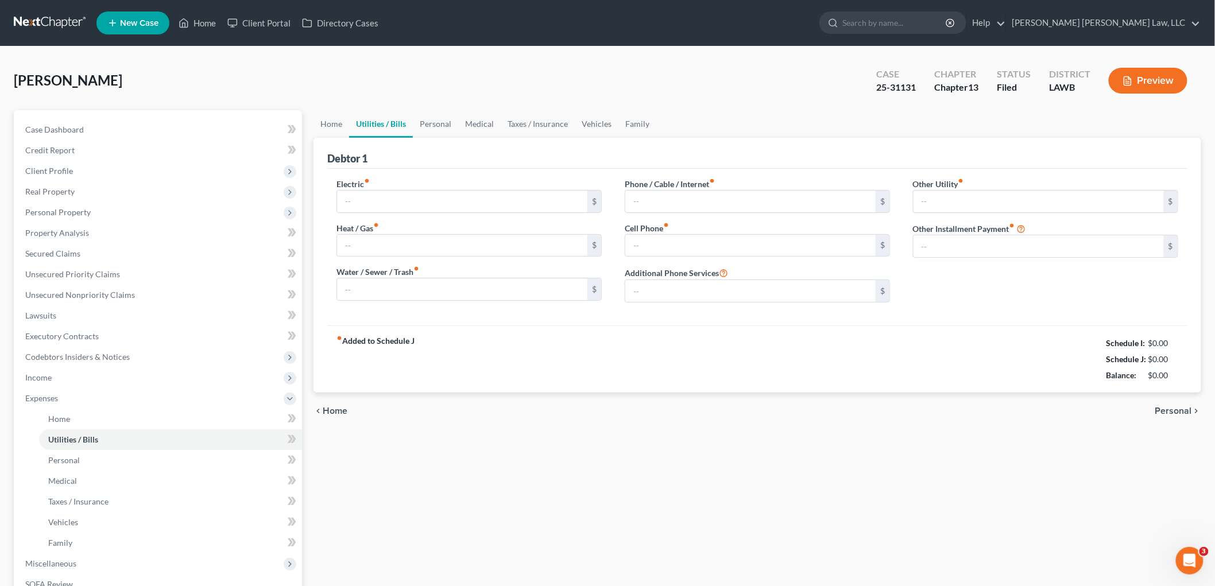
type input "0.00"
click at [133, 168] on span "Client Profile" at bounding box center [159, 171] width 286 height 21
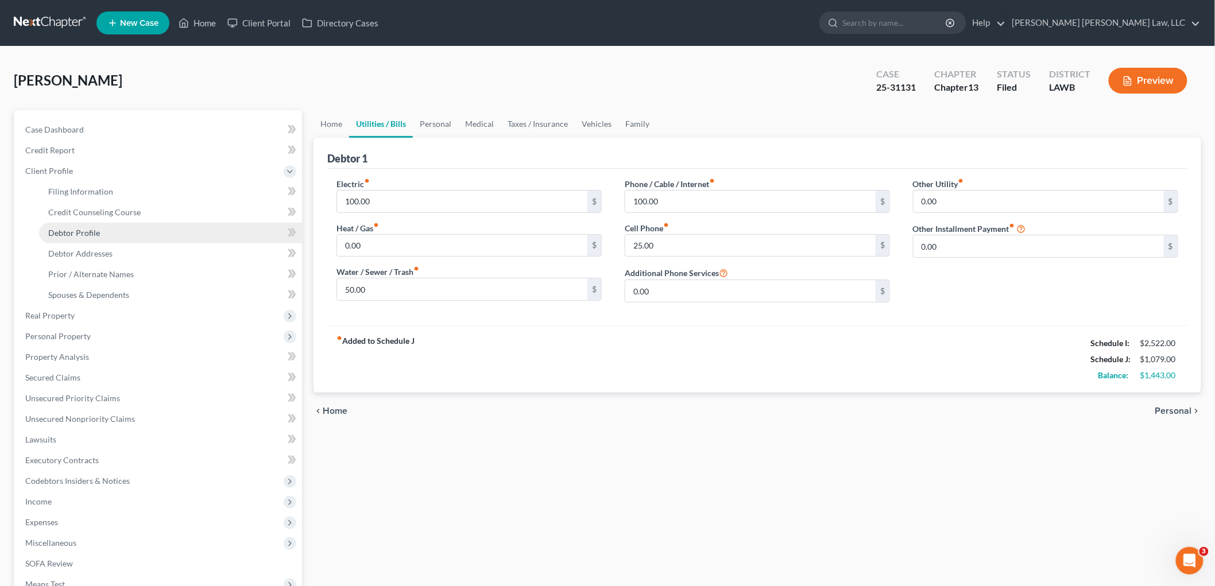
click at [105, 234] on link "Debtor Profile" at bounding box center [170, 233] width 263 height 21
select select "4"
select select "1"
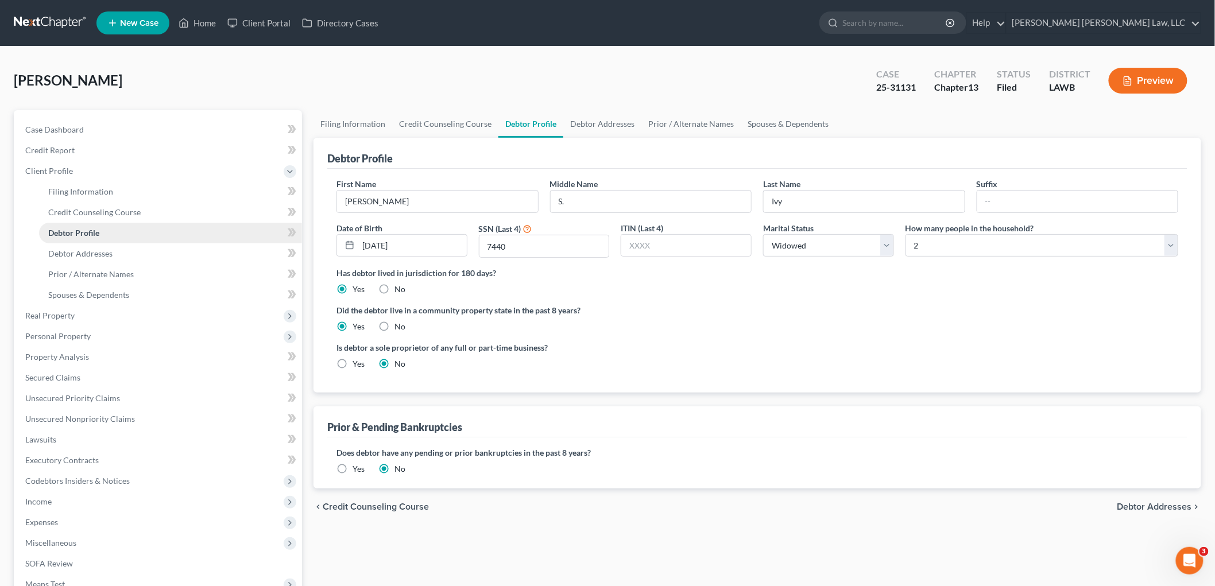
radio input "true"
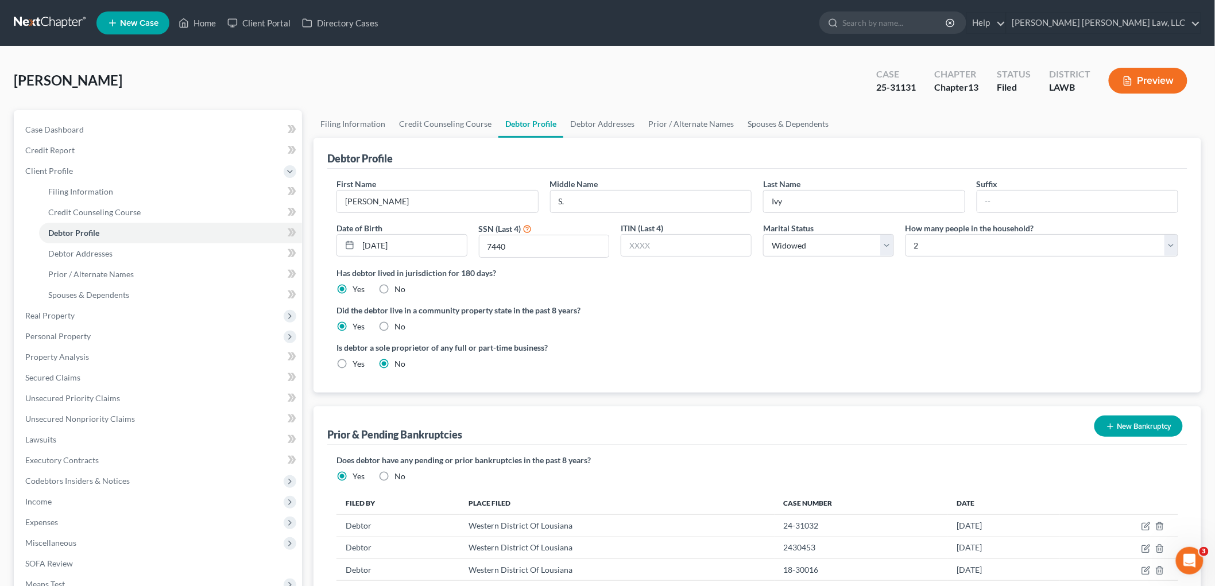
click at [32, 20] on link at bounding box center [50, 23] width 73 height 21
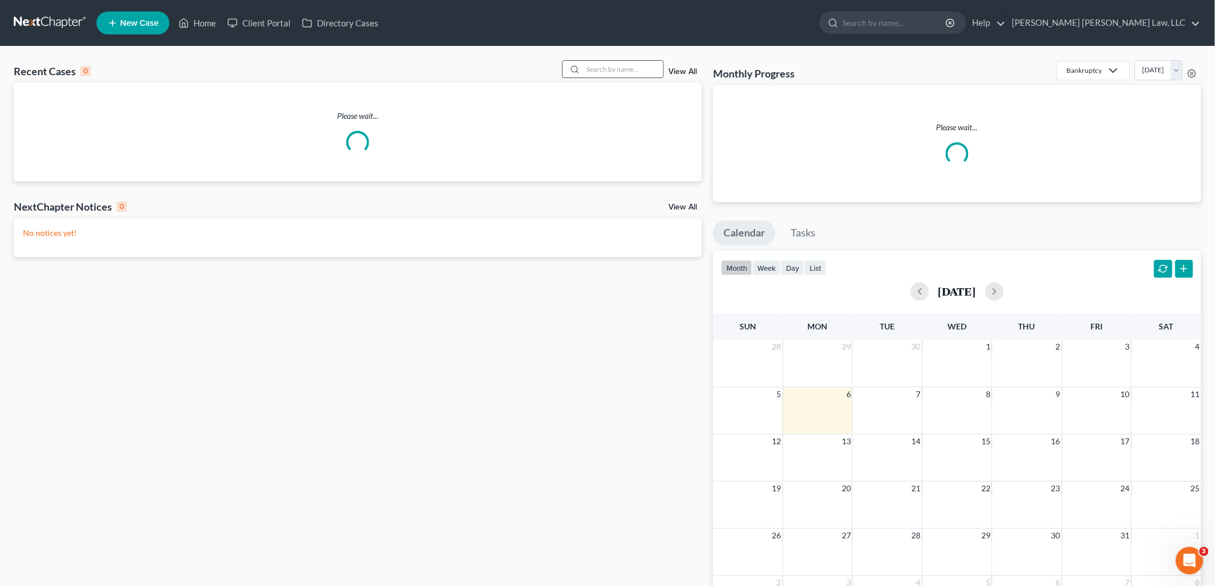
click at [617, 69] on input "search" at bounding box center [623, 69] width 80 height 17
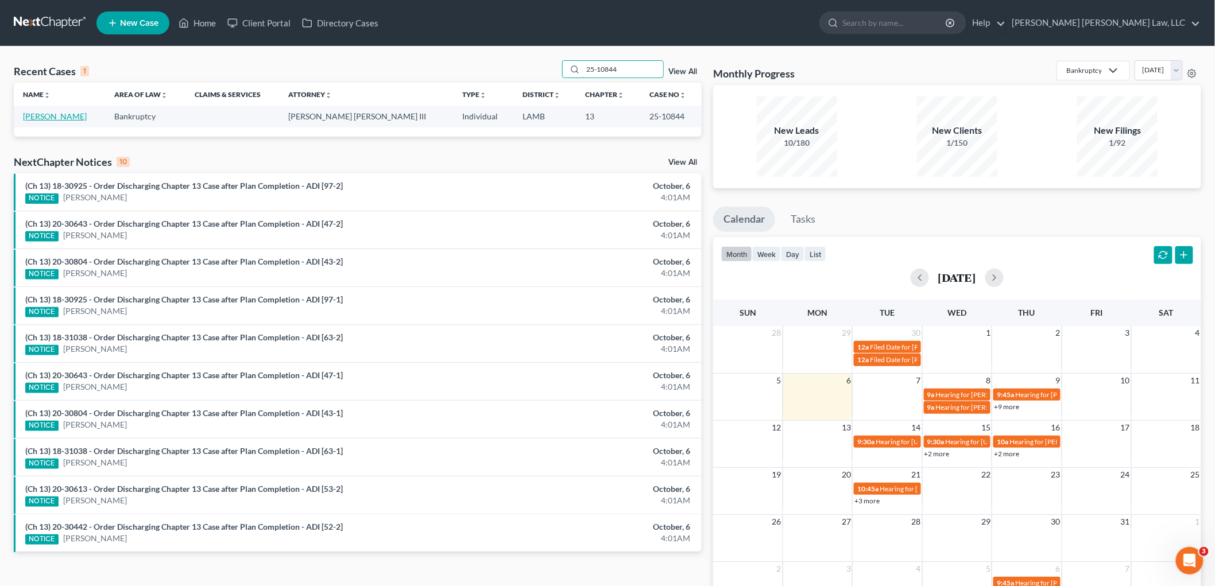
type input "25-10844"
click at [45, 113] on link "Banks, Monica" at bounding box center [55, 116] width 64 height 10
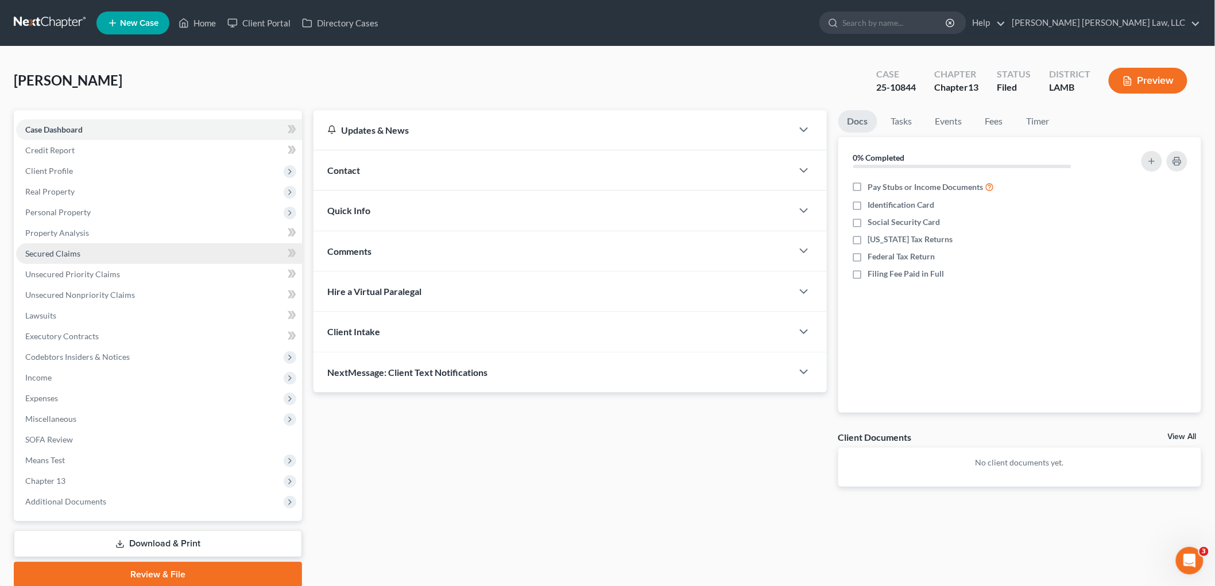
click at [62, 253] on span "Secured Claims" at bounding box center [52, 254] width 55 height 10
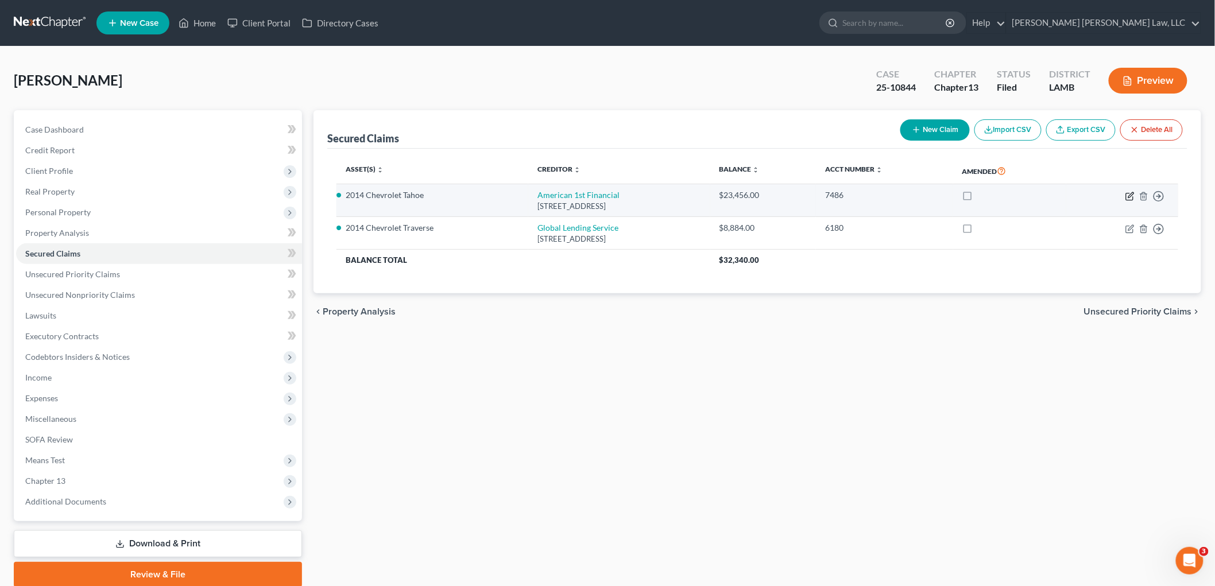
click at [1129, 194] on icon "button" at bounding box center [1129, 196] width 9 height 9
select select "19"
select select "0"
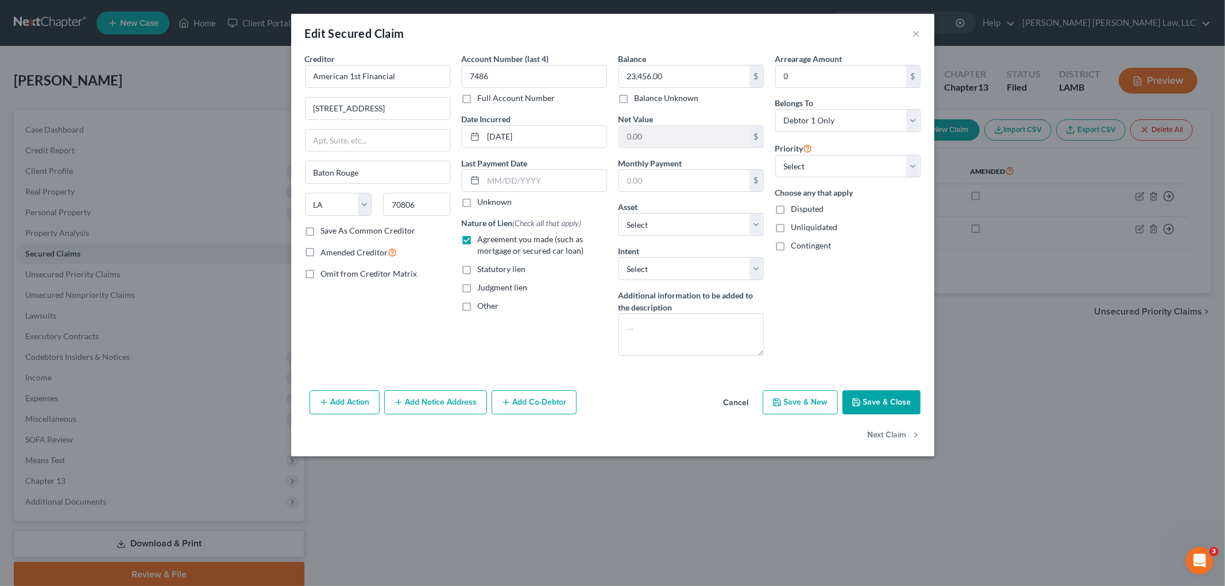
click at [865, 402] on button "Save & Close" at bounding box center [881, 402] width 78 height 24
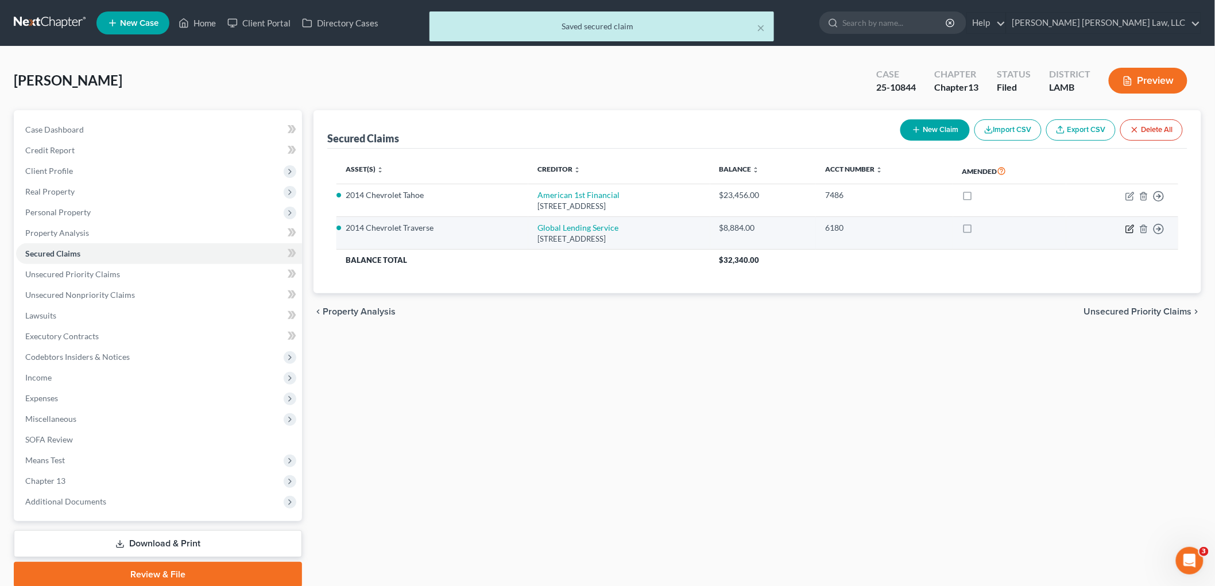
click at [1128, 227] on icon "button" at bounding box center [1129, 228] width 9 height 9
select select "42"
select select "0"
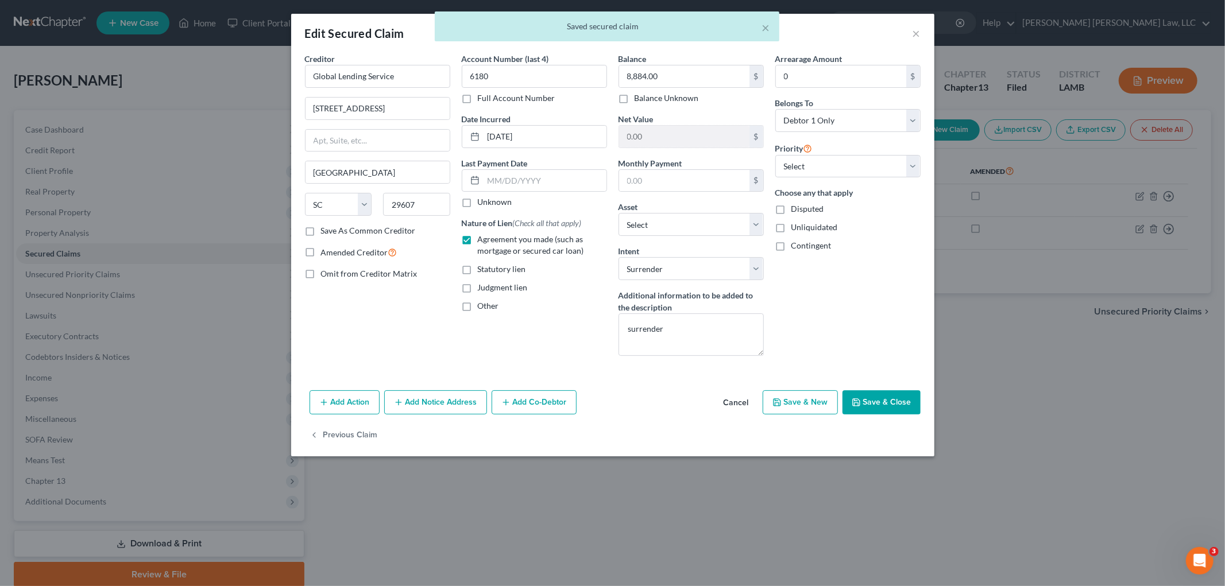
click at [858, 402] on icon "button" at bounding box center [855, 402] width 9 height 9
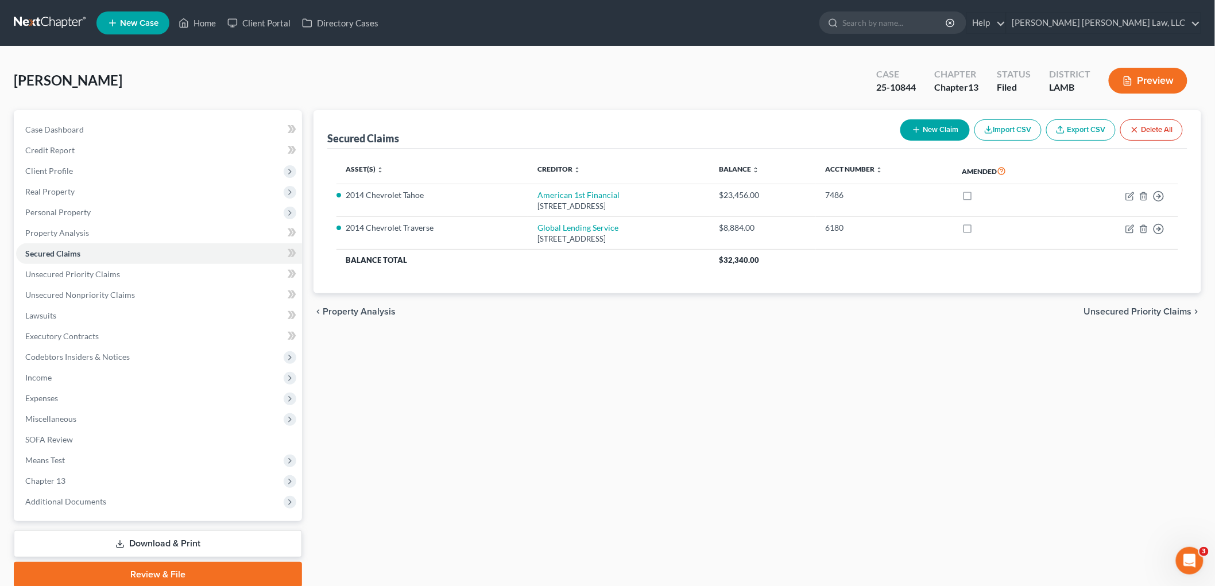
click at [61, 17] on link at bounding box center [50, 23] width 73 height 21
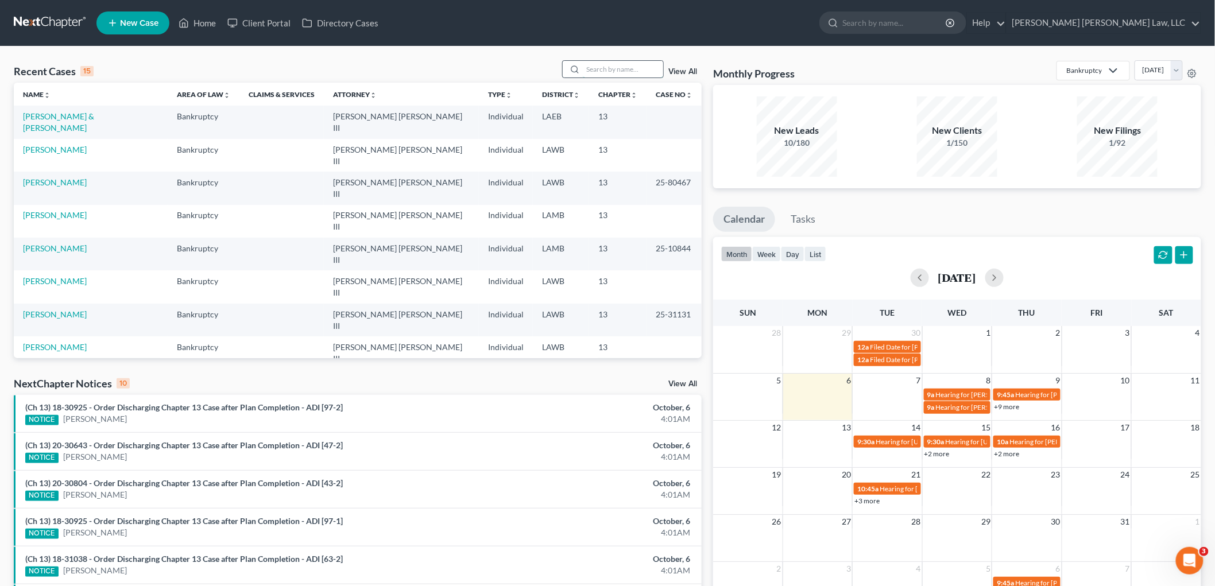
click at [627, 76] on input "search" at bounding box center [623, 69] width 80 height 17
type input "michael"
click at [77, 111] on td "[PERSON_NAME] & [PERSON_NAME]" at bounding box center [91, 122] width 154 height 33
click at [77, 115] on link "[PERSON_NAME] & [PERSON_NAME]" at bounding box center [58, 121] width 71 height 21
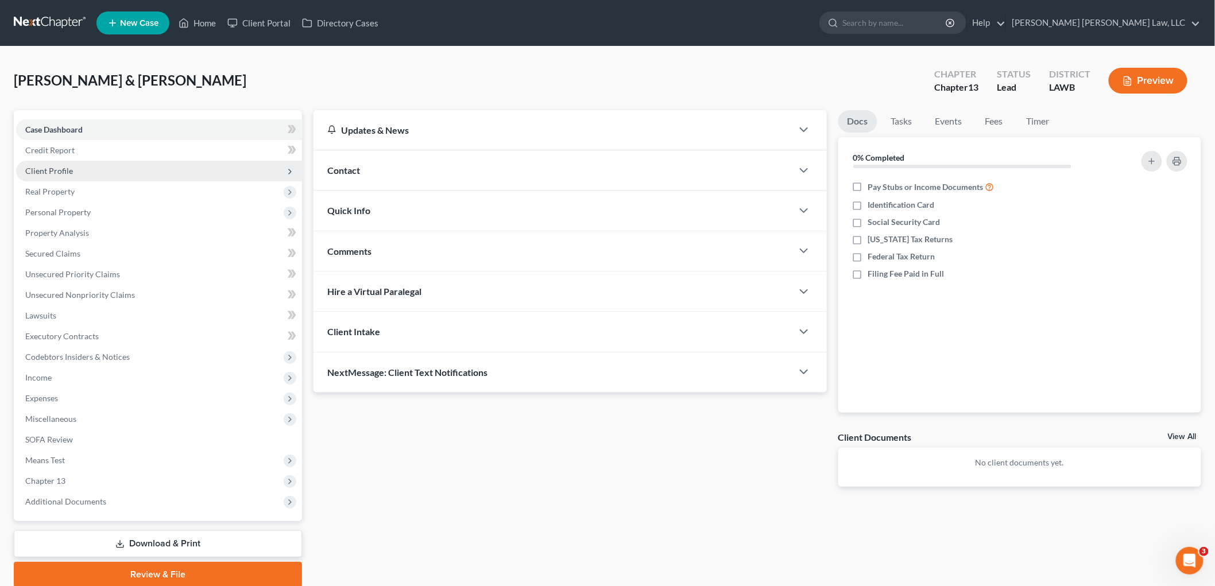
click at [100, 167] on span "Client Profile" at bounding box center [159, 171] width 286 height 21
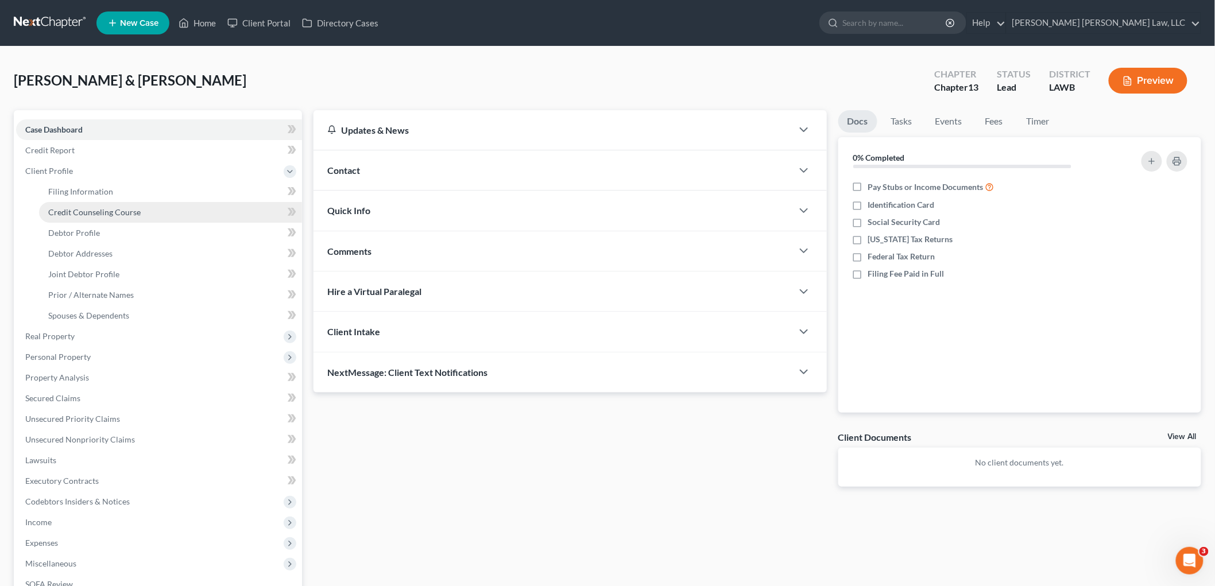
click at [96, 209] on span "Credit Counseling Course" at bounding box center [94, 212] width 92 height 10
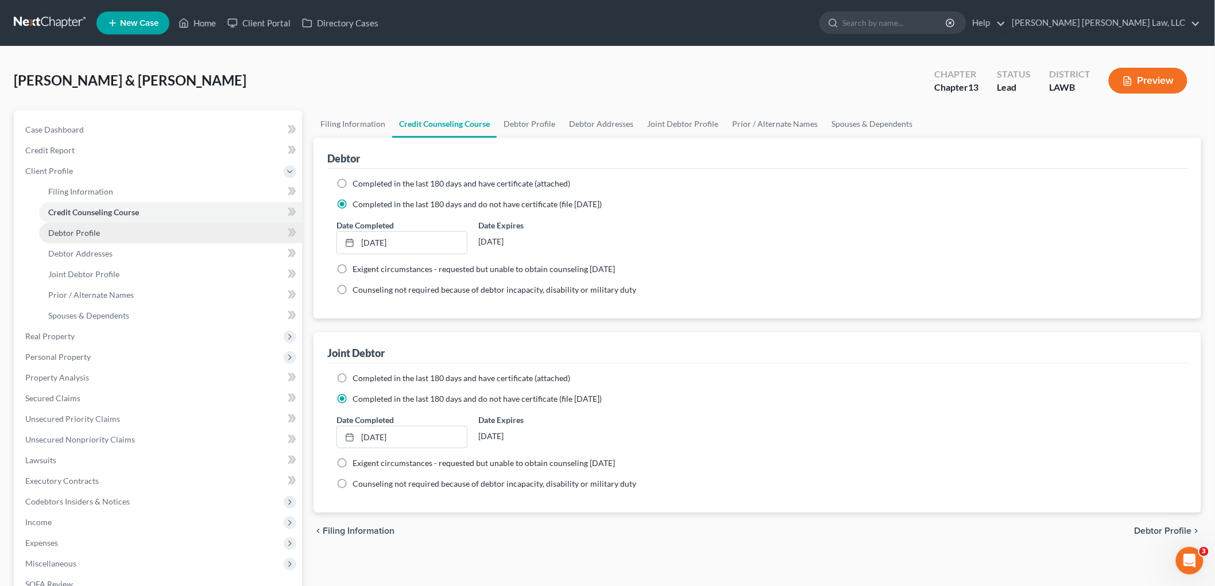
click at [64, 235] on span "Debtor Profile" at bounding box center [74, 233] width 52 height 10
select select "1"
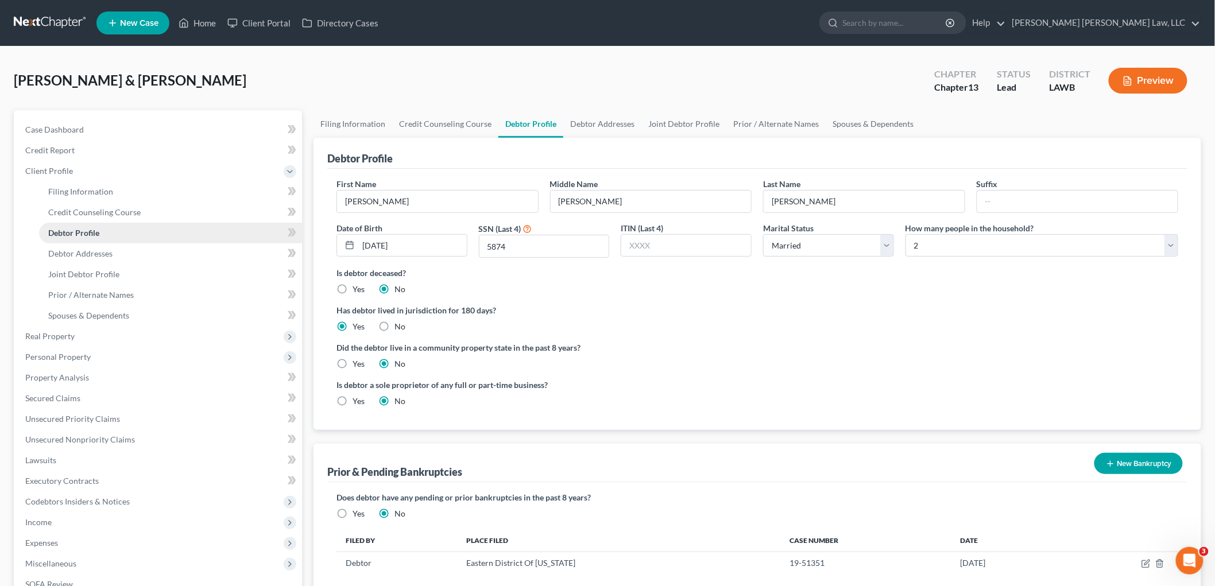
radio input "true"
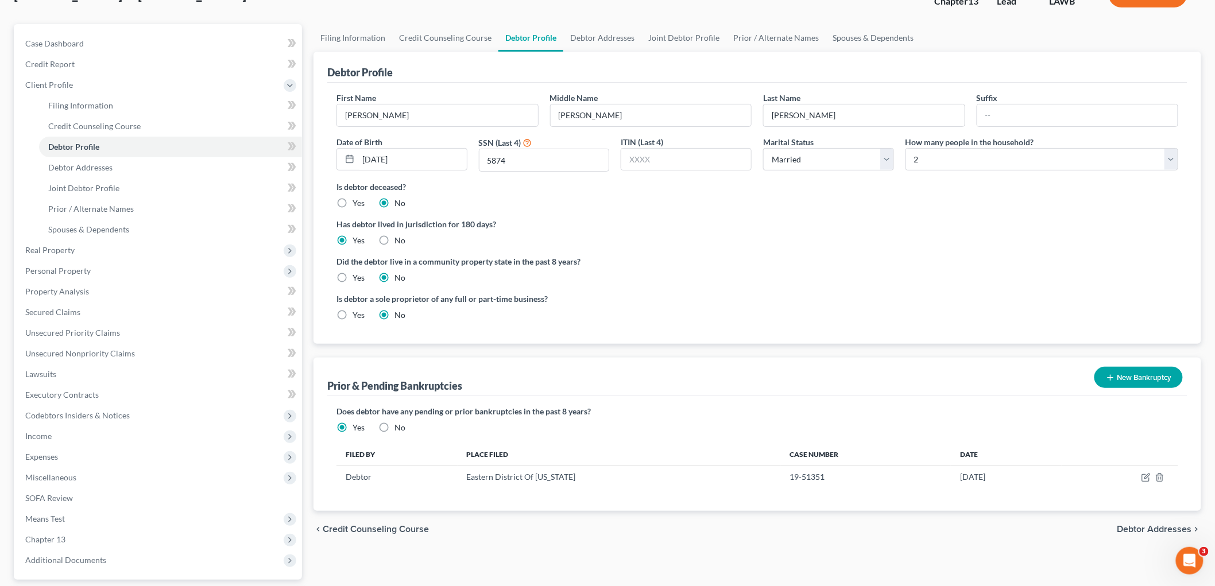
scroll to position [64, 0]
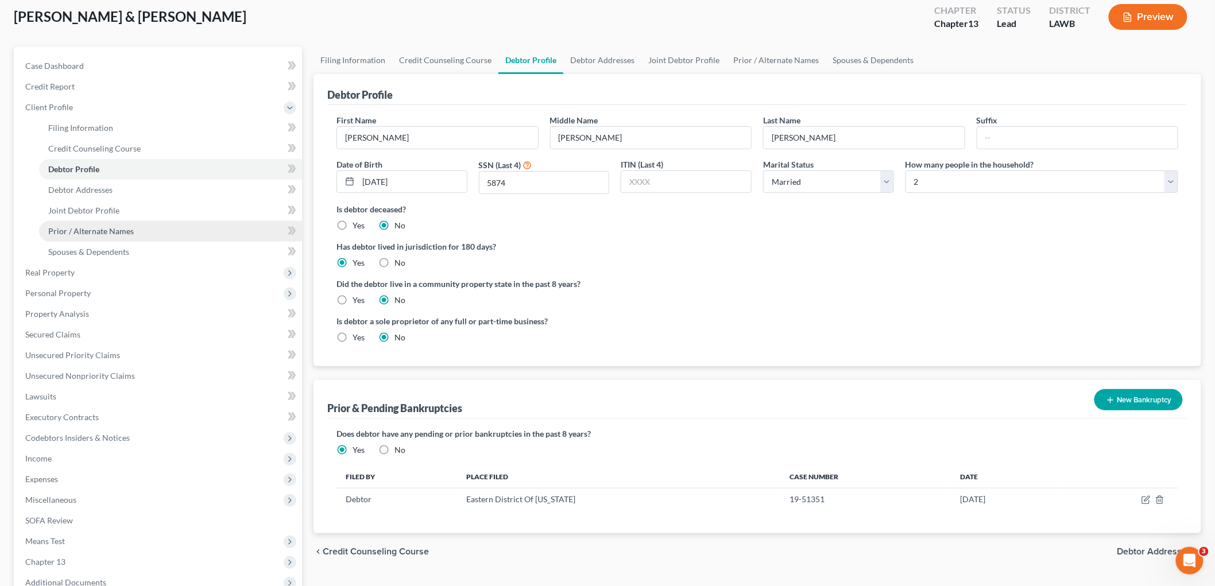
click at [140, 233] on link "Prior / Alternate Names" at bounding box center [170, 231] width 263 height 21
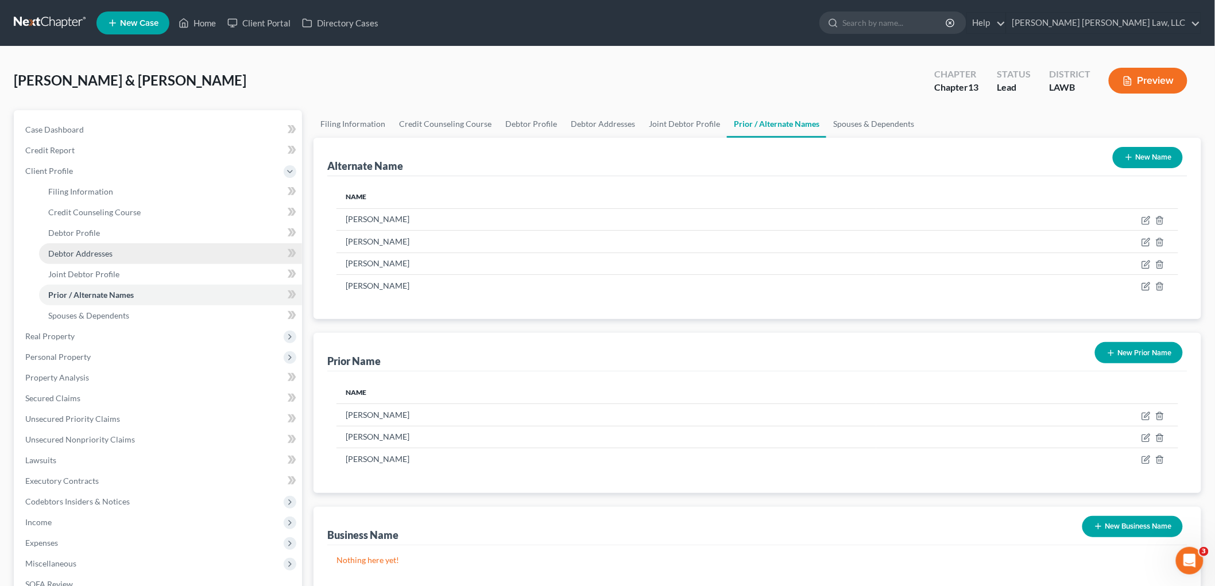
click at [107, 256] on span "Debtor Addresses" at bounding box center [80, 254] width 64 height 10
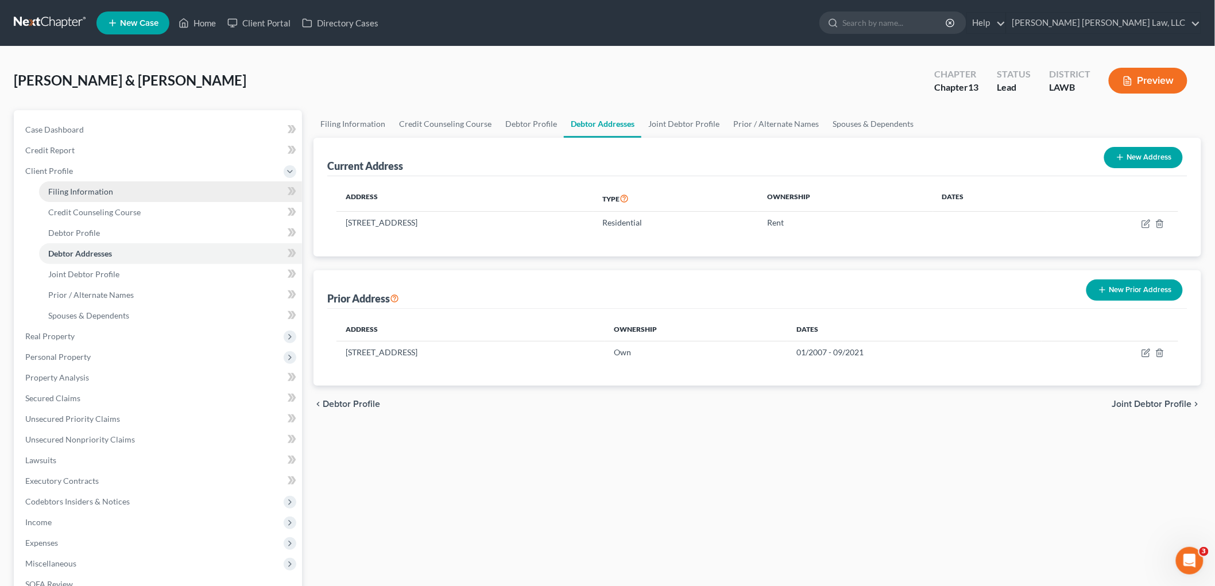
click at [99, 192] on span "Filing Information" at bounding box center [80, 192] width 65 height 10
select select "1"
select select "3"
select select "19"
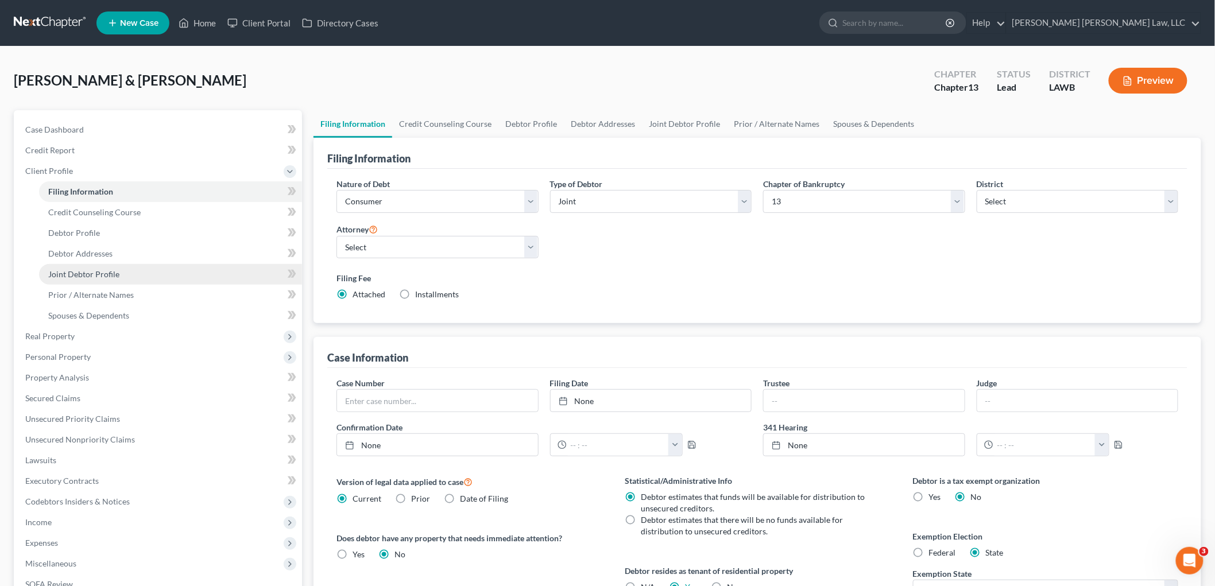
click at [94, 273] on span "Joint Debtor Profile" at bounding box center [83, 274] width 71 height 10
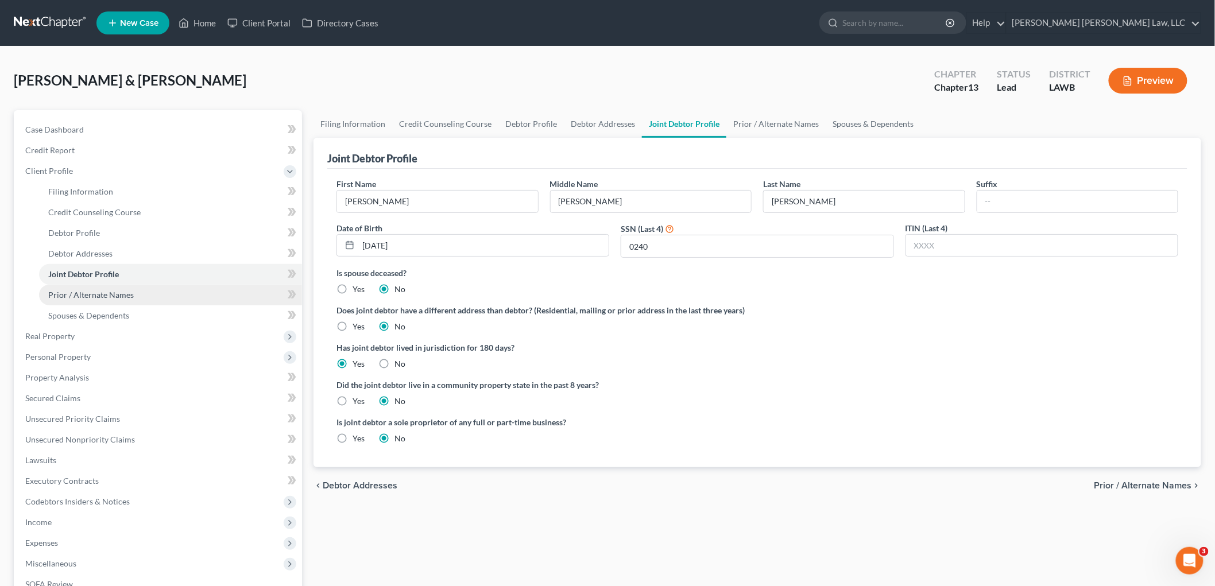
click at [139, 300] on link "Prior / Alternate Names" at bounding box center [170, 295] width 263 height 21
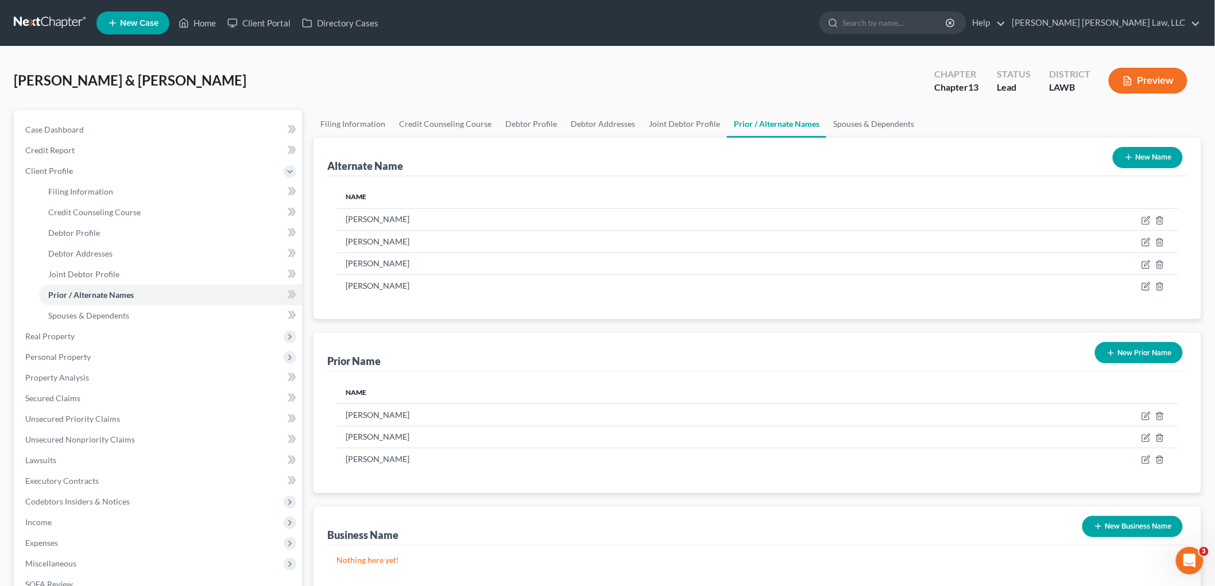
click at [1160, 153] on button "New Name" at bounding box center [1148, 157] width 70 height 21
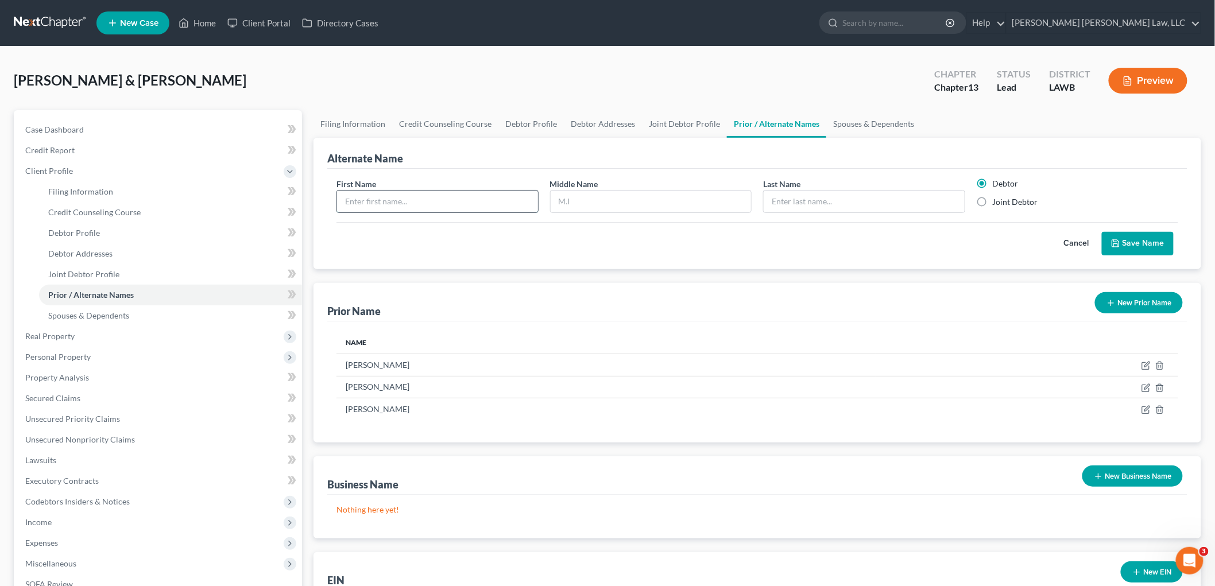
click at [431, 198] on input "text" at bounding box center [437, 202] width 201 height 22
type input "Joan"
type input "Johnson"
click at [993, 200] on label "Joint Debtor" at bounding box center [1015, 201] width 45 height 11
click at [997, 200] on input "Joint Debtor" at bounding box center [1000, 199] width 7 height 7
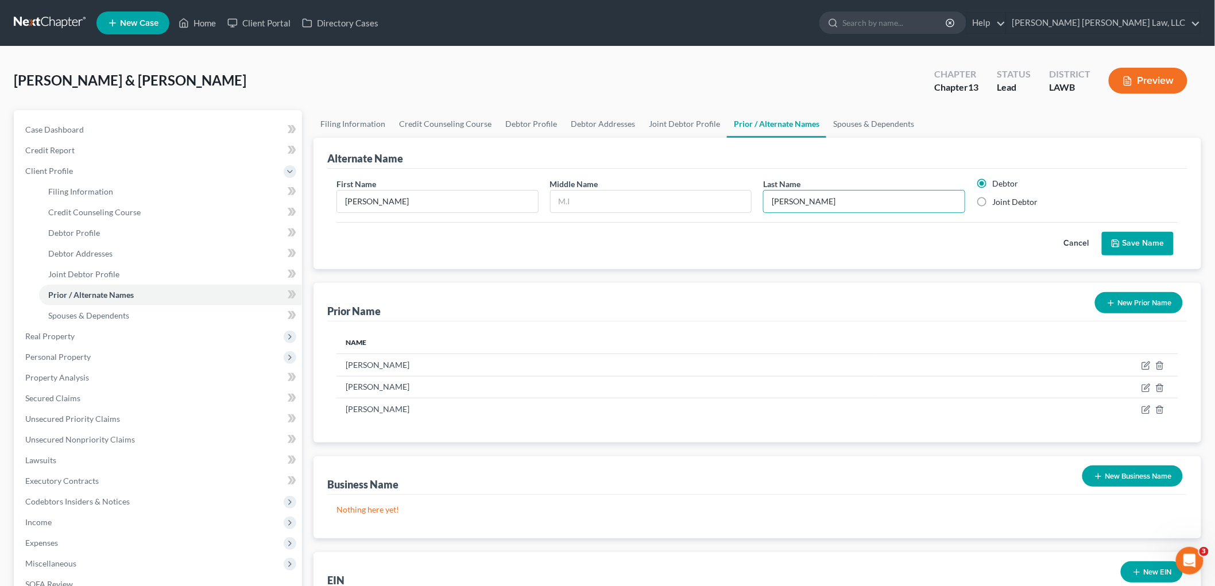
radio input "true"
radio input "false"
click at [1135, 247] on button "Save Name" at bounding box center [1138, 244] width 72 height 24
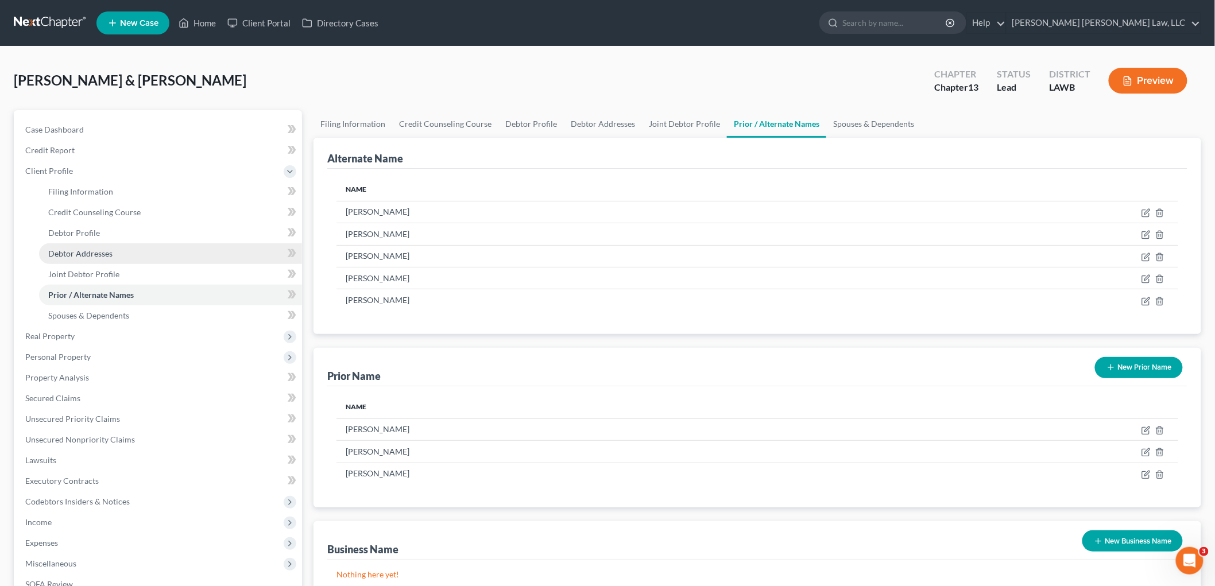
click at [96, 256] on span "Debtor Addresses" at bounding box center [80, 254] width 64 height 10
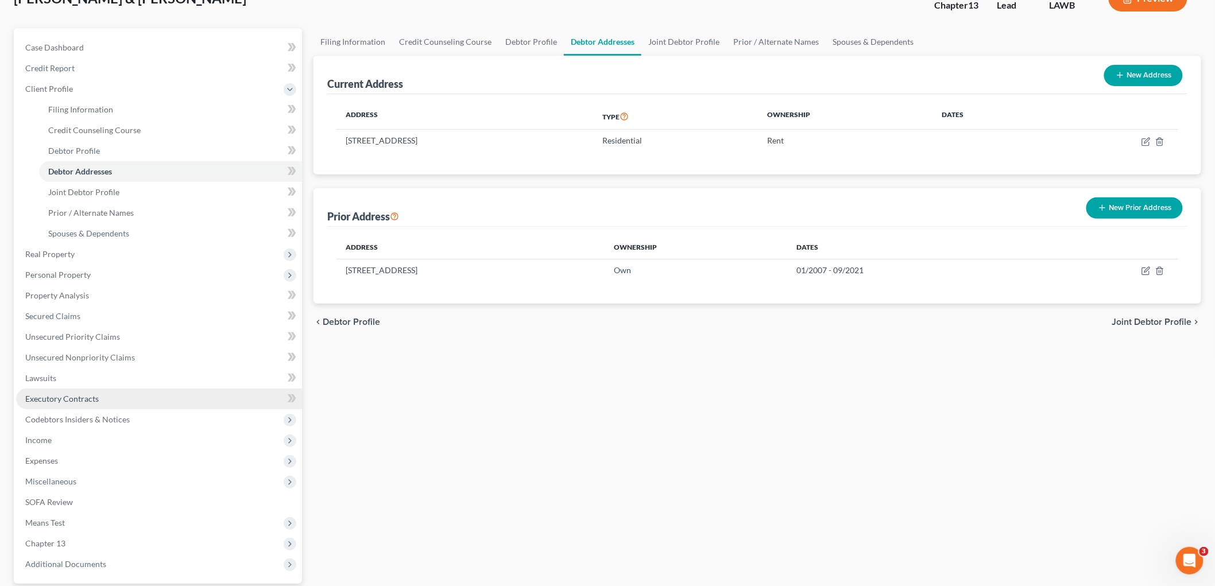
scroll to position [188, 0]
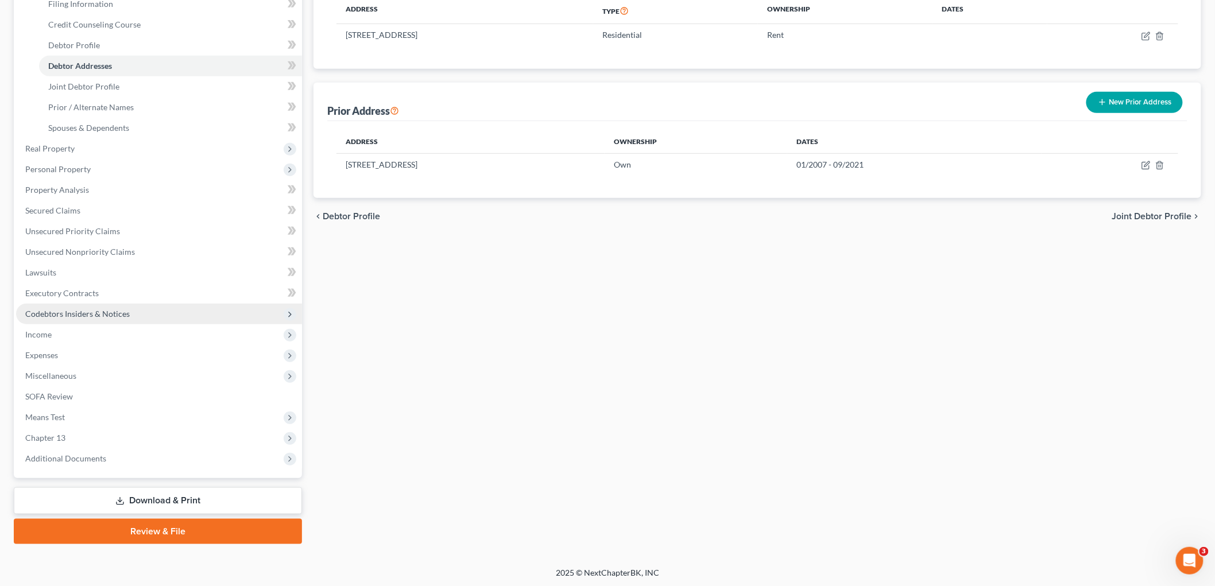
click at [88, 312] on span "Codebtors Insiders & Notices" at bounding box center [77, 314] width 104 height 10
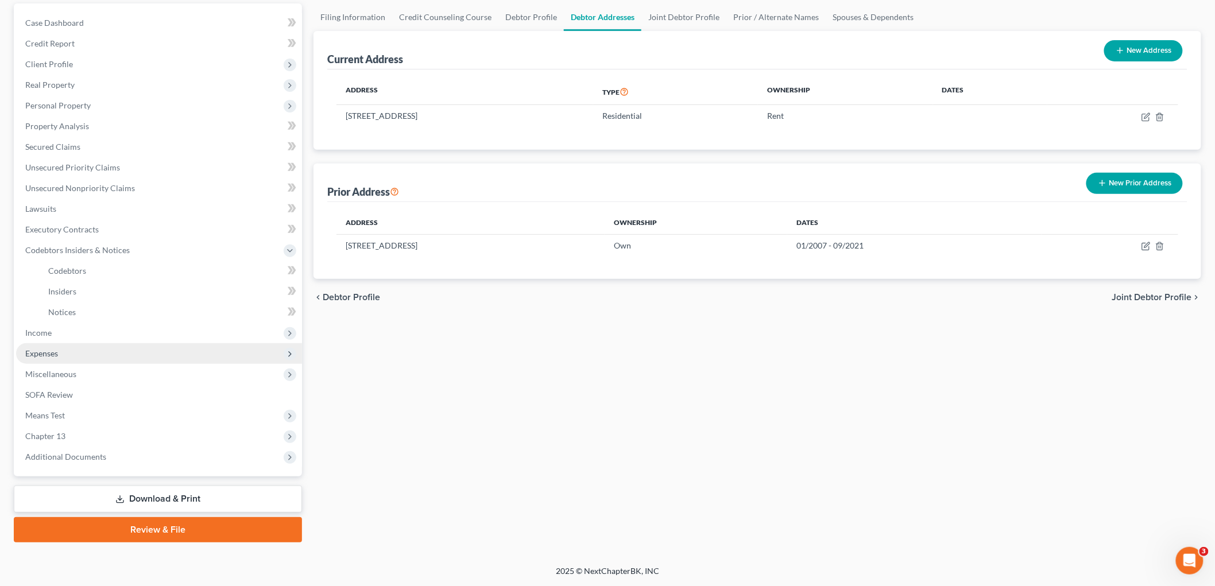
scroll to position [105, 0]
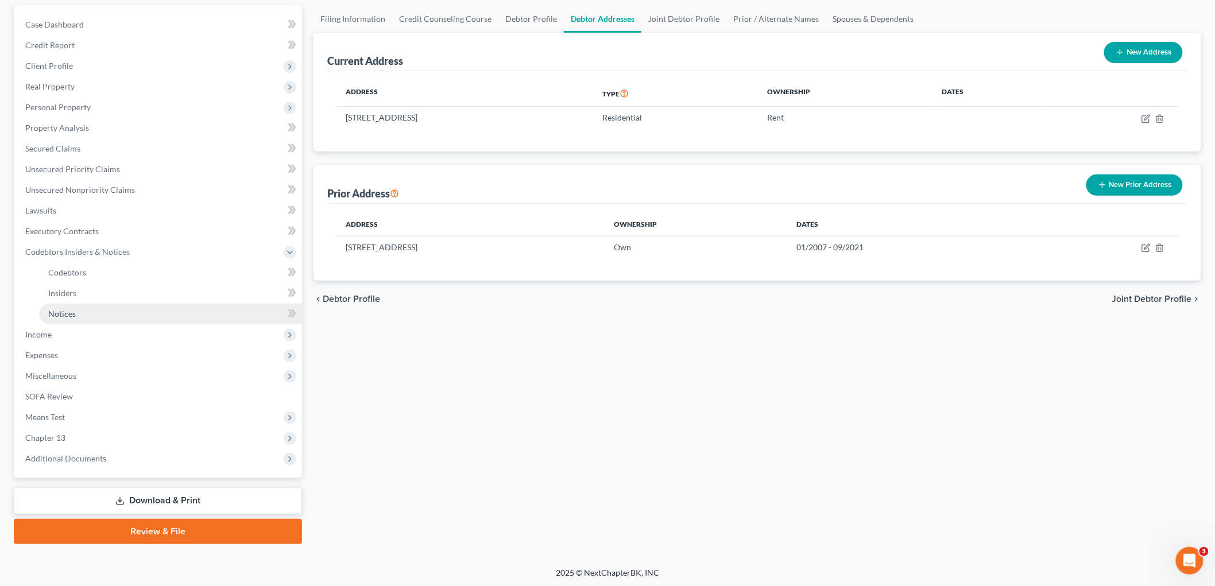
click at [82, 304] on link "Notices" at bounding box center [170, 314] width 263 height 21
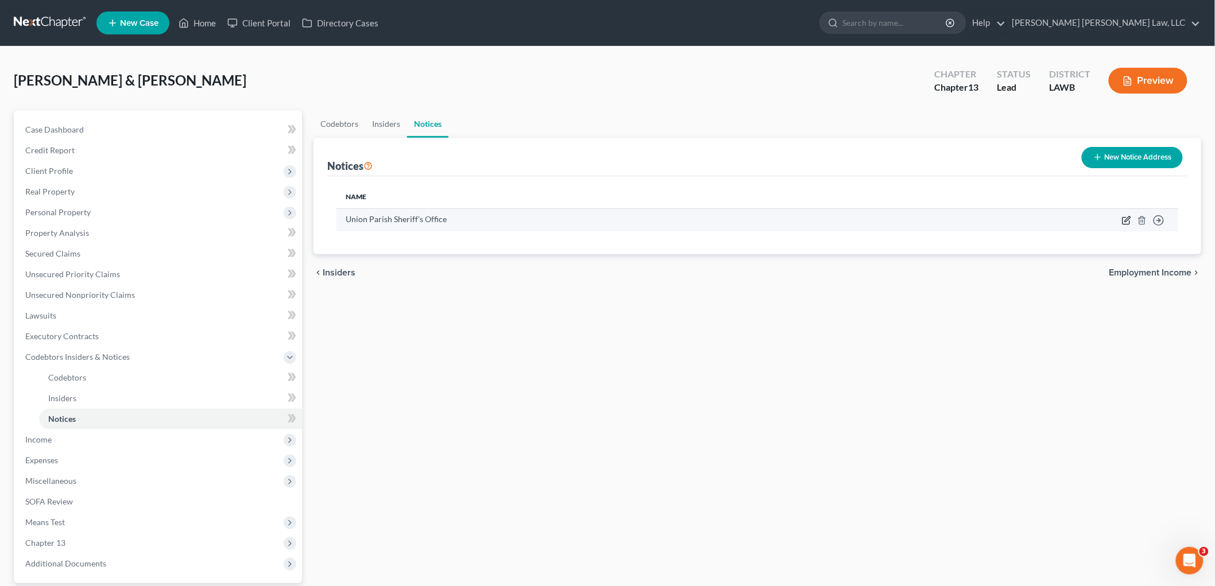
click at [1128, 220] on icon "button" at bounding box center [1126, 220] width 9 height 9
select select "19"
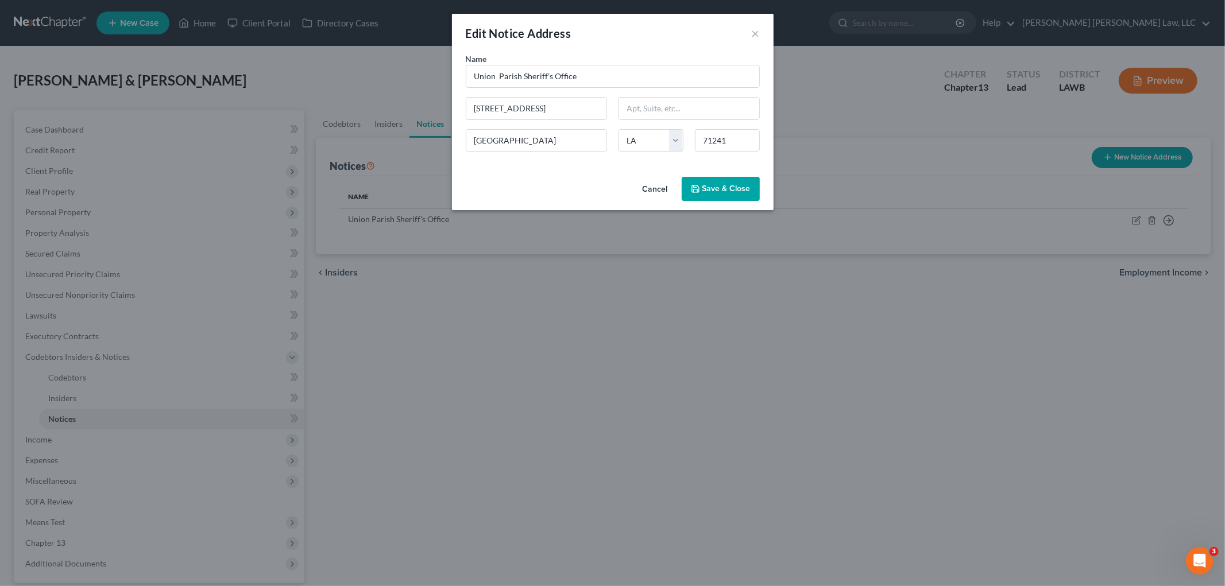
click at [736, 192] on span "Save & Close" at bounding box center [726, 189] width 48 height 10
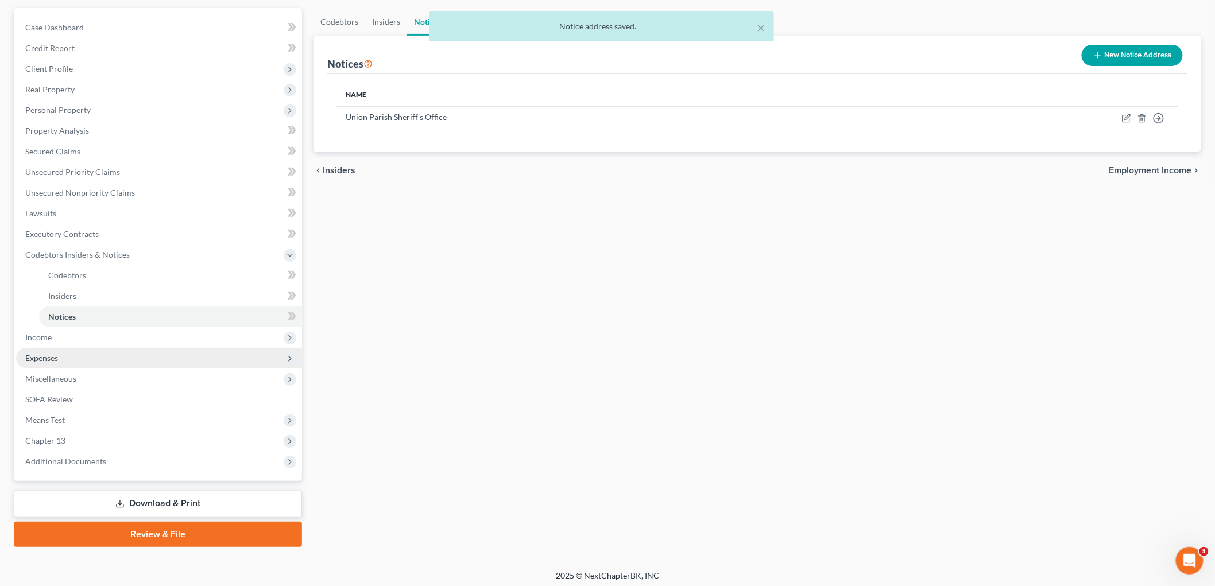
scroll to position [105, 0]
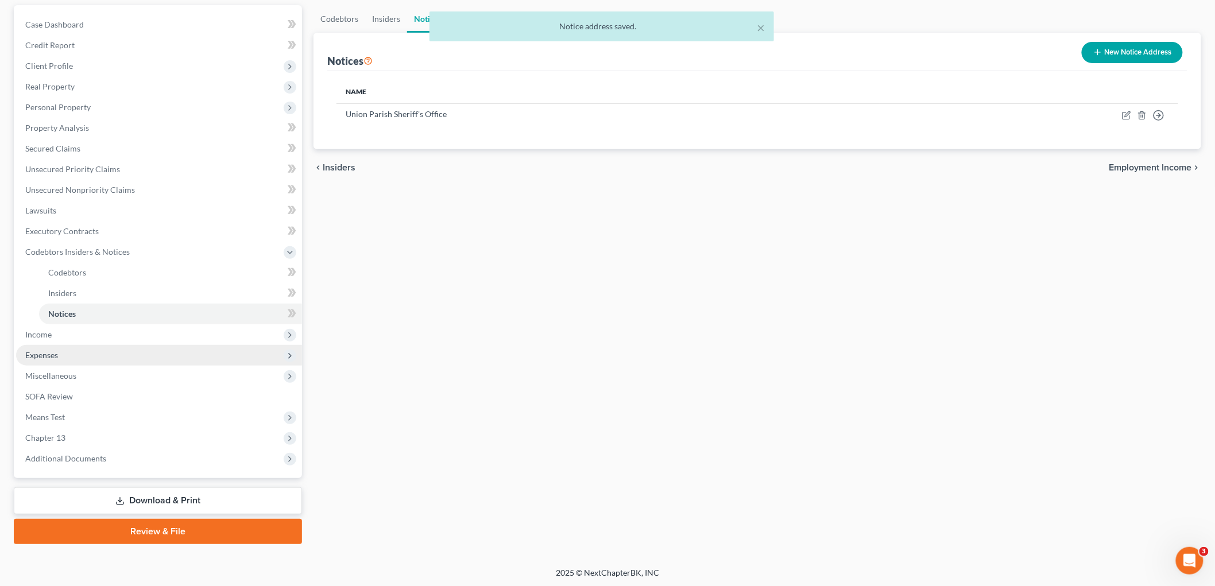
click at [90, 359] on span "Expenses" at bounding box center [159, 355] width 286 height 21
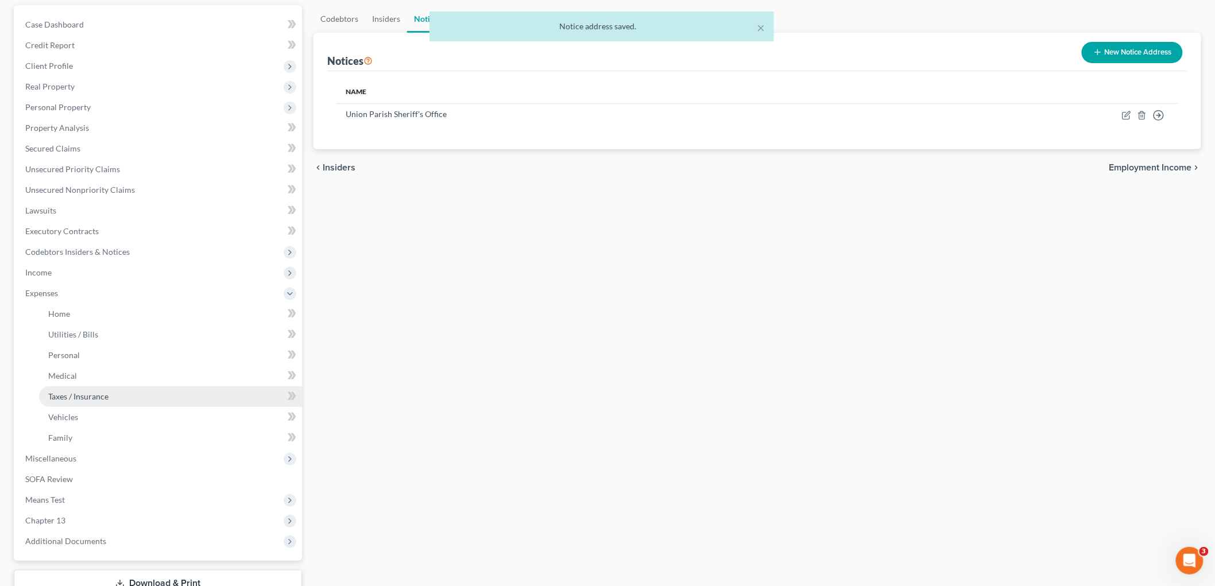
click at [79, 387] on link "Taxes / Insurance" at bounding box center [170, 396] width 263 height 21
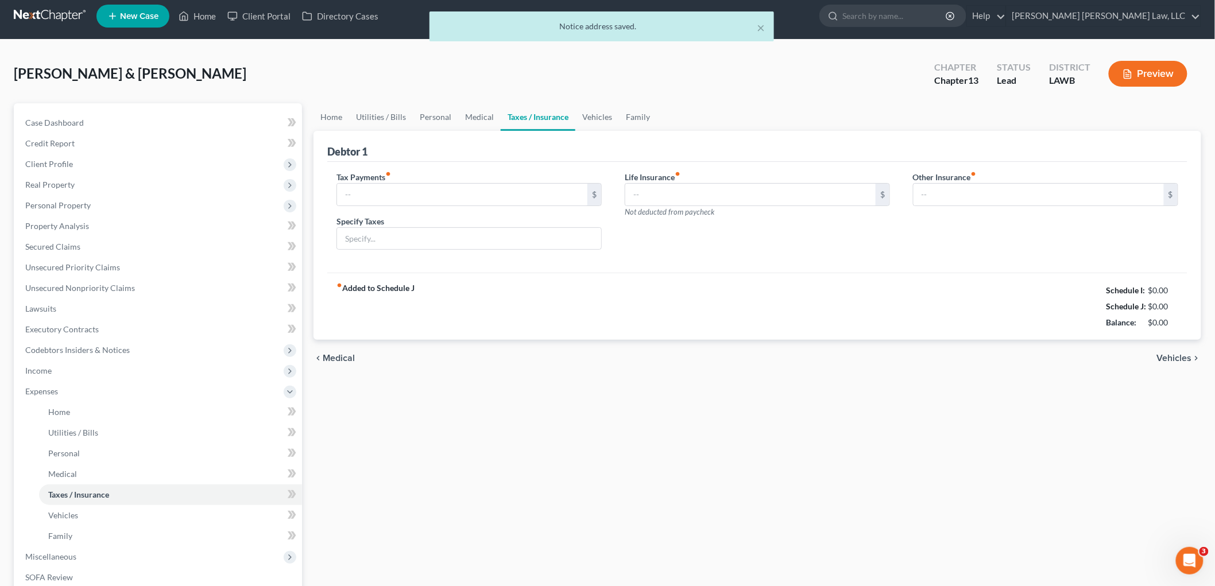
type input "0.00"
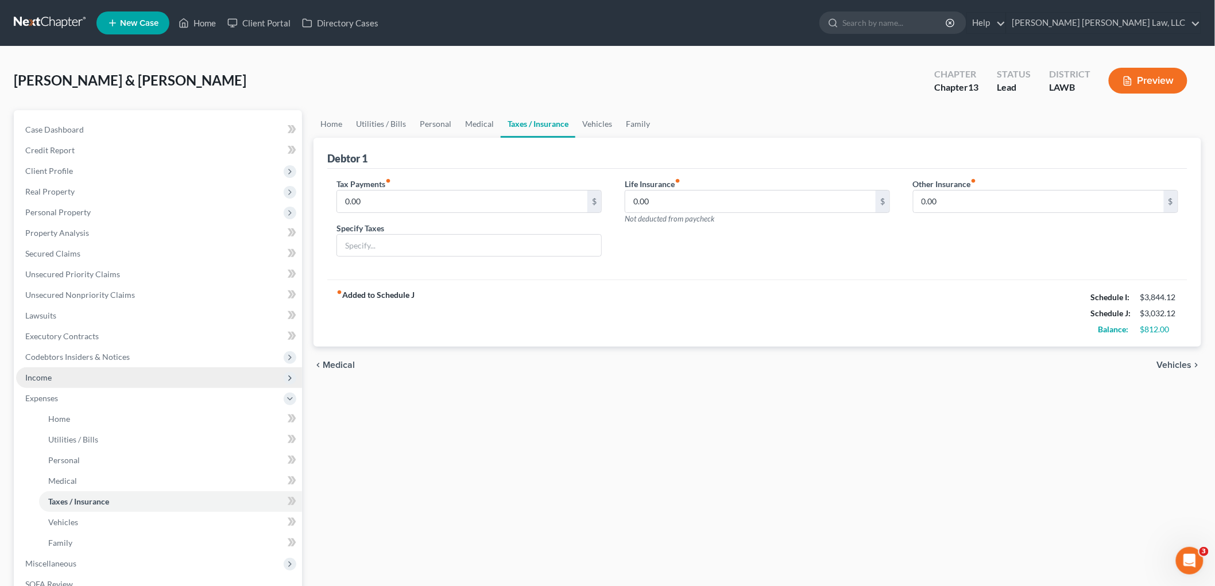
drag, startPoint x: 77, startPoint y: 374, endPoint x: 76, endPoint y: 380, distance: 5.9
click at [77, 374] on span "Income" at bounding box center [159, 377] width 286 height 21
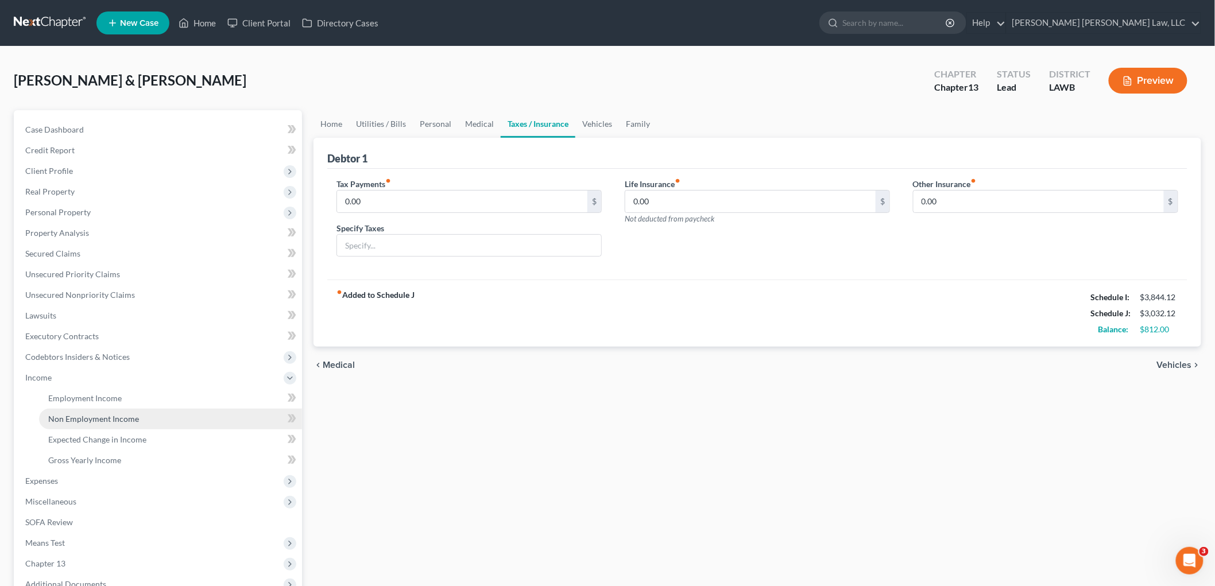
click at [72, 414] on span "Non Employment Income" at bounding box center [93, 419] width 91 height 10
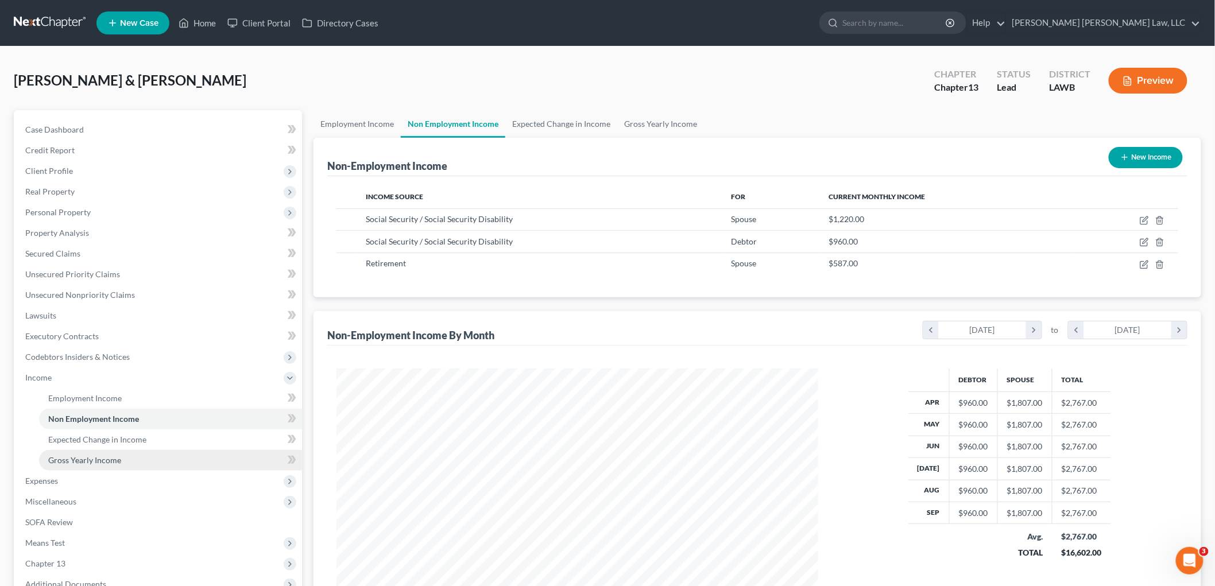
scroll to position [130, 0]
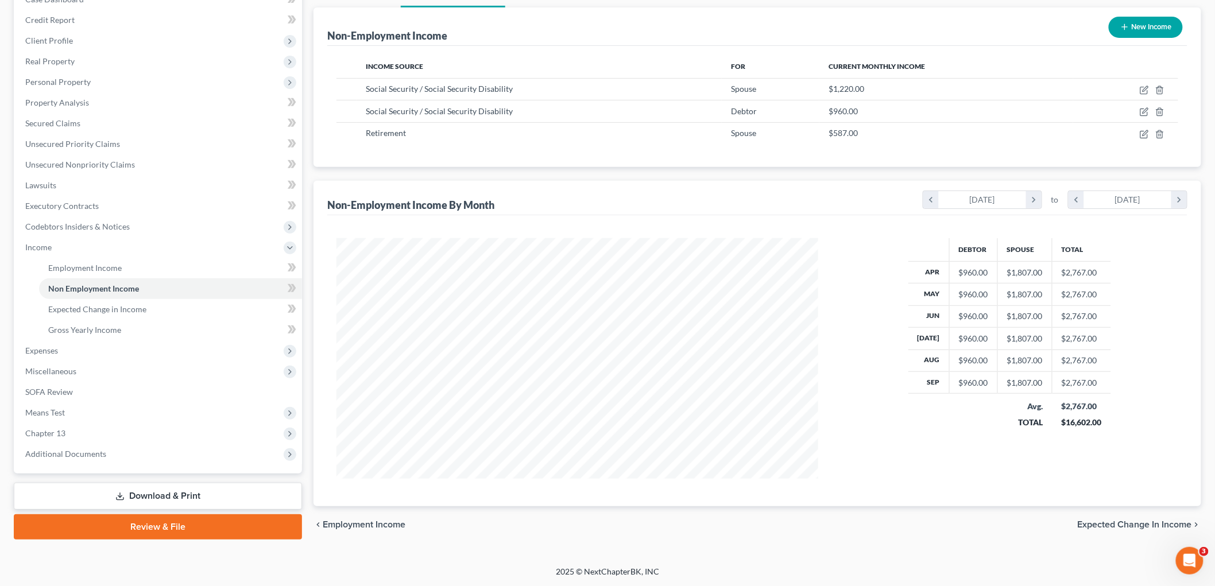
click at [141, 518] on link "Review & File" at bounding box center [158, 526] width 288 height 25
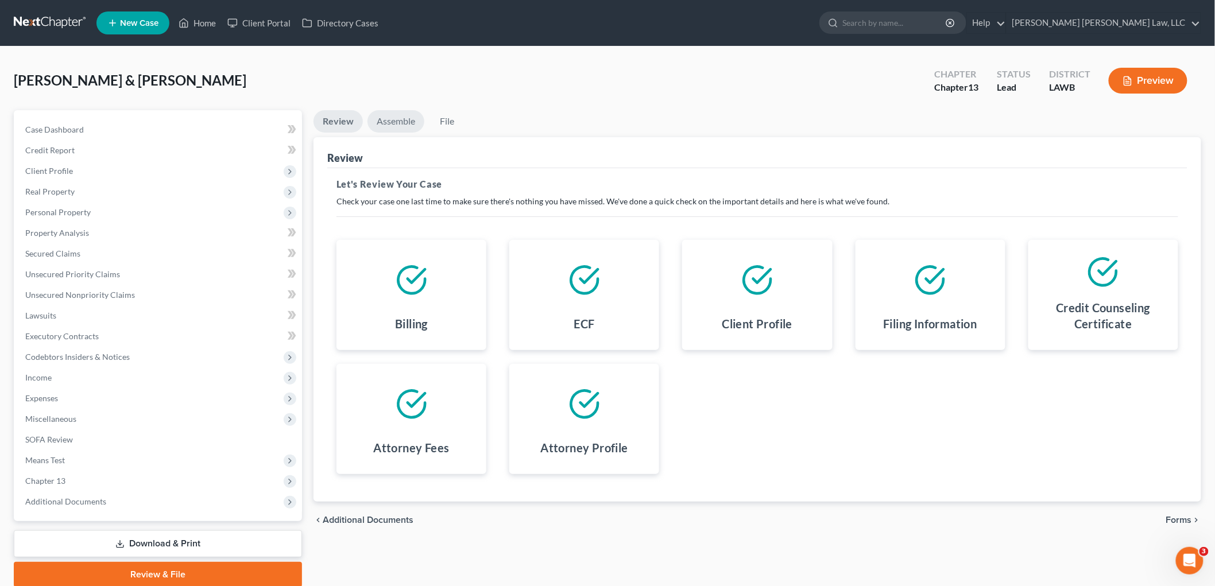
click at [398, 118] on link "Assemble" at bounding box center [395, 121] width 57 height 22
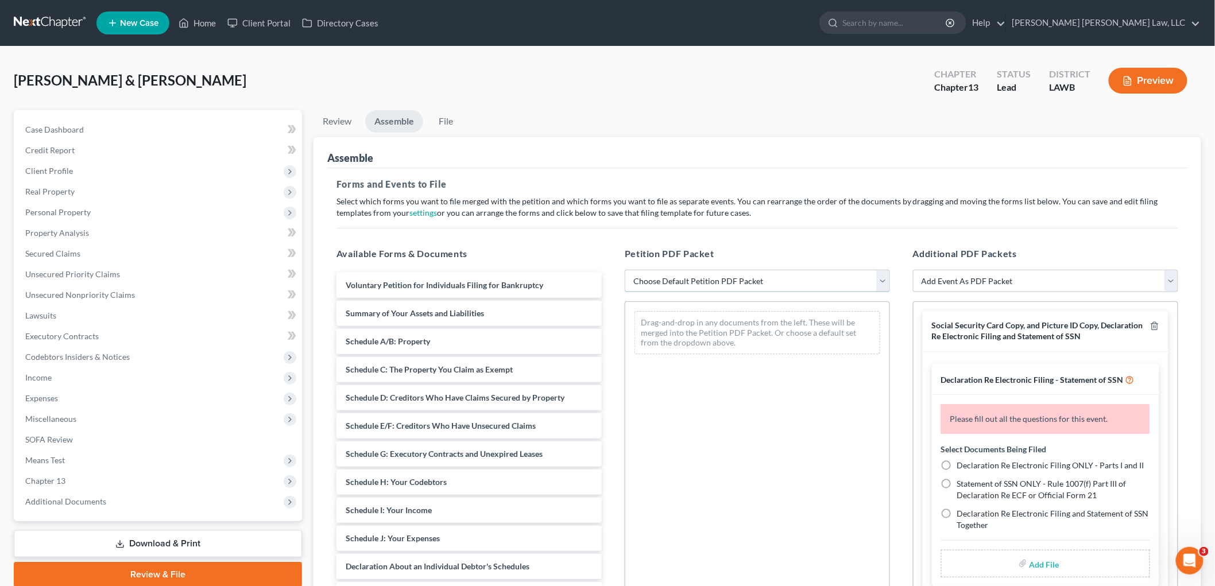
drag, startPoint x: 657, startPoint y: 280, endPoint x: 660, endPoint y: 289, distance: 9.1
click at [657, 280] on select "Choose Default Petition PDF Packet Complete Bankruptcy Petition (all forms and …" at bounding box center [757, 281] width 265 height 23
select select "0"
click at [625, 270] on select "Choose Default Petition PDF Packet Complete Bankruptcy Petition (all forms and …" at bounding box center [757, 281] width 265 height 23
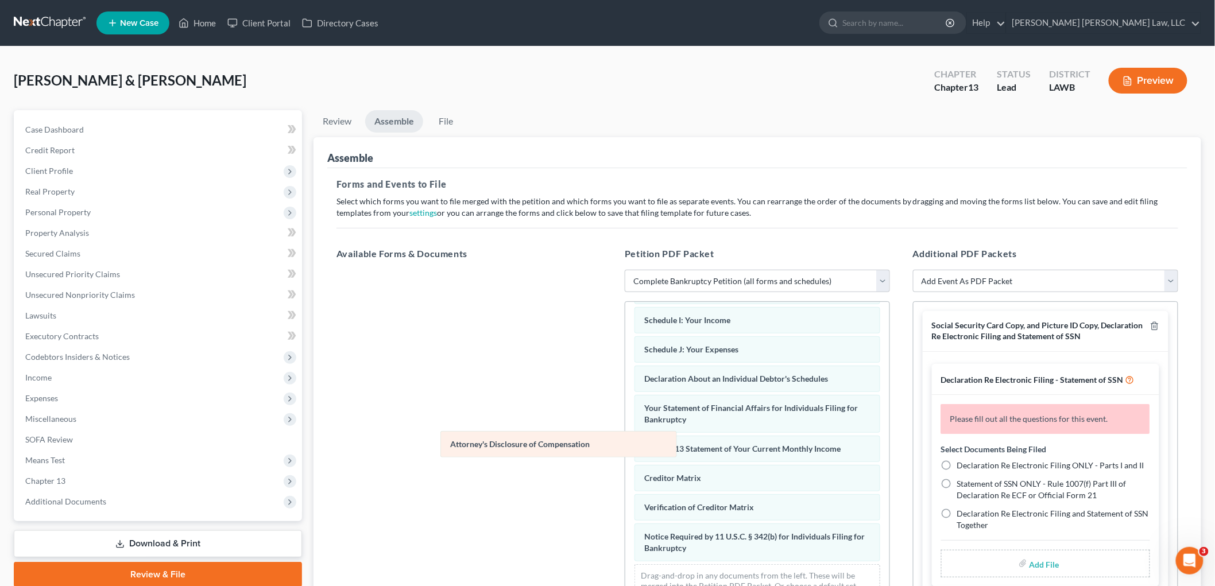
scroll to position [251, 0]
drag, startPoint x: 684, startPoint y: 548, endPoint x: 451, endPoint y: 425, distance: 263.8
click at [625, 429] on div "Attorney's Disclosure of Compensation Voluntary Petition for Individuals Filing…" at bounding box center [757, 340] width 264 height 553
click at [1154, 326] on line "button" at bounding box center [1154, 327] width 0 height 2
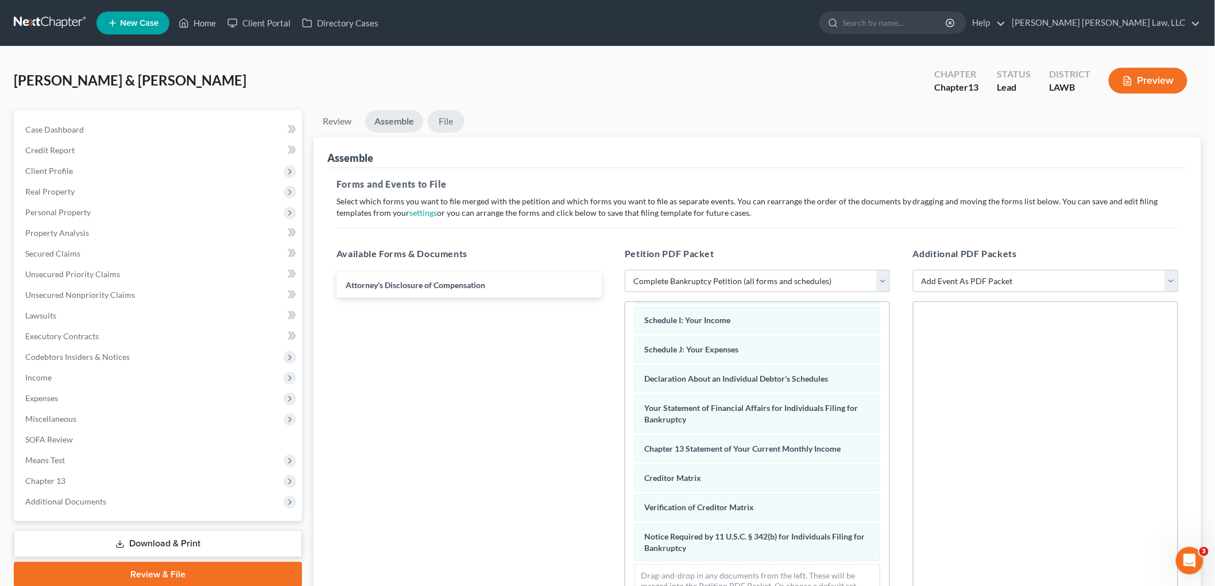
click at [448, 123] on link "File" at bounding box center [446, 121] width 37 height 22
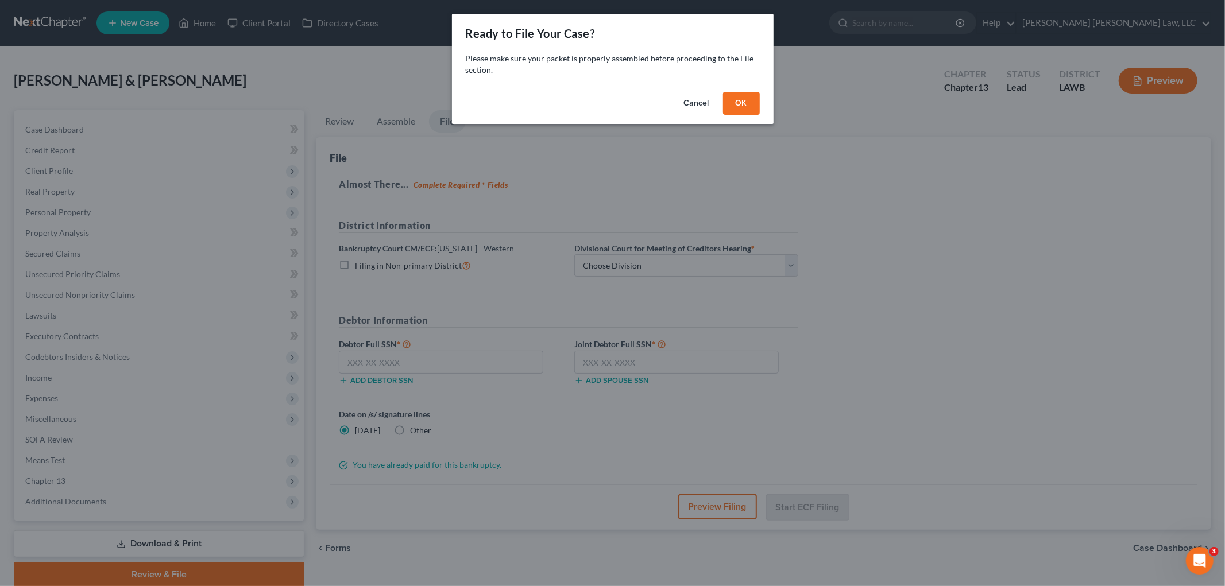
click at [726, 112] on button "OK" at bounding box center [741, 103] width 37 height 23
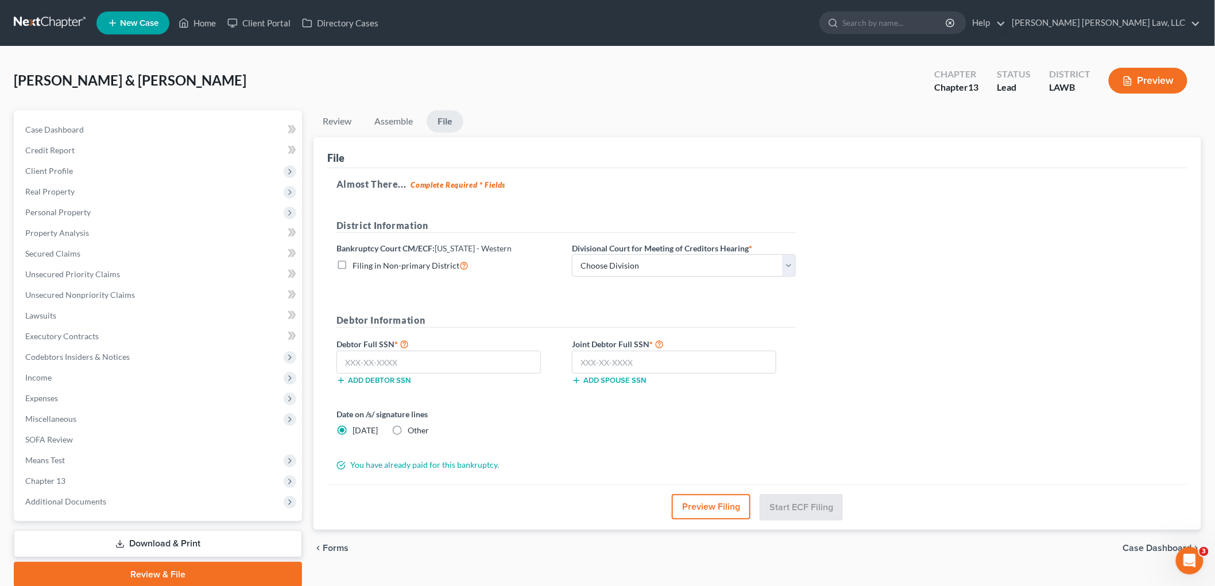
click at [353, 263] on label "Filing in Non-primary District" at bounding box center [411, 265] width 116 height 13
click at [357, 263] on input "Filing in Non-primary District" at bounding box center [360, 262] width 7 height 7
checkbox input "true"
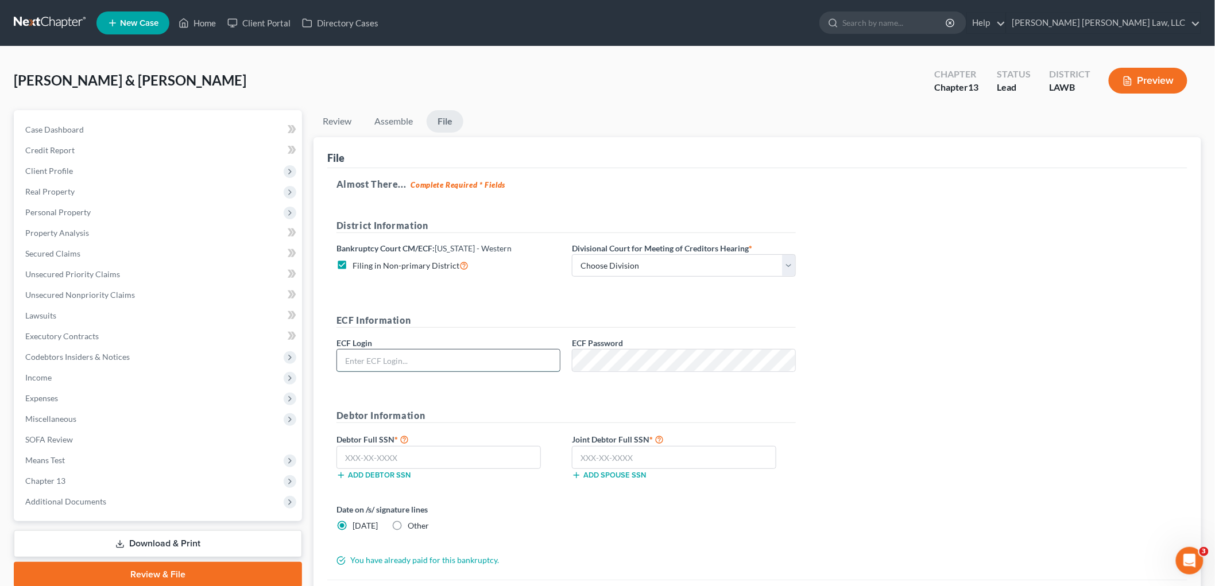
click at [404, 354] on input "text" at bounding box center [448, 361] width 223 height 22
type input "eoyoung3p"
click at [671, 465] on input "text" at bounding box center [674, 457] width 204 height 23
type input "225-74-0240"
click at [477, 457] on input "text" at bounding box center [438, 457] width 204 height 23
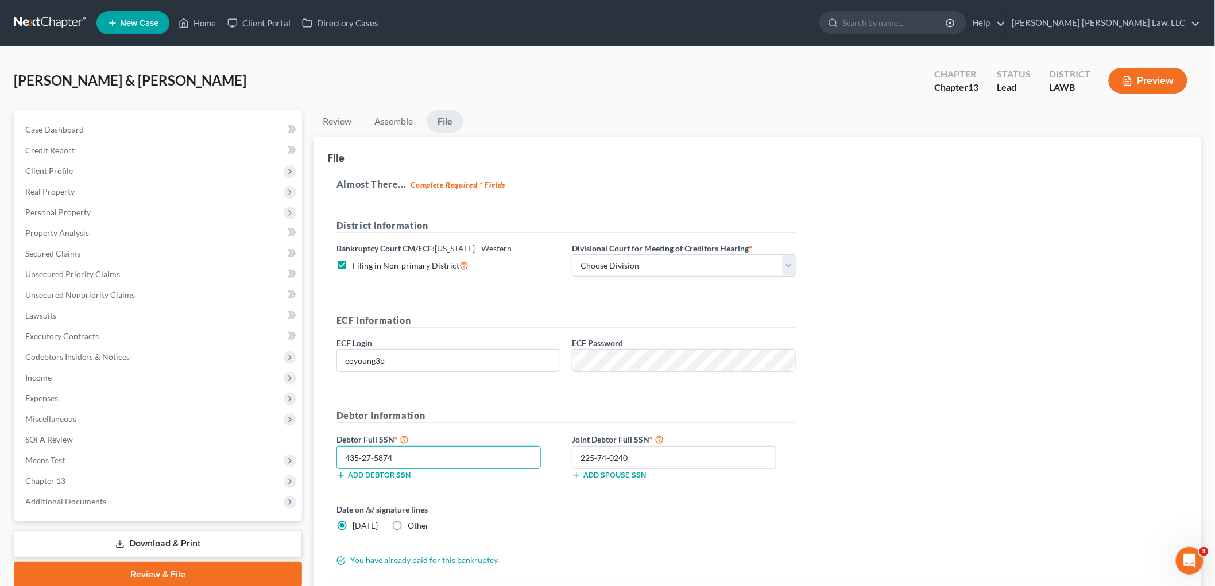
type input "435-27-5874"
click at [787, 490] on form "District Information Bankruptcy Court CM/ECF: Louisiana - Western Filing in Non…" at bounding box center [565, 392] width 459 height 347
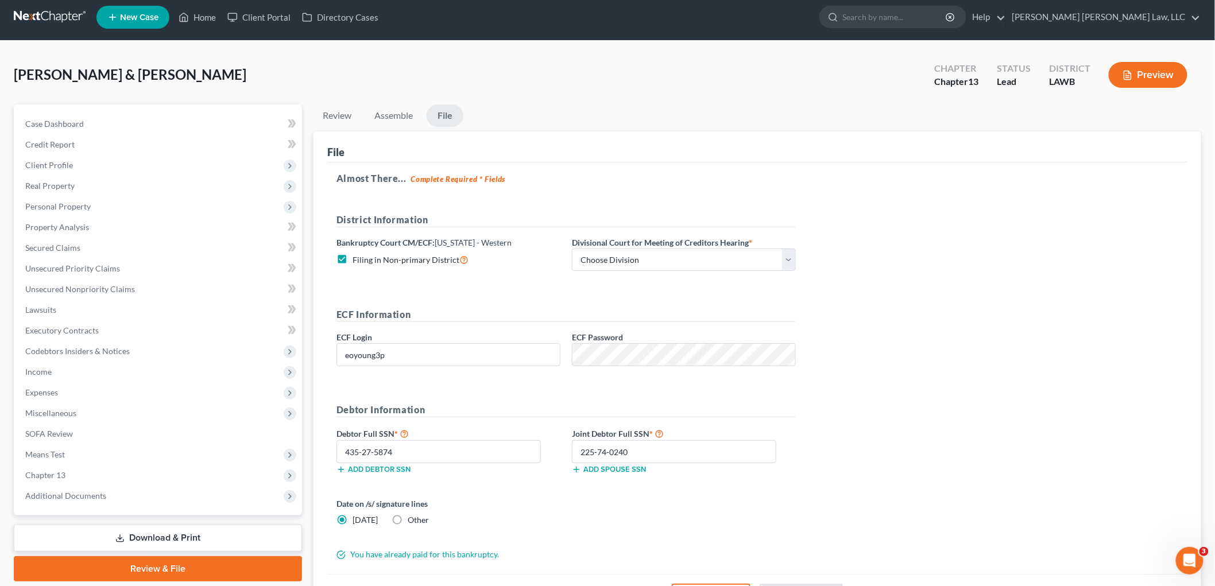
scroll to position [0, 0]
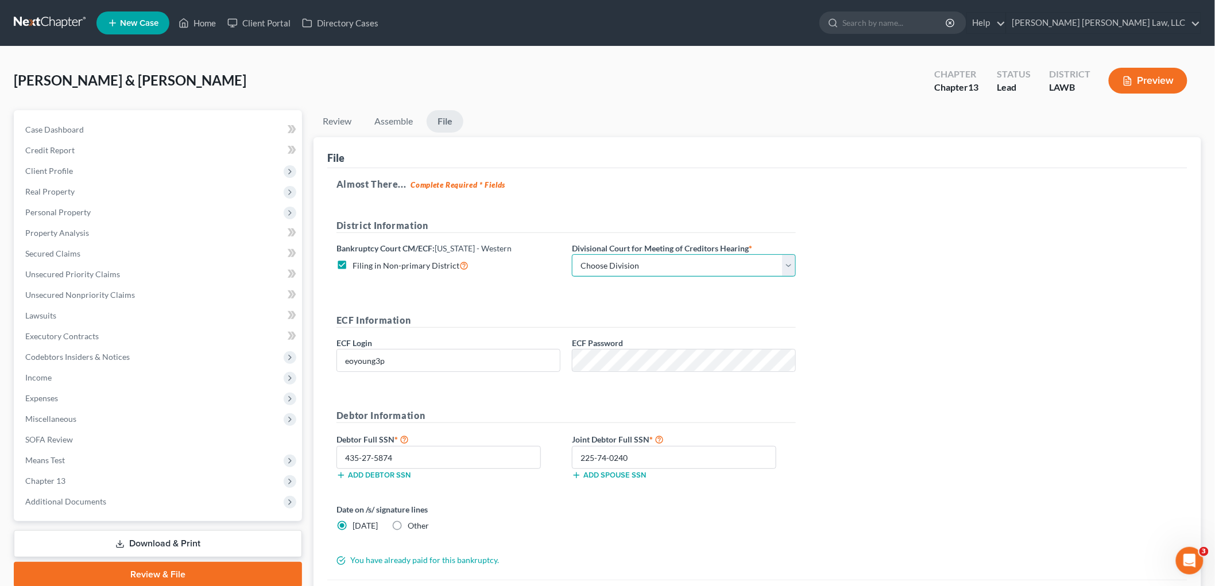
drag, startPoint x: 702, startPoint y: 270, endPoint x: 688, endPoint y: 274, distance: 15.1
click at [702, 270] on select "Choose Division Alexandria Lafayette-Opelousas Lake Charles Monroe Shreveport" at bounding box center [684, 265] width 224 height 23
select select "3"
click at [572, 254] on select "Choose Division Alexandria Lafayette-Opelousas Lake Charles Monroe Shreveport" at bounding box center [684, 265] width 224 height 23
click at [865, 384] on div "Almost There... Complete Required * Fields District Information Bankruptcy Cour…" at bounding box center [757, 374] width 860 height 412
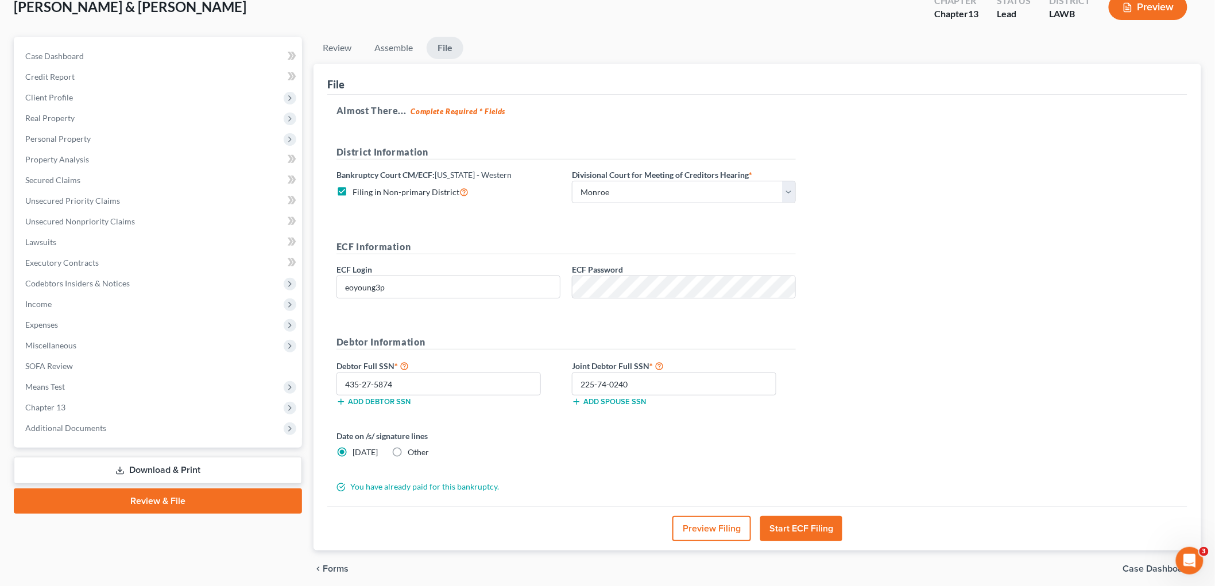
scroll to position [118, 0]
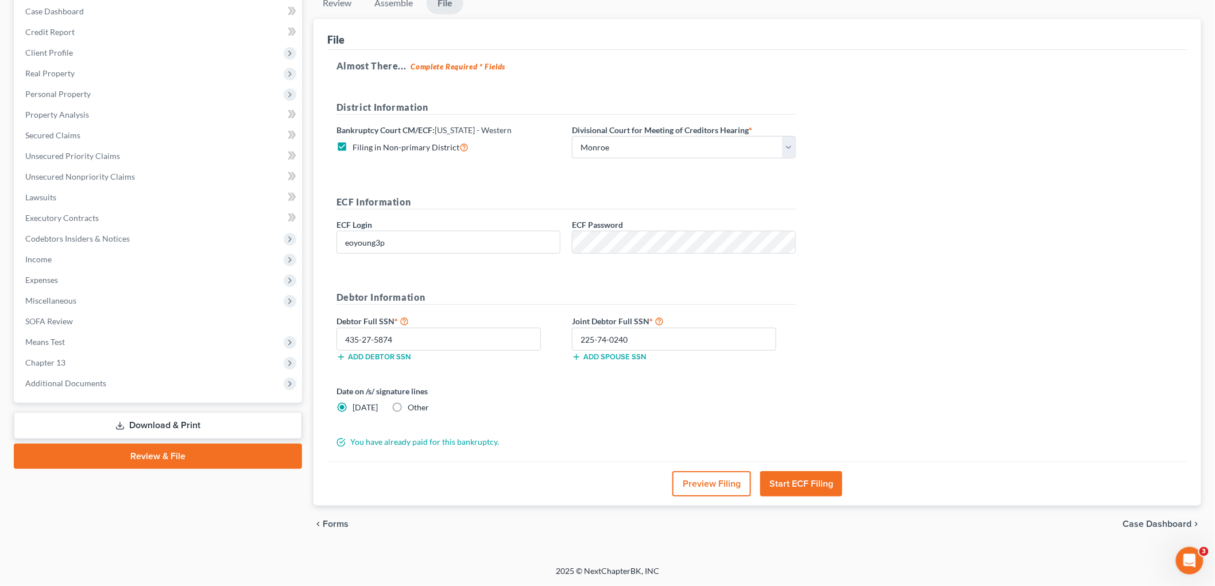
click at [810, 483] on button "Start ECF Filing" at bounding box center [801, 483] width 82 height 25
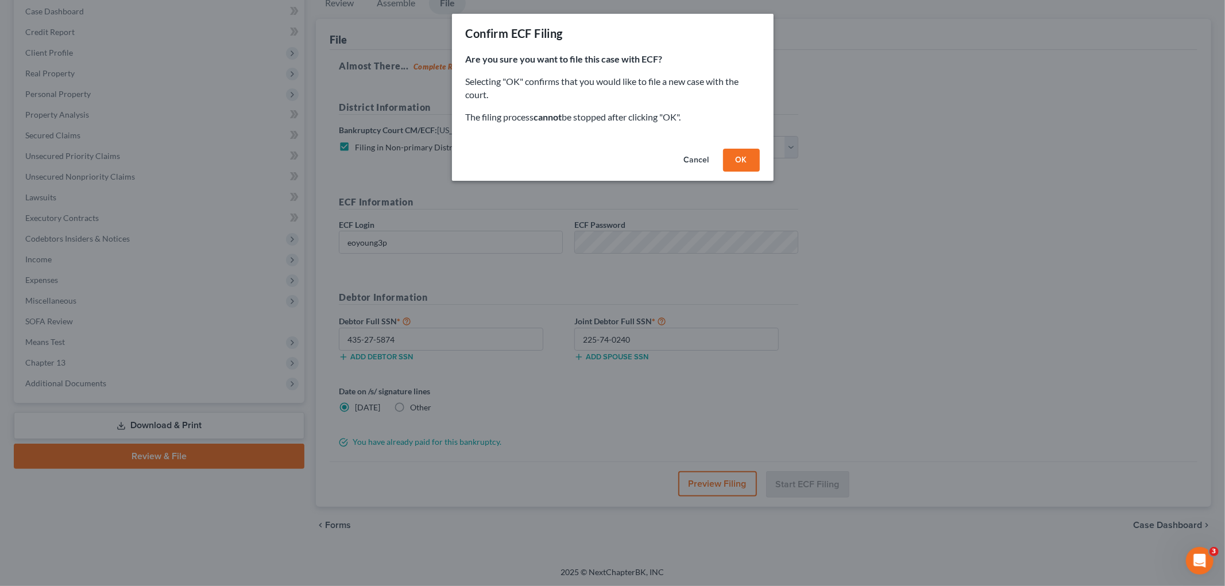
click at [745, 158] on button "OK" at bounding box center [741, 160] width 37 height 23
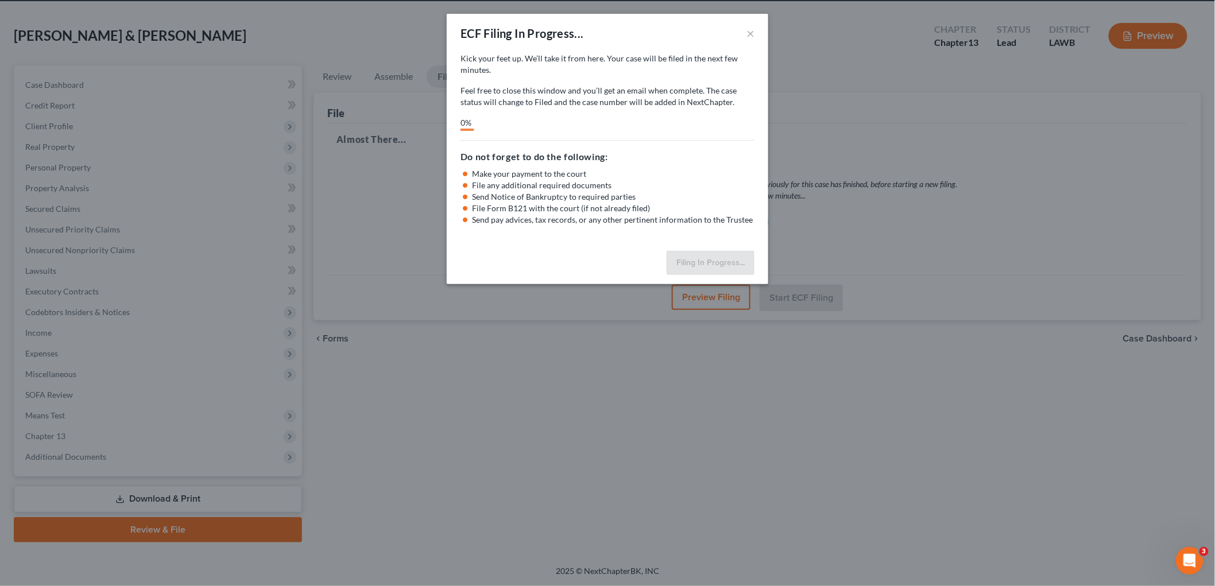
scroll to position [43, 0]
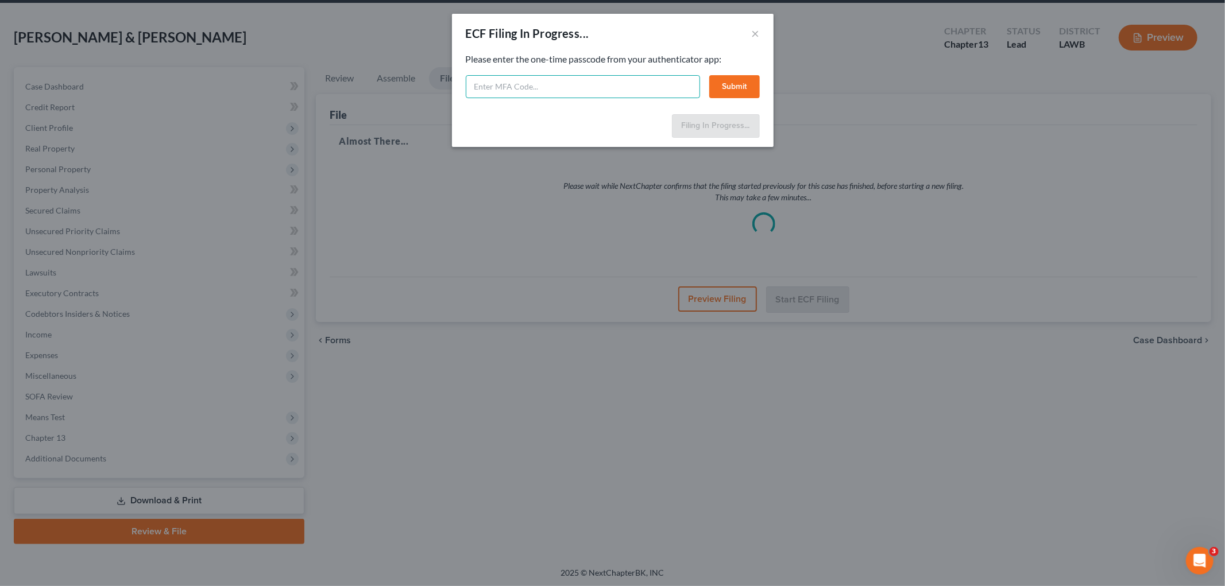
click at [572, 81] on input "text" at bounding box center [583, 86] width 234 height 23
type input "041259"
click at [725, 91] on button "Submit" at bounding box center [734, 86] width 51 height 23
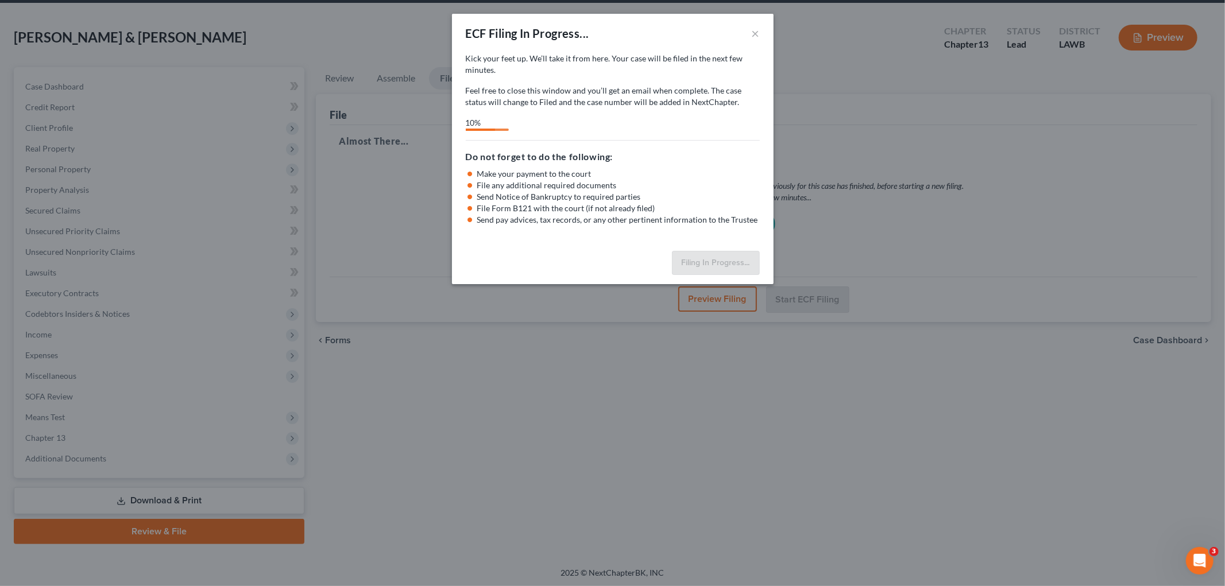
select select "3"
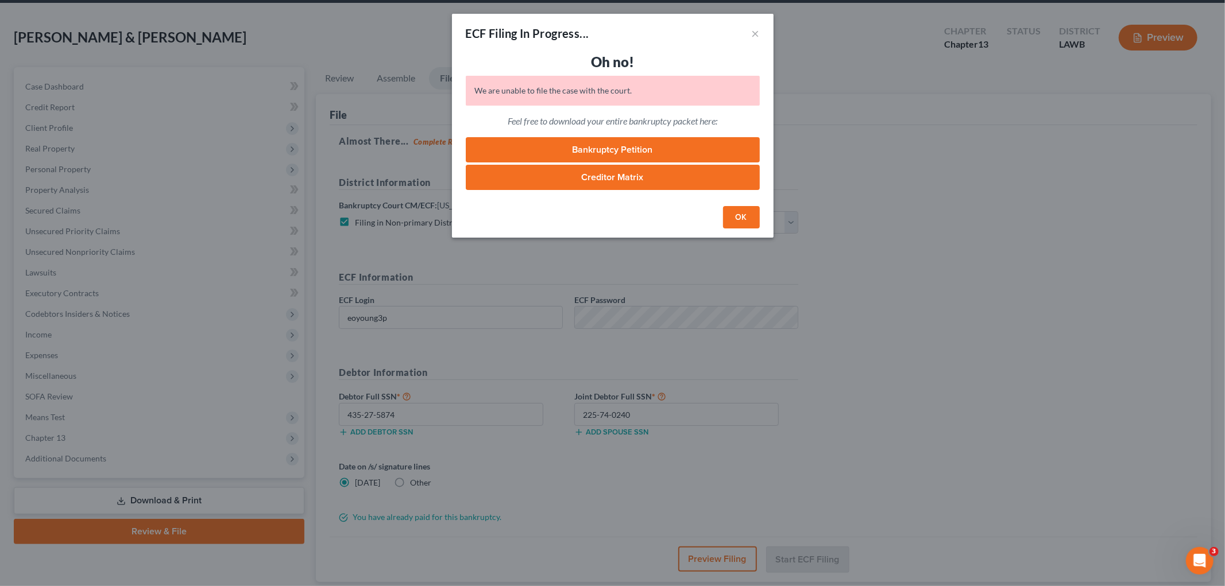
click at [744, 220] on button "OK" at bounding box center [741, 217] width 37 height 23
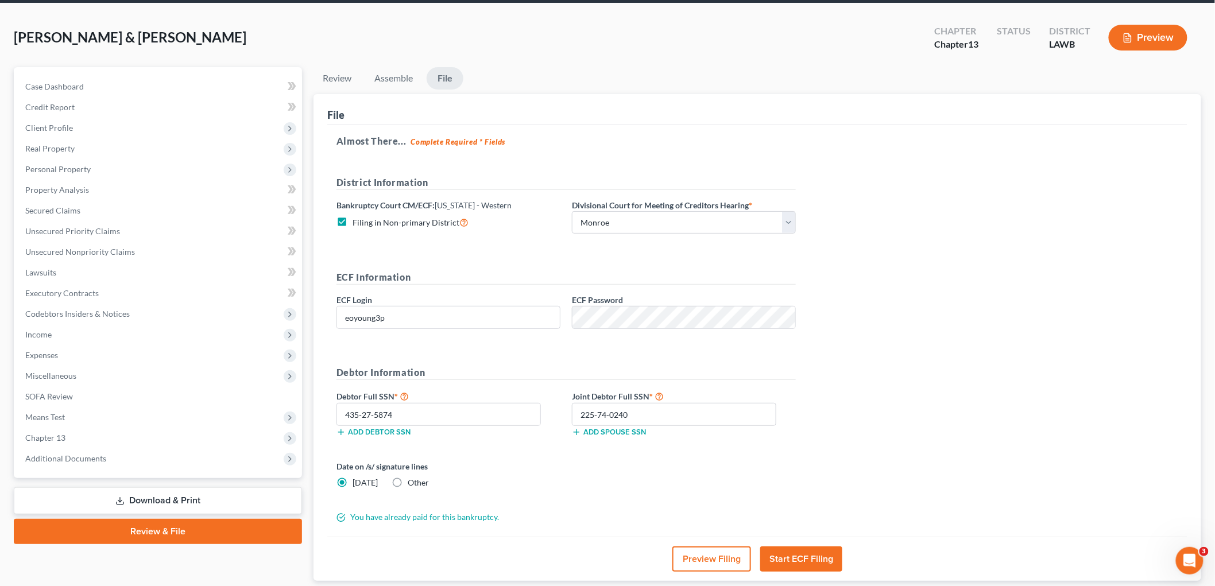
click at [800, 562] on button "Start ECF Filing" at bounding box center [801, 559] width 82 height 25
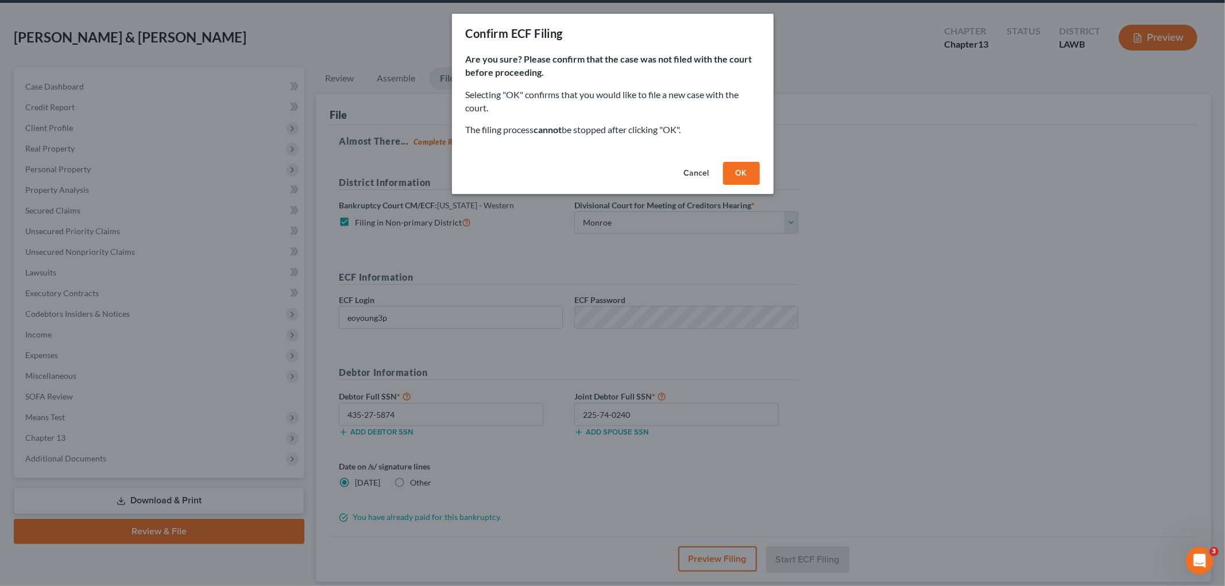
click at [735, 169] on button "OK" at bounding box center [741, 173] width 37 height 23
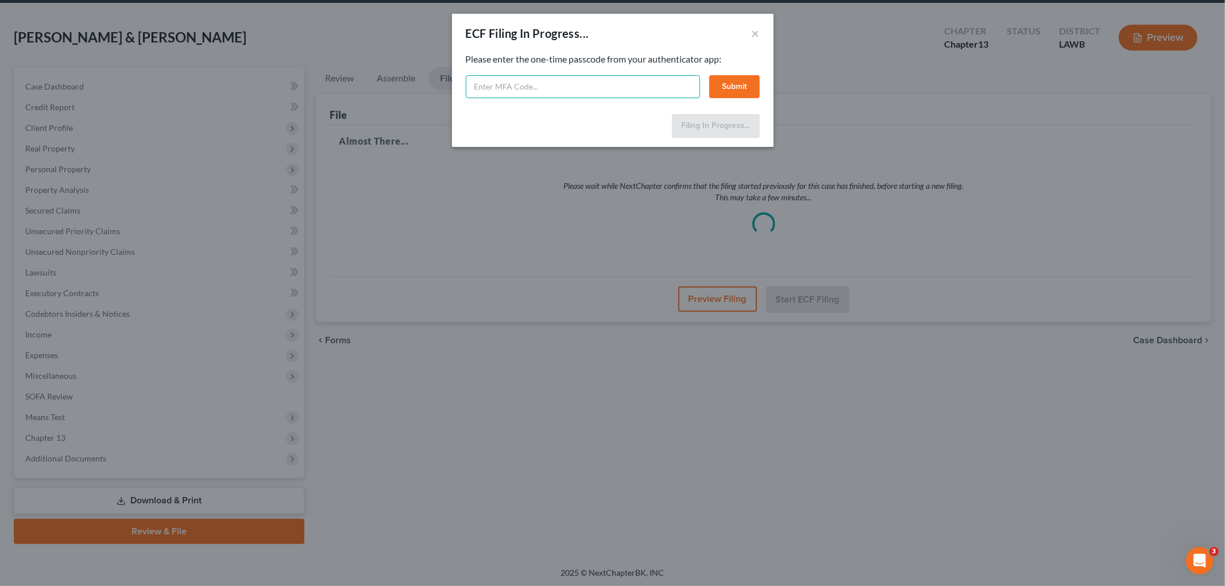
click at [576, 87] on input "text" at bounding box center [583, 86] width 234 height 23
click at [595, 82] on input "text" at bounding box center [583, 86] width 234 height 23
type input "298788"
click at [725, 87] on button "Submit" at bounding box center [734, 86] width 51 height 23
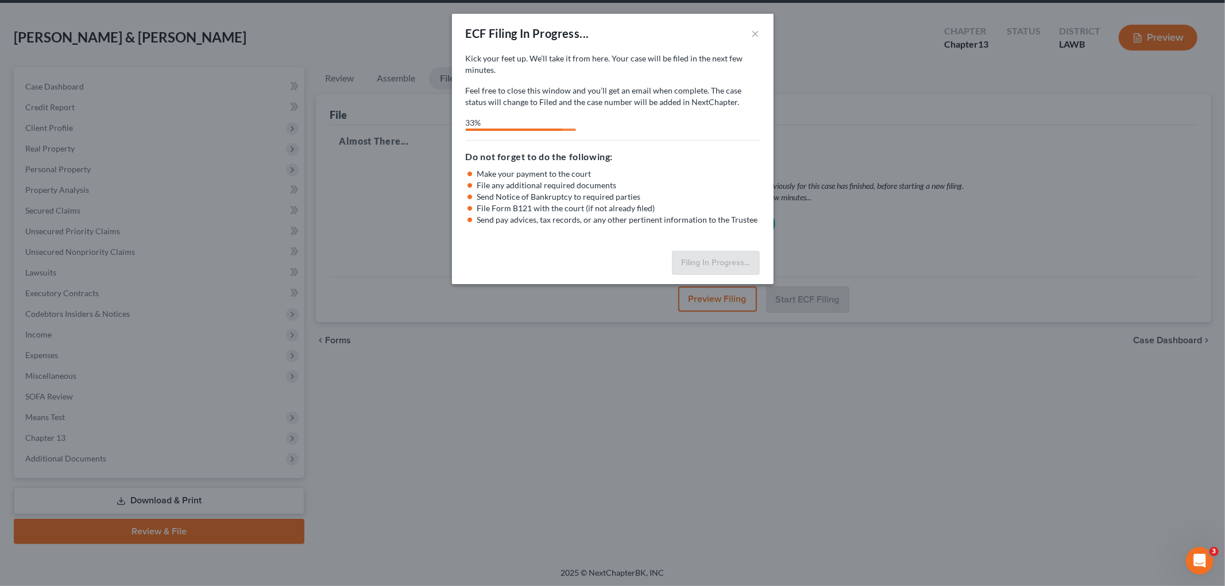
select select "3"
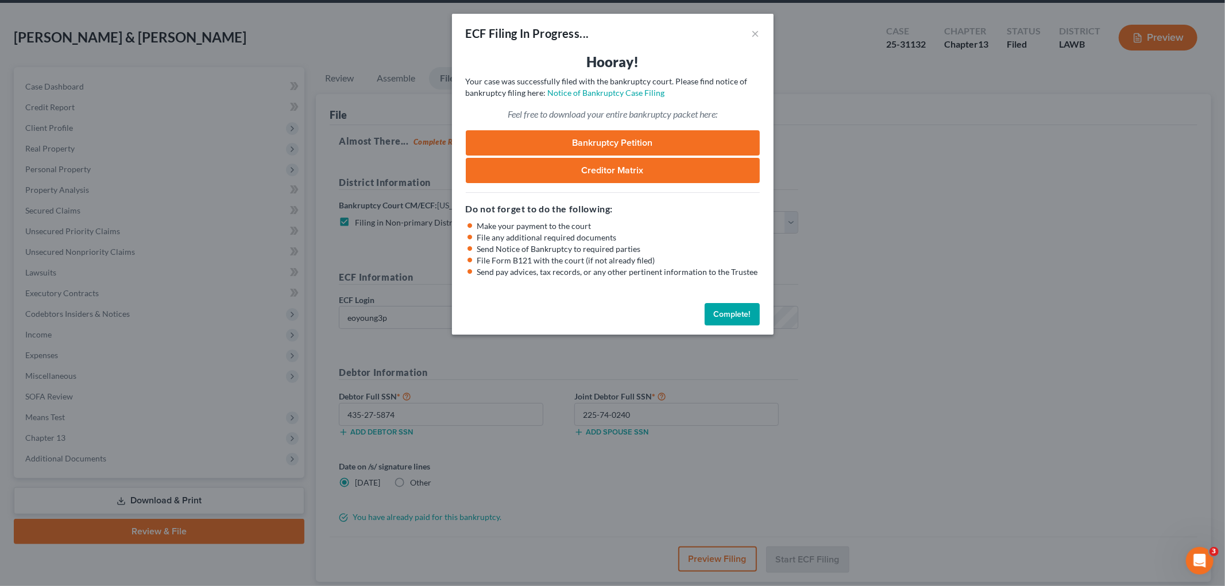
click at [722, 319] on button "Complete!" at bounding box center [732, 314] width 55 height 23
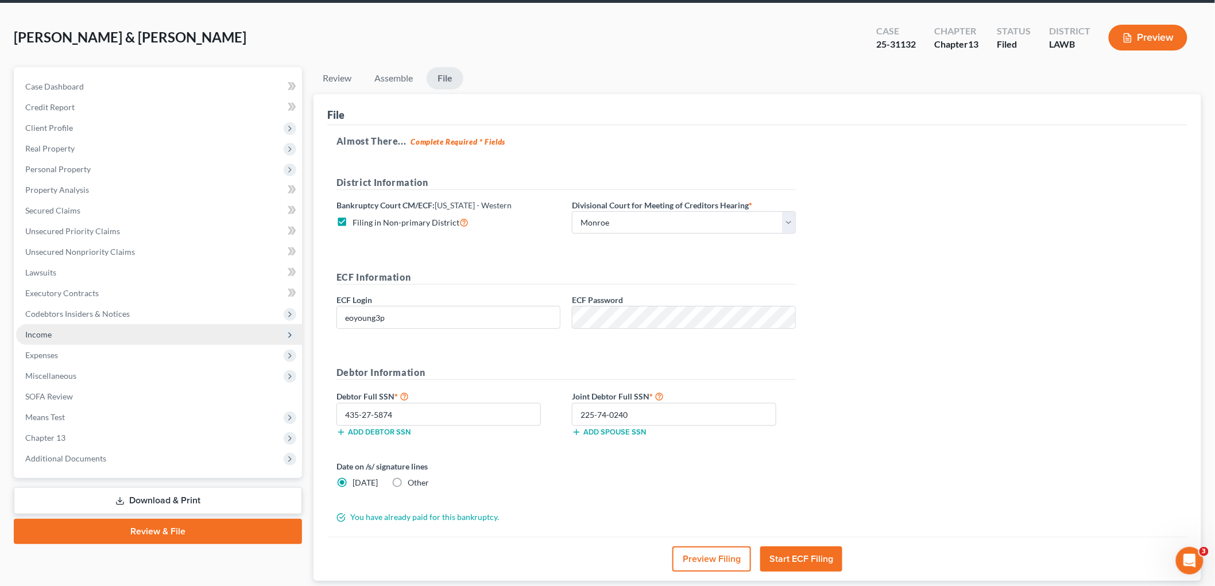
click at [62, 337] on span "Income" at bounding box center [159, 334] width 286 height 21
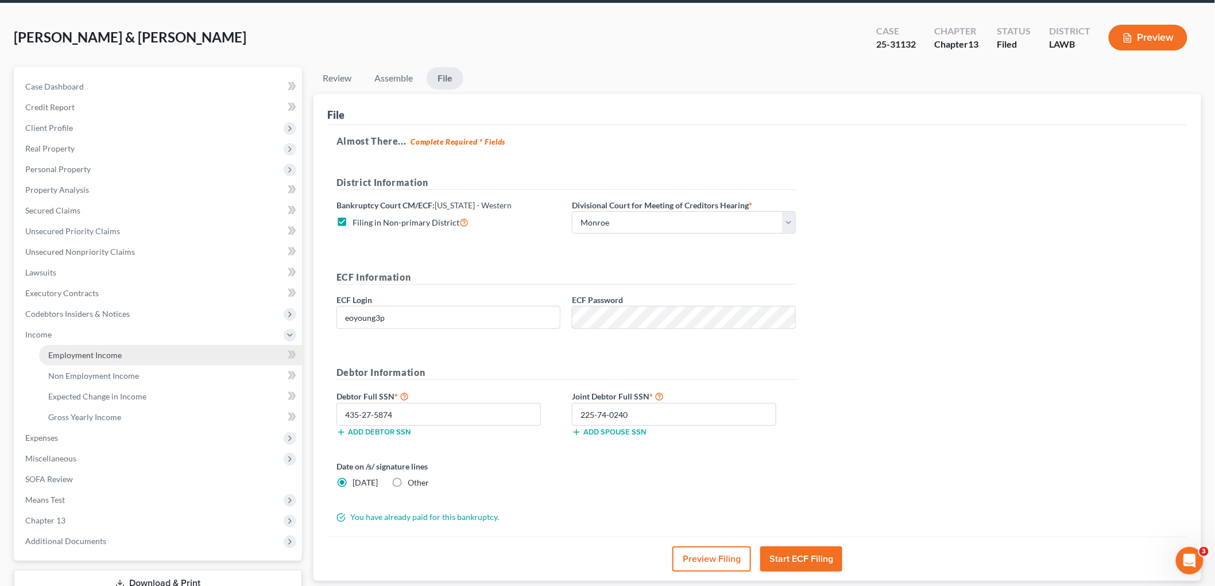
click at [76, 350] on span "Employment Income" at bounding box center [84, 355] width 73 height 10
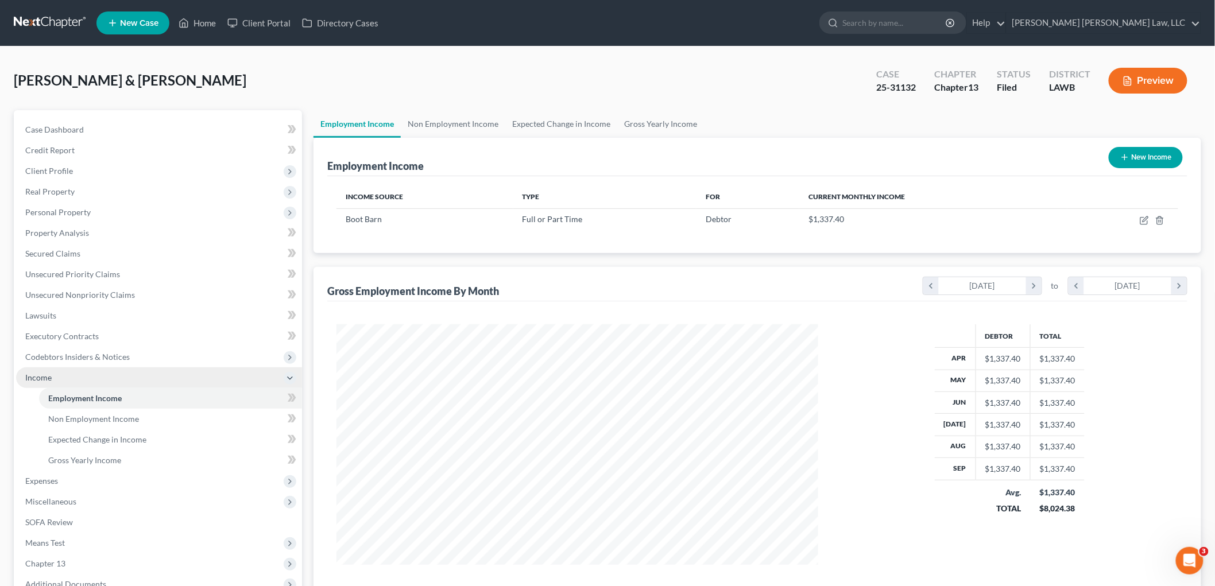
scroll to position [240, 504]
click at [59, 417] on span "Non Employment Income" at bounding box center [93, 419] width 91 height 10
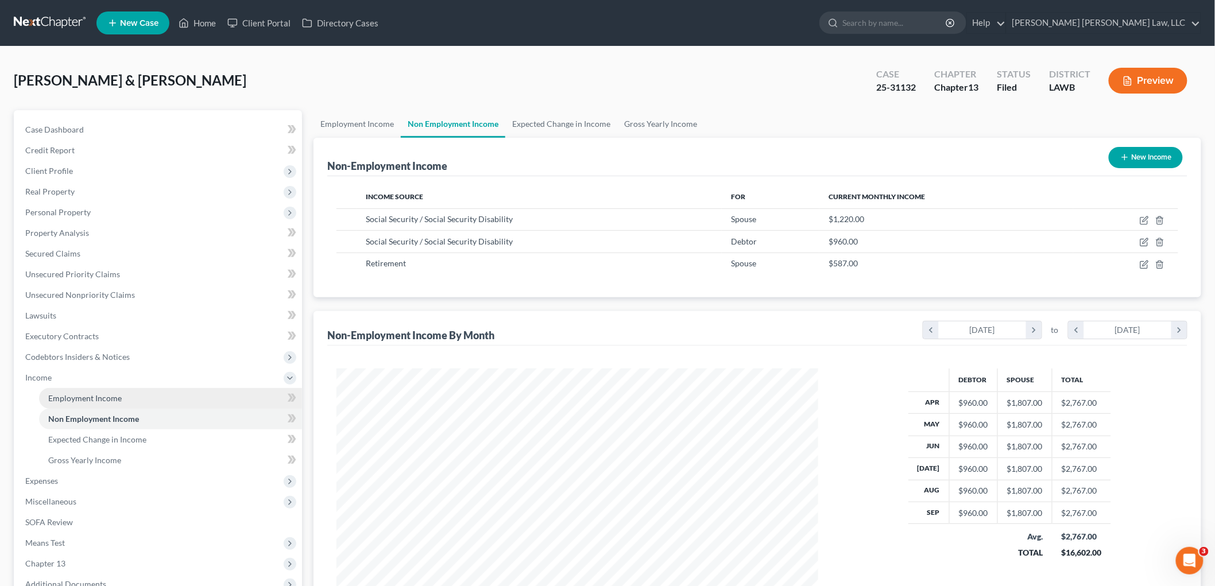
scroll to position [240, 504]
click at [82, 400] on span "Employment Income" at bounding box center [84, 398] width 73 height 10
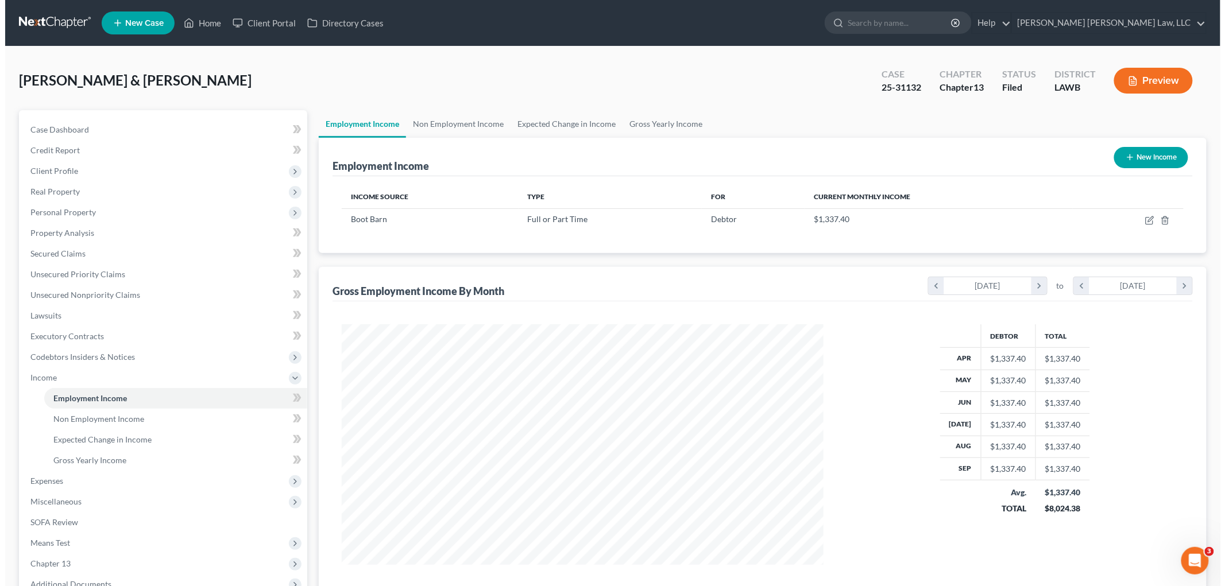
scroll to position [240, 504]
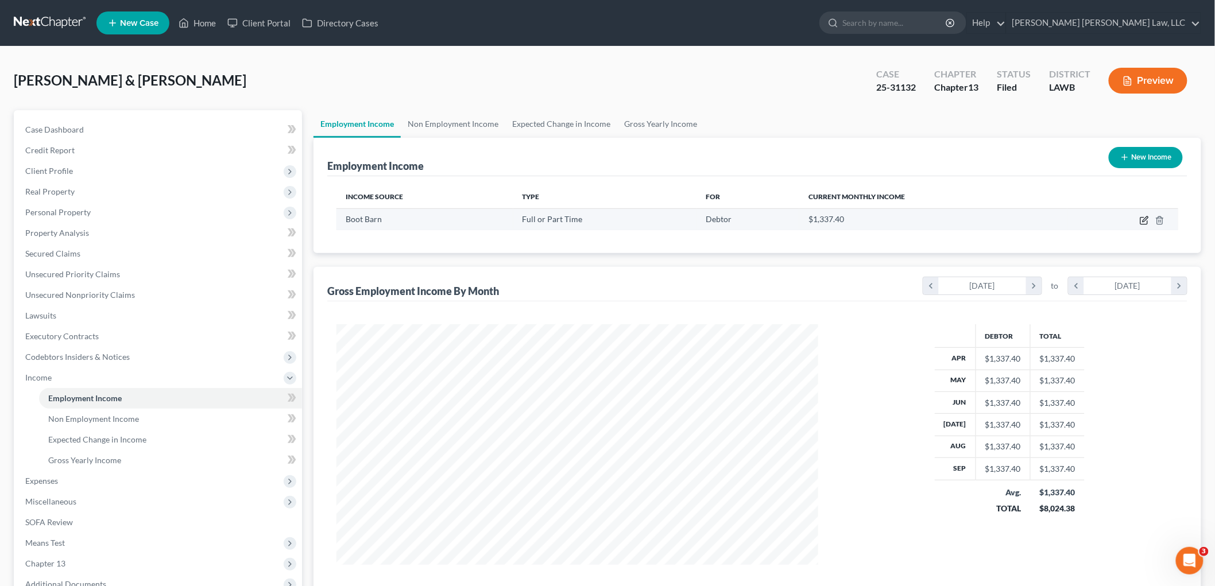
click at [1148, 217] on icon "button" at bounding box center [1145, 218] width 5 height 5
select select "0"
select select "4"
select select "2"
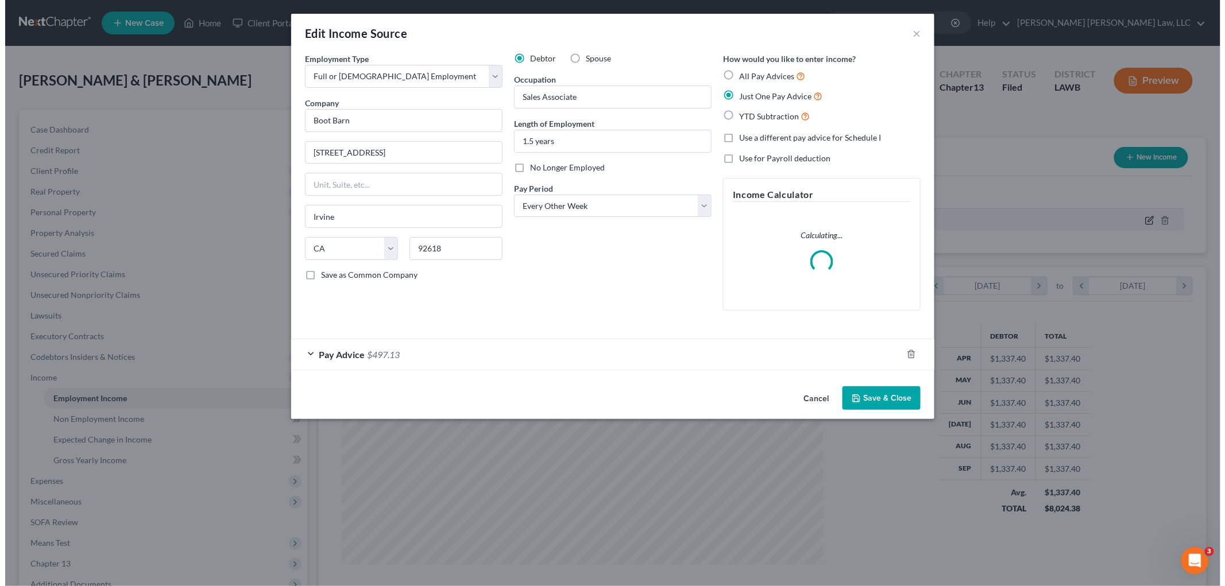
scroll to position [242, 509]
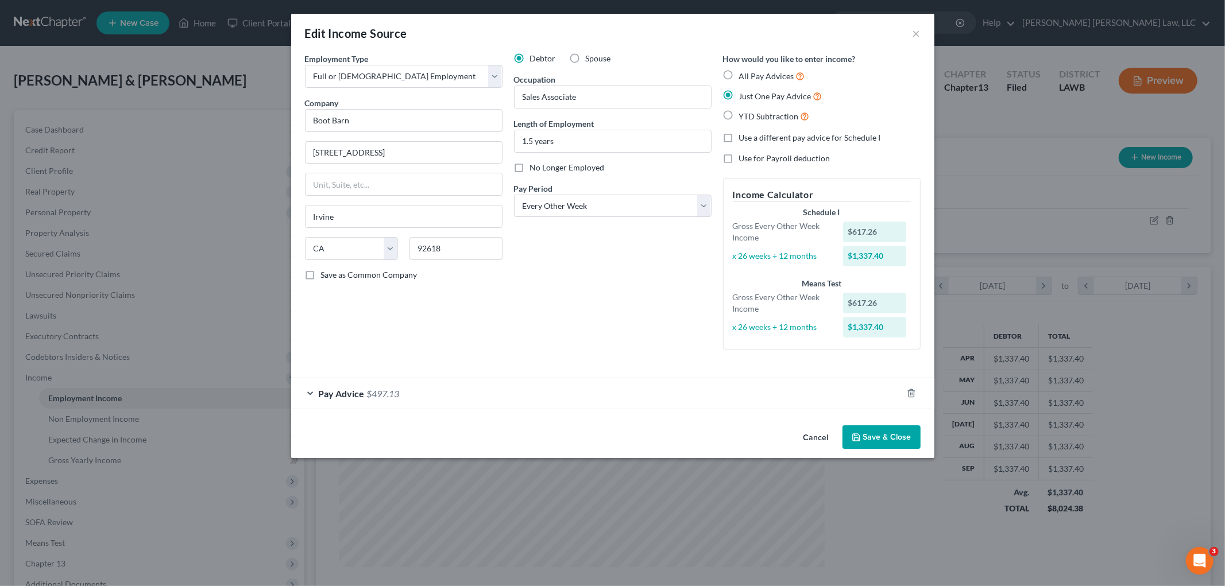
click at [491, 399] on div "Pay Advice $497.13" at bounding box center [596, 393] width 611 height 30
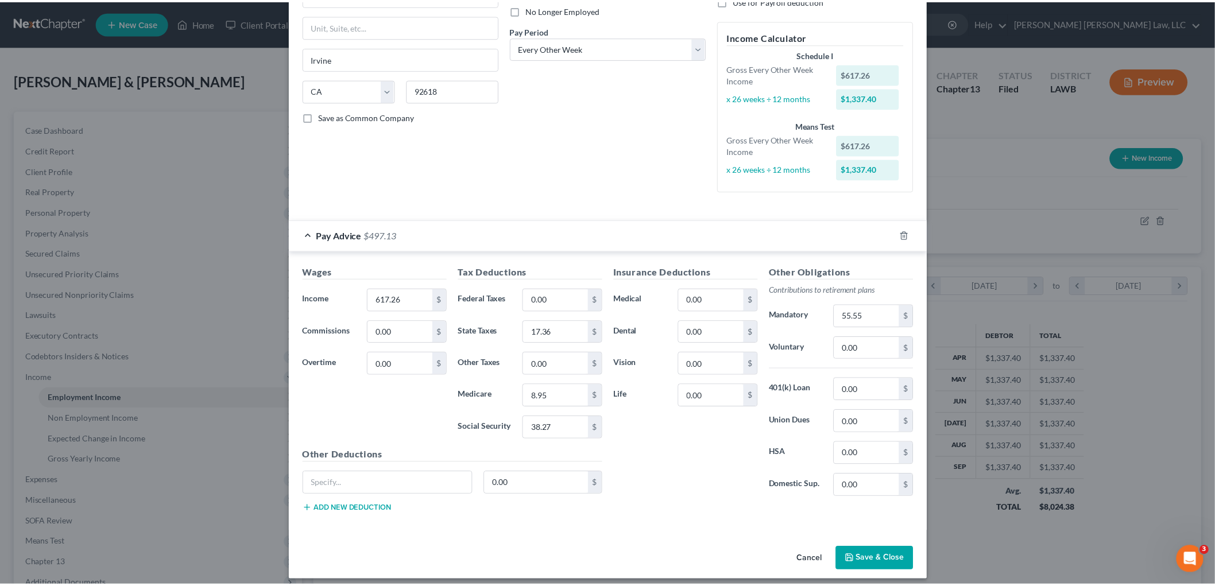
scroll to position [167, 0]
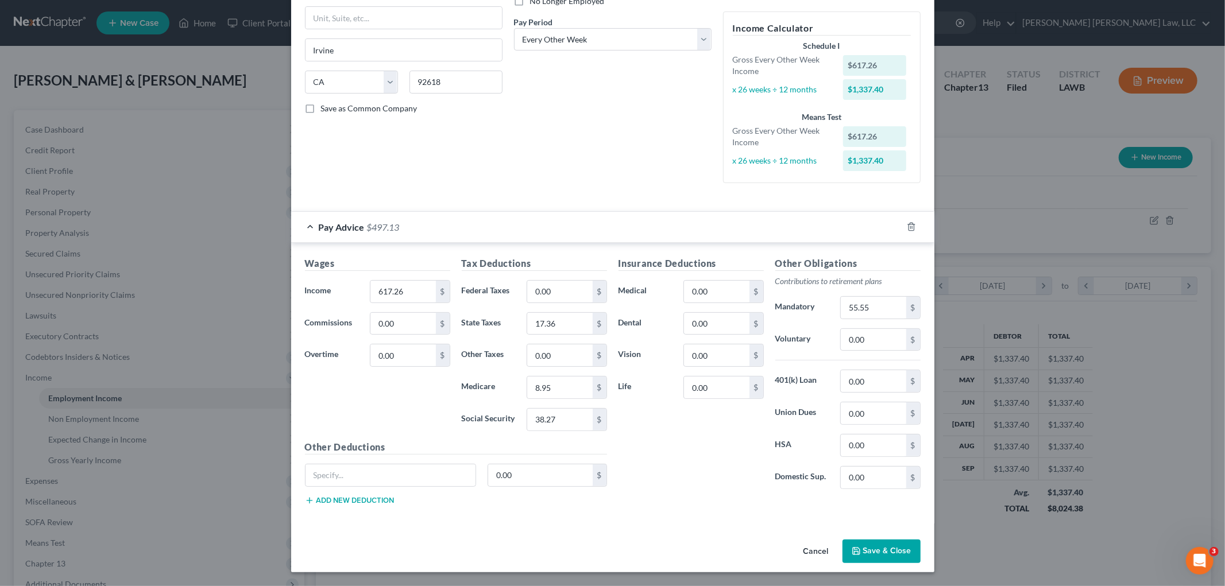
click at [808, 548] on button "Cancel" at bounding box center [816, 552] width 44 height 23
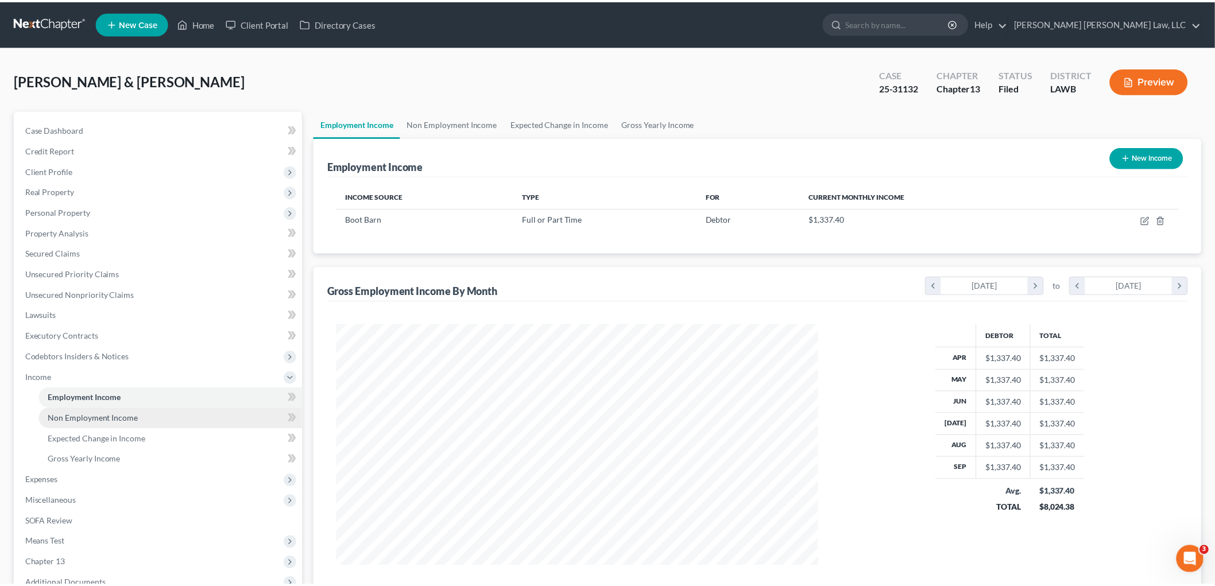
scroll to position [573927, 573663]
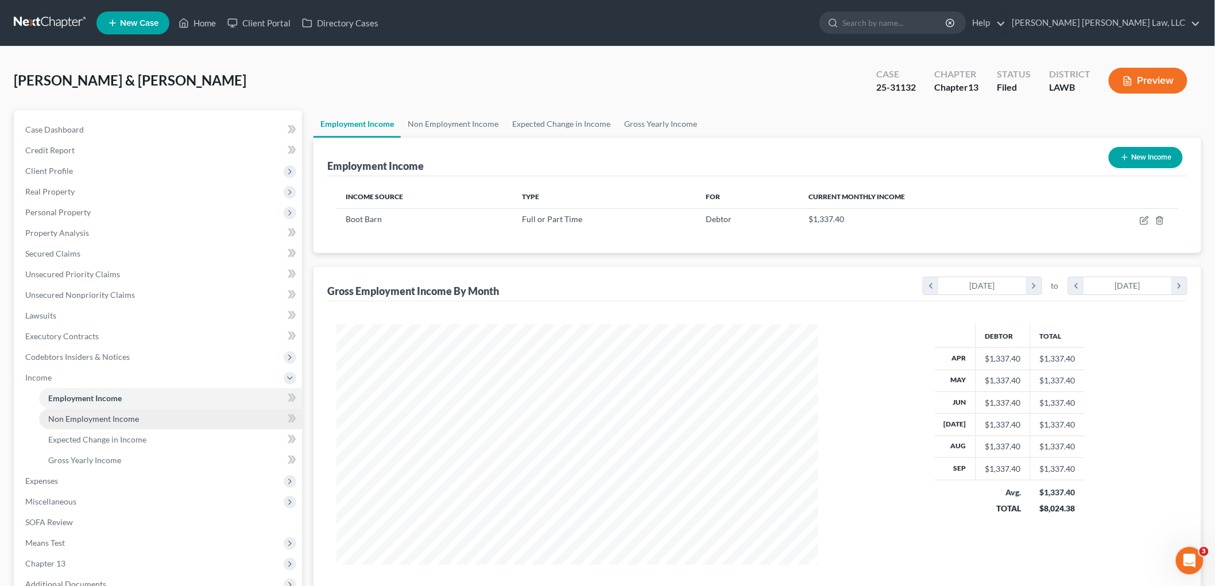
click at [148, 420] on link "Non Employment Income" at bounding box center [170, 419] width 263 height 21
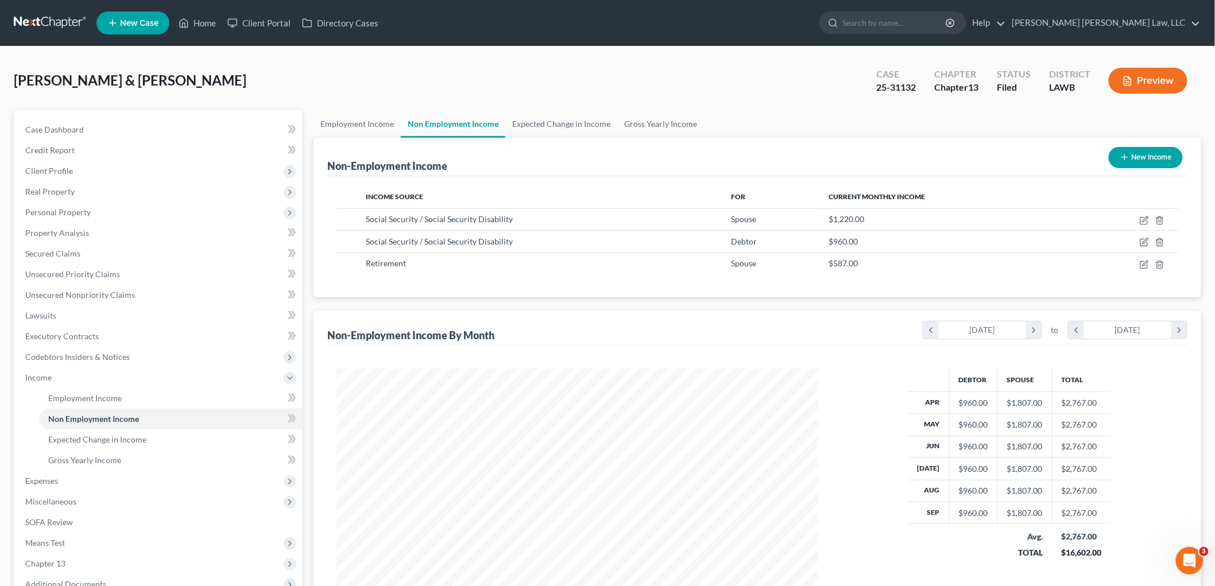
scroll to position [240, 504]
click at [900, 150] on div "Non-Employment Income New Income" at bounding box center [757, 157] width 860 height 38
click at [127, 402] on link "Employment Income" at bounding box center [170, 398] width 263 height 21
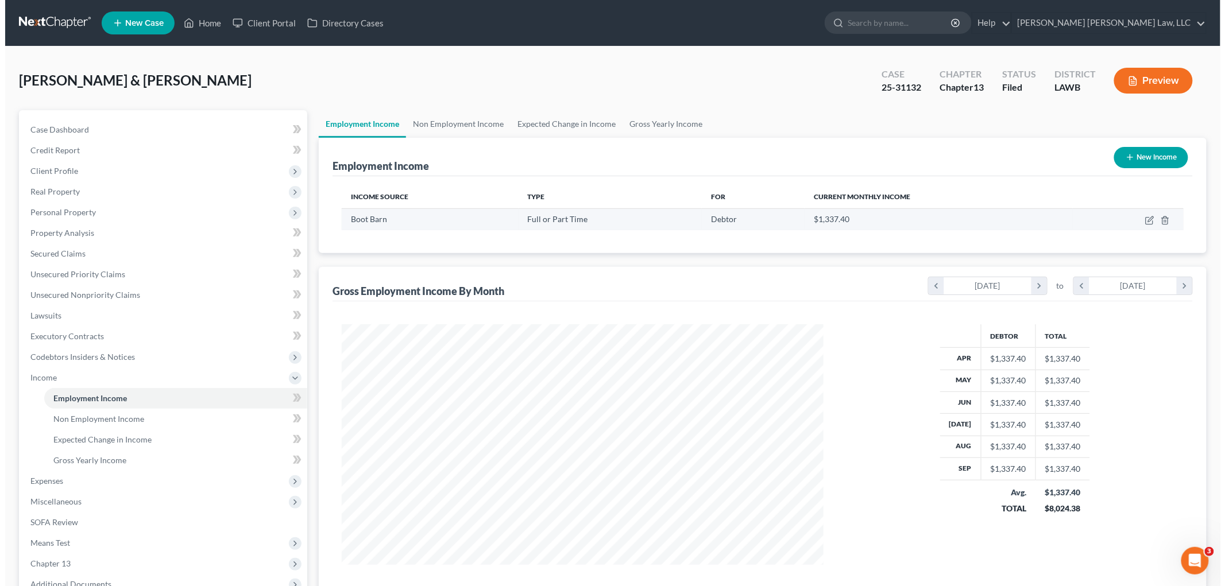
scroll to position [240, 504]
click at [1140, 222] on icon "button" at bounding box center [1144, 220] width 9 height 9
select select "0"
select select "4"
select select "2"
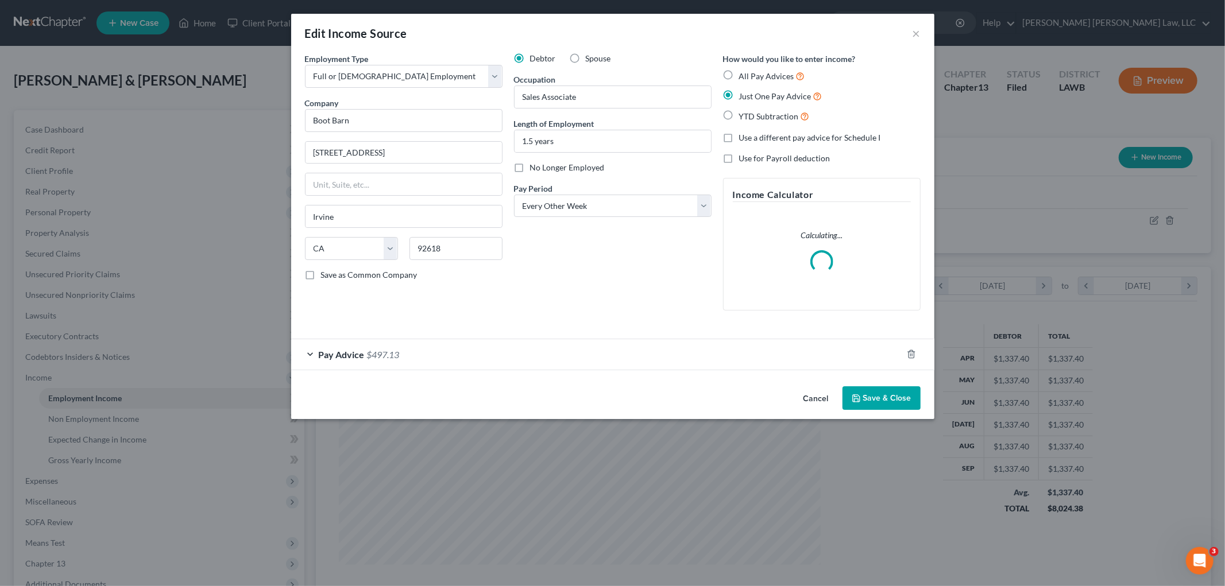
scroll to position [242, 509]
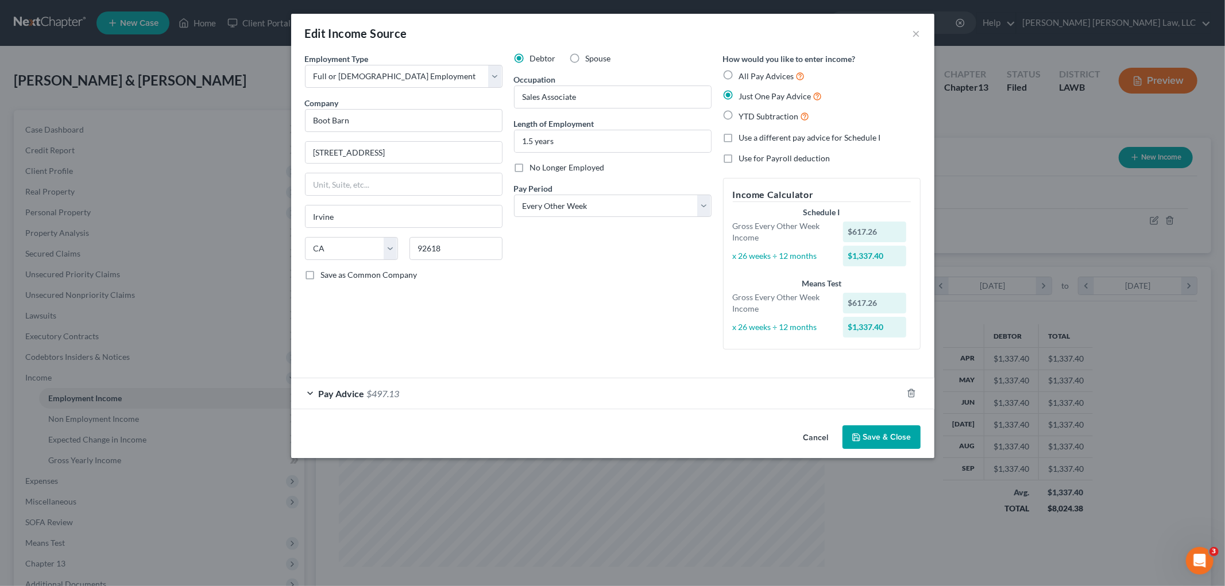
click at [445, 391] on div "Pay Advice $497.13" at bounding box center [596, 393] width 611 height 30
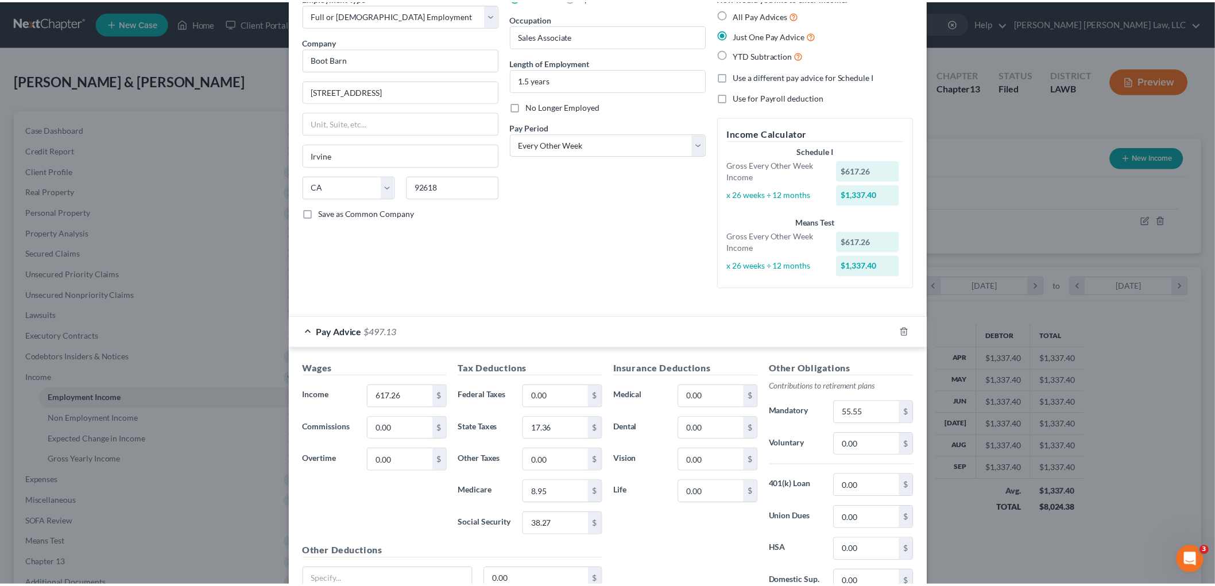
scroll to position [167, 0]
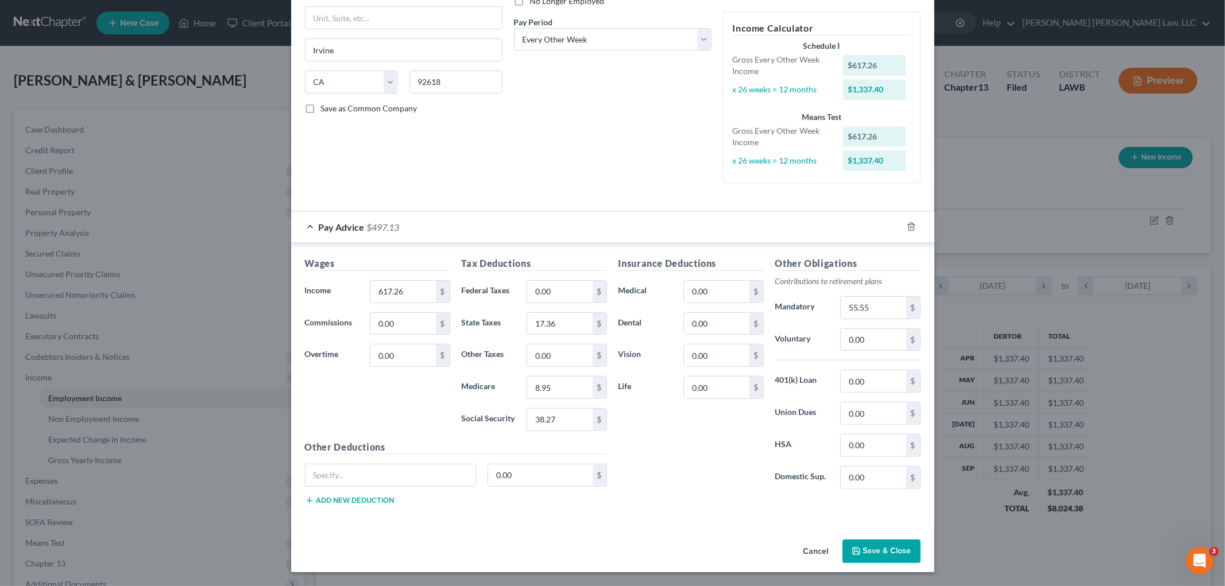
drag, startPoint x: 868, startPoint y: 558, endPoint x: 864, endPoint y: 553, distance: 6.2
click at [868, 558] on button "Save & Close" at bounding box center [881, 552] width 78 height 24
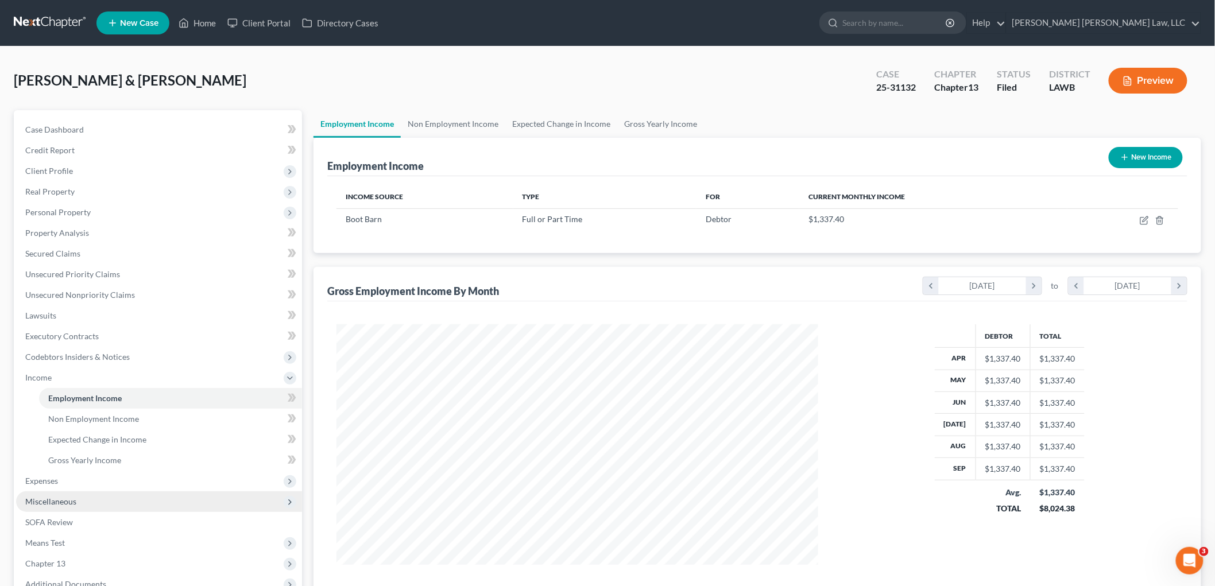
scroll to position [126, 0]
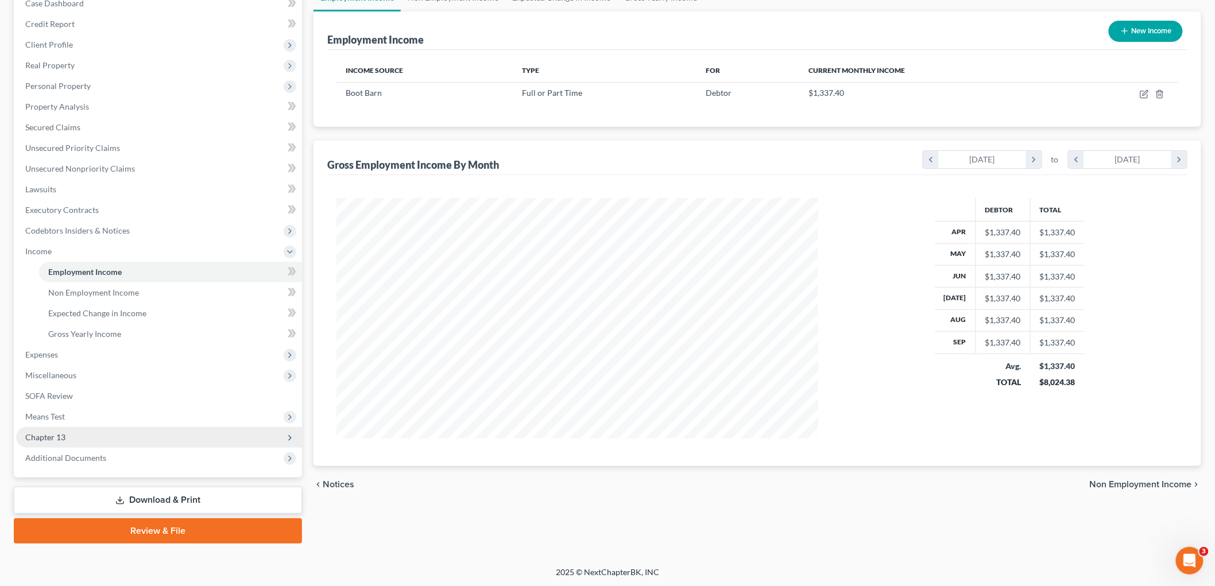
click at [85, 432] on span "Chapter 13" at bounding box center [159, 437] width 286 height 21
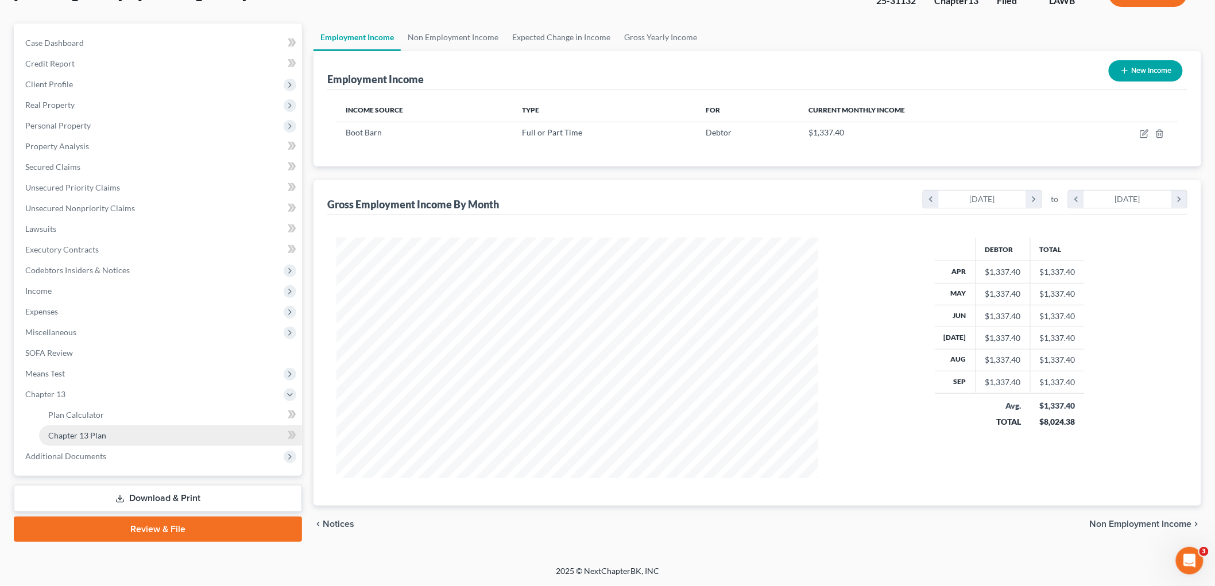
click at [111, 431] on link "Chapter 13 Plan" at bounding box center [170, 435] width 263 height 21
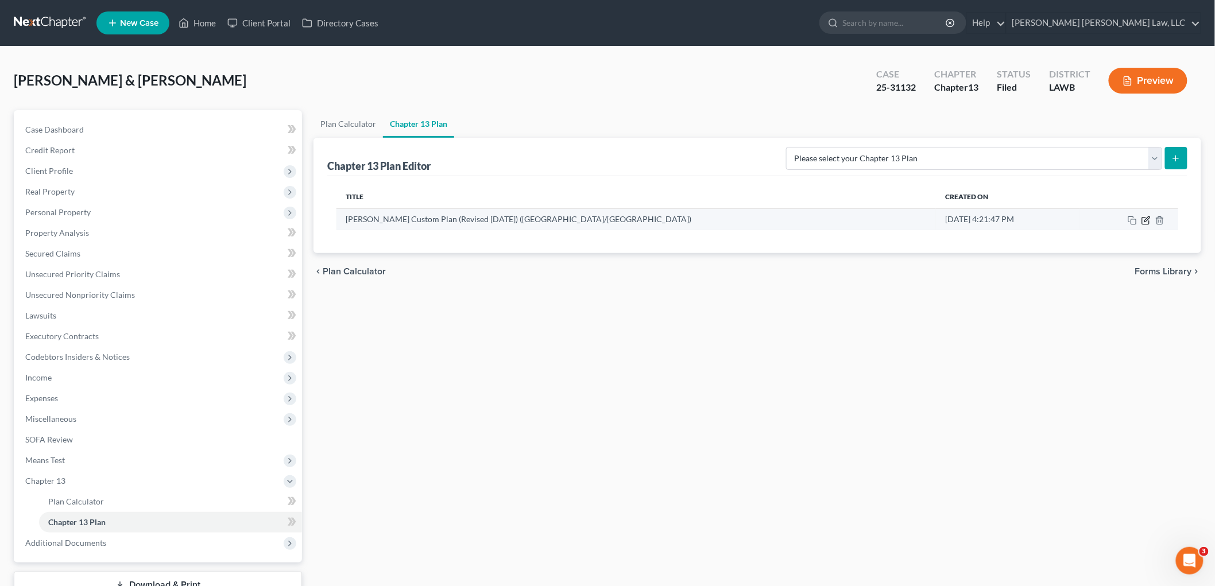
click at [1148, 221] on icon "button" at bounding box center [1145, 220] width 9 height 9
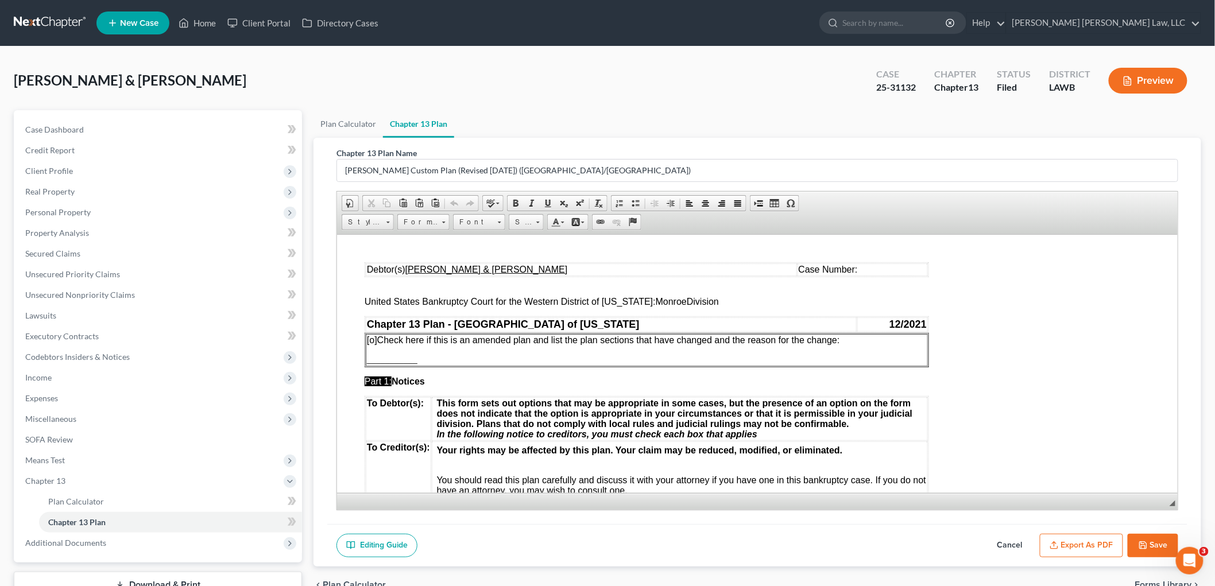
click at [877, 269] on td "Case Number:" at bounding box center [862, 269] width 131 height 13
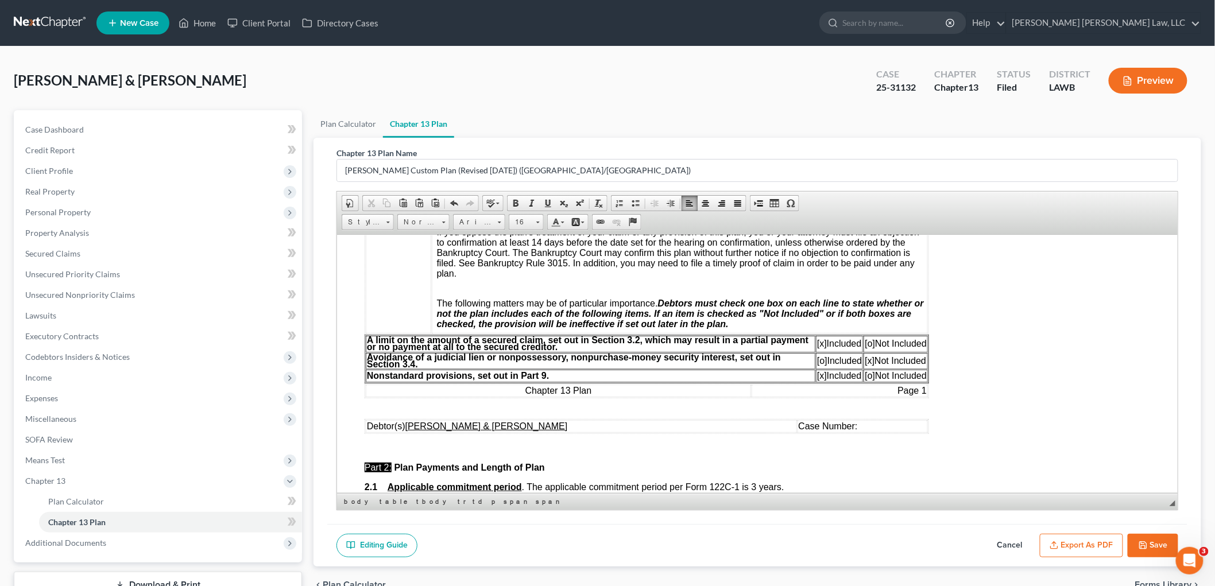
scroll to position [319, 0]
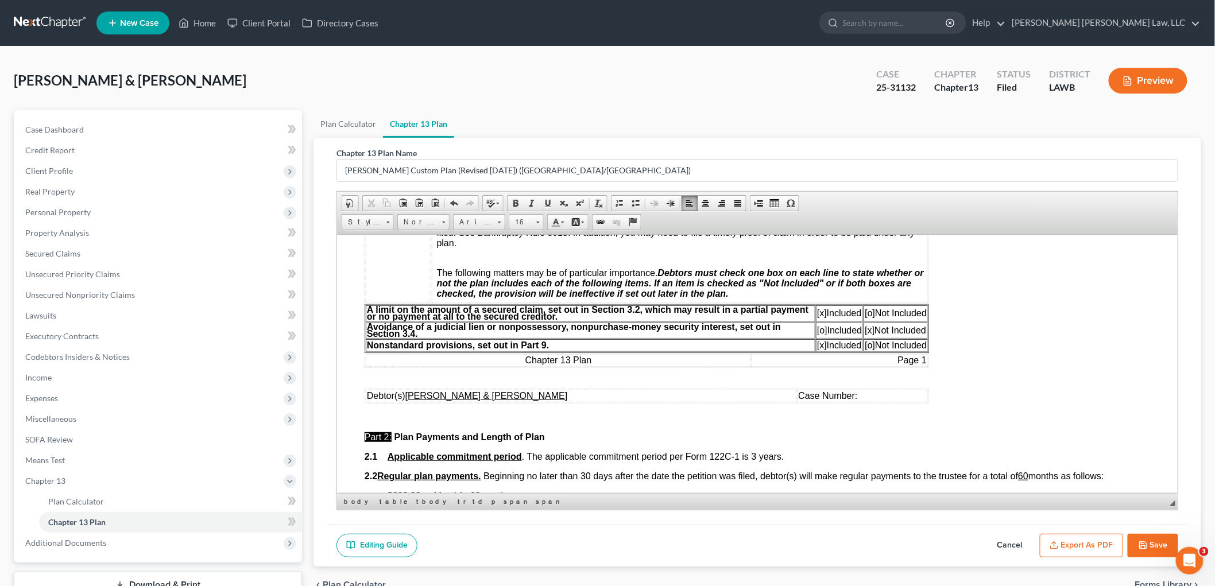
click at [857, 394] on span "Case Number:" at bounding box center [827, 395] width 59 height 10
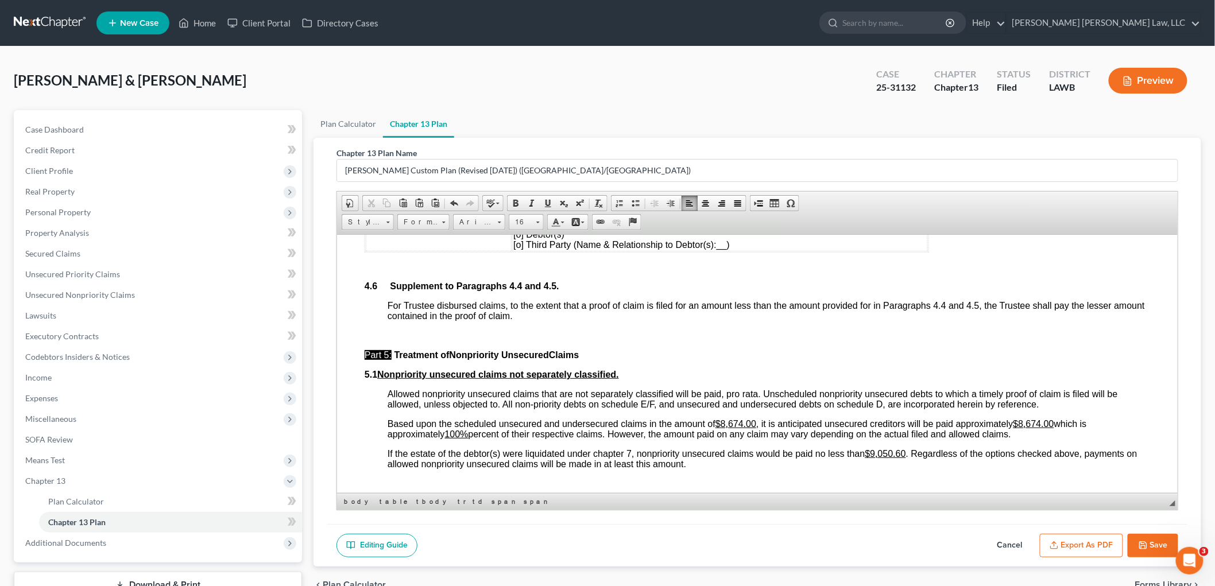
scroll to position [3381, 0]
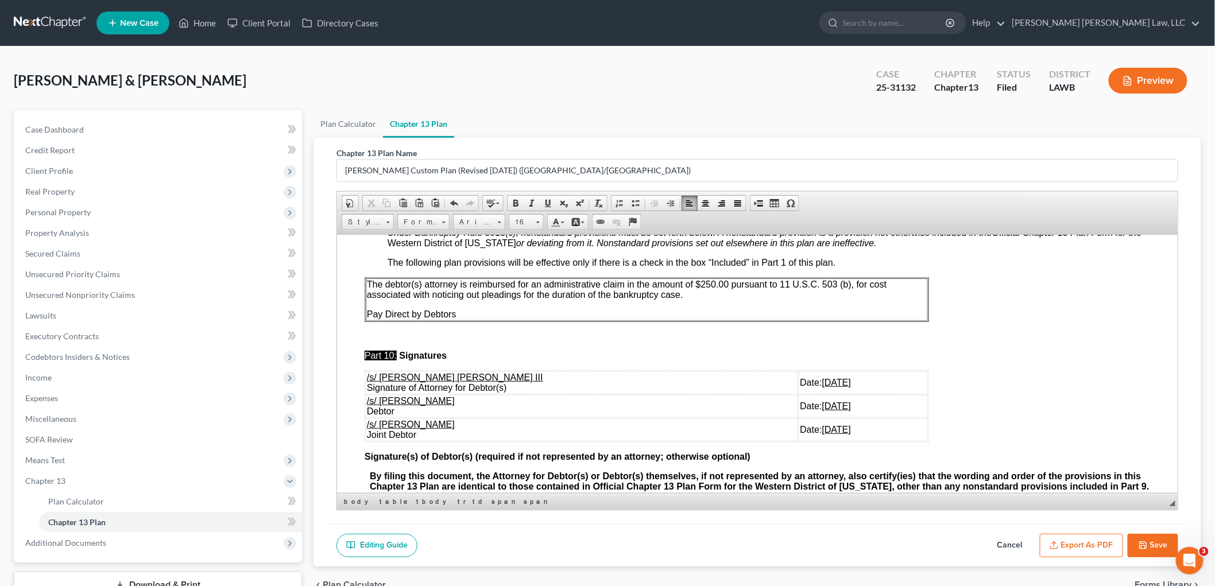
drag, startPoint x: 816, startPoint y: 443, endPoint x: 365, endPoint y: 414, distance: 452.8
click at [365, 414] on tbody "/s/ E. Orum Young III Signature of Attorney for Debtor(s) Date: 10/01/2025 /s/ …" at bounding box center [646, 406] width 562 height 70
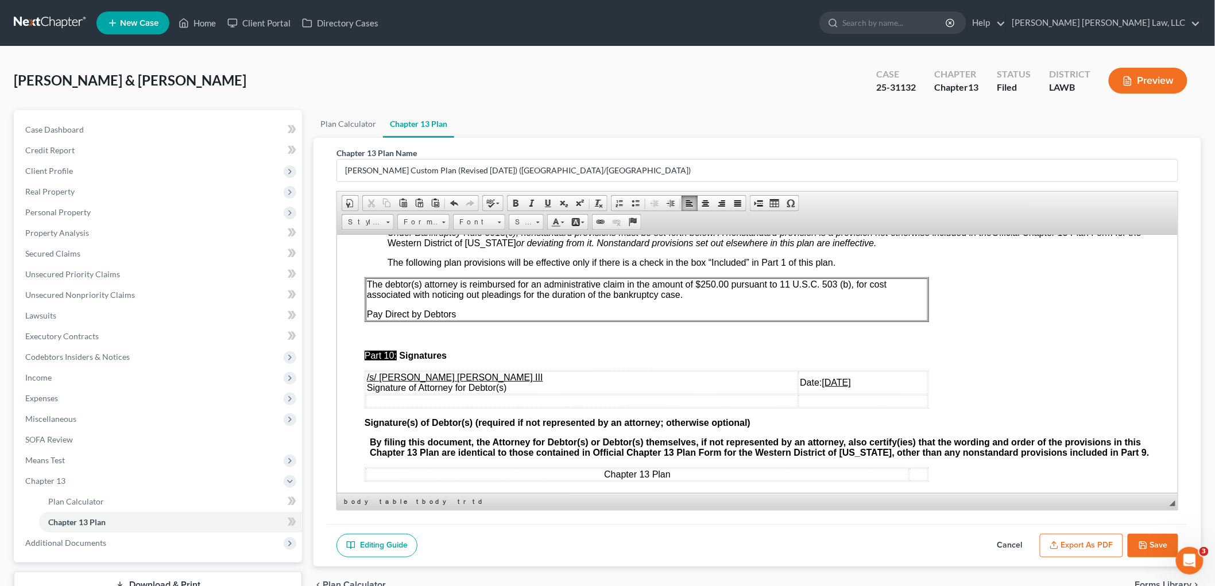
click at [1145, 543] on icon "button" at bounding box center [1143, 545] width 9 height 9
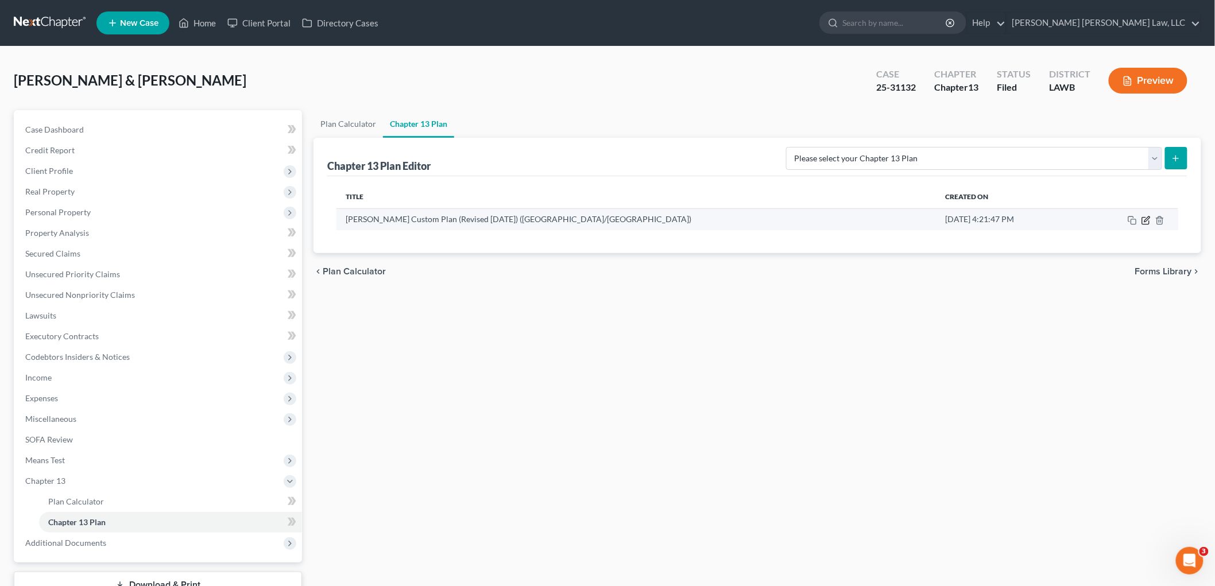
click at [1145, 219] on icon "button" at bounding box center [1145, 220] width 9 height 9
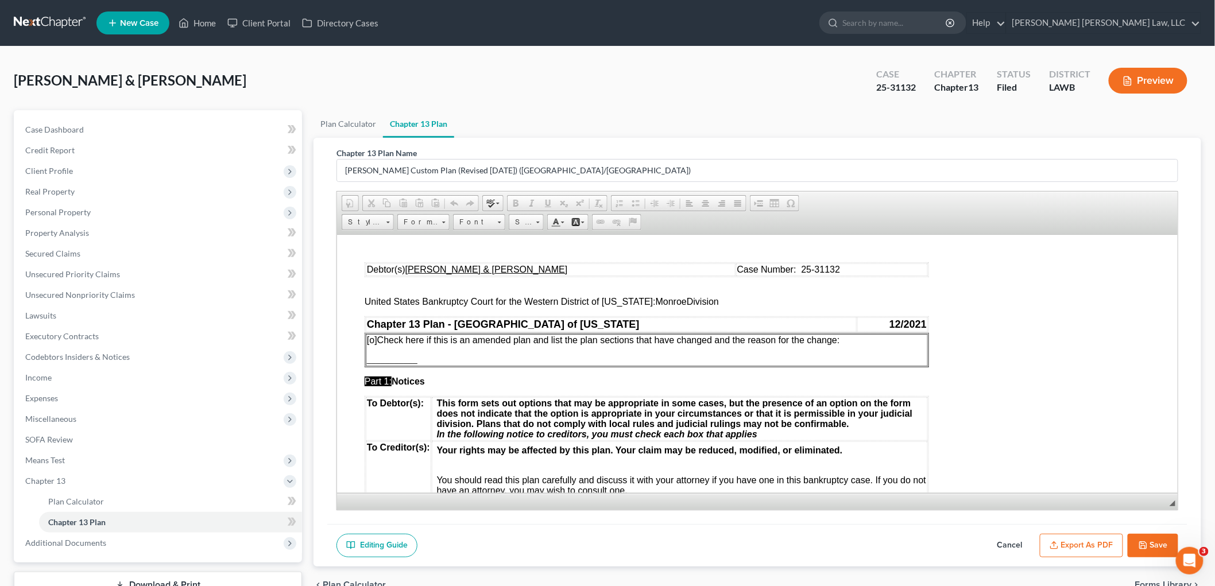
scroll to position [0, 0]
click at [1065, 544] on button "Export as PDF" at bounding box center [1081, 546] width 83 height 24
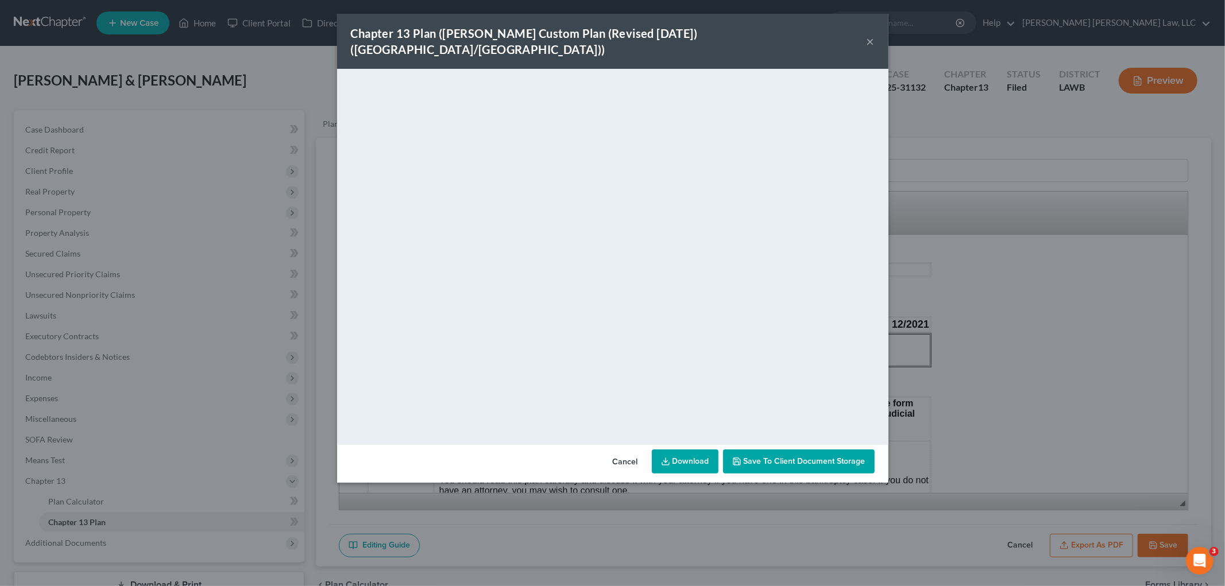
click at [868, 34] on button "×" at bounding box center [870, 41] width 8 height 14
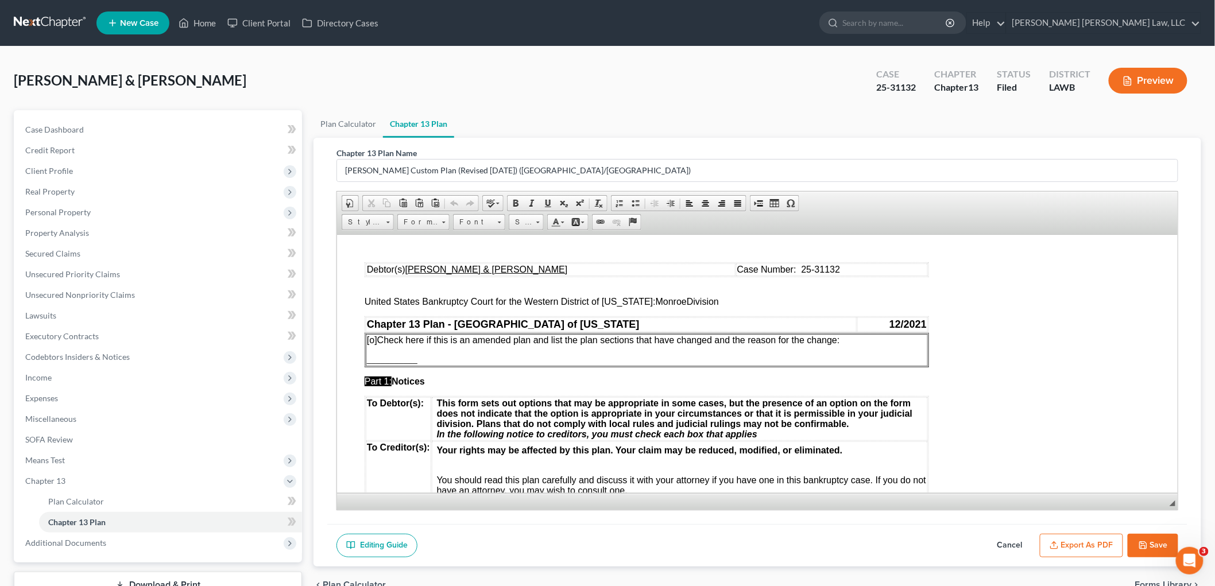
click at [1164, 540] on button "Save" at bounding box center [1153, 546] width 51 height 24
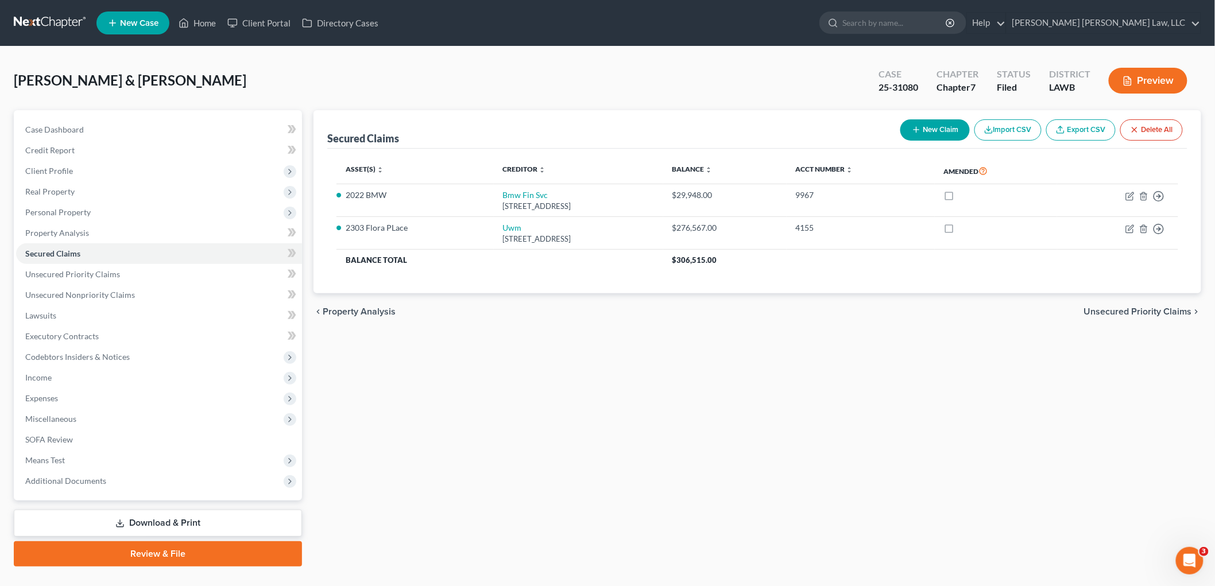
click at [66, 16] on link at bounding box center [50, 23] width 73 height 21
